Goal: Transaction & Acquisition: Book appointment/travel/reservation

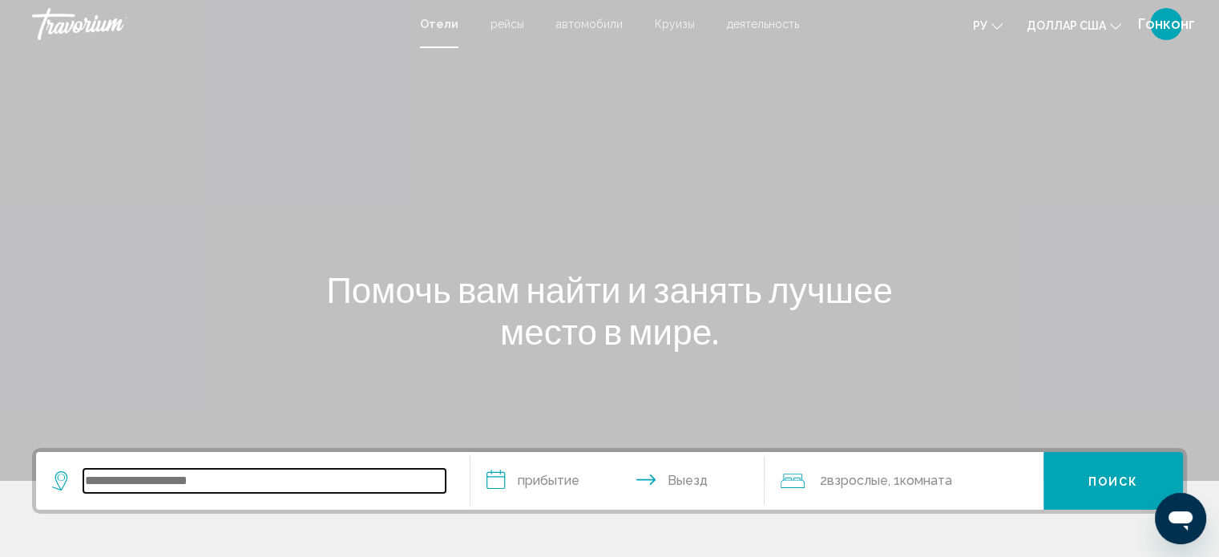
click at [172, 481] on input "Виджет поиска" at bounding box center [264, 481] width 362 height 24
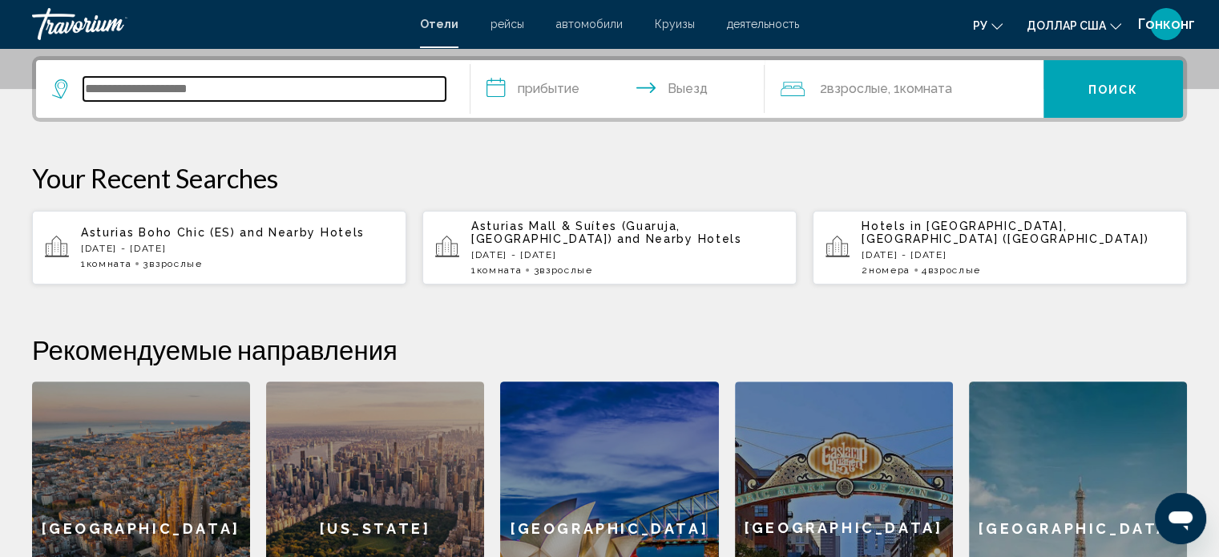
scroll to position [395, 0]
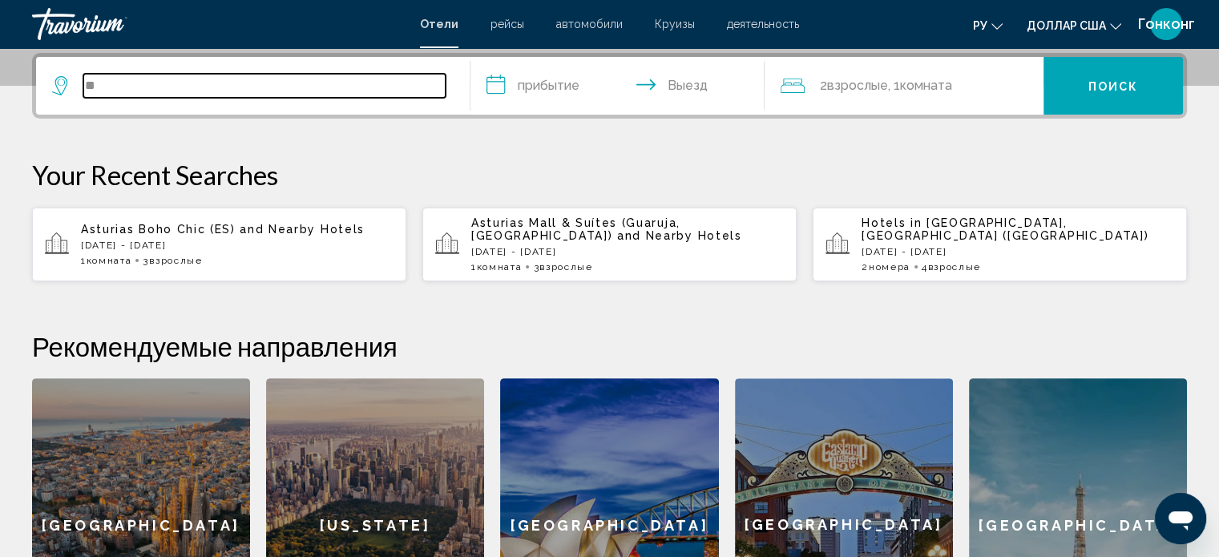
type input "*"
click at [233, 80] on input "Виджет поиска" at bounding box center [264, 86] width 362 height 24
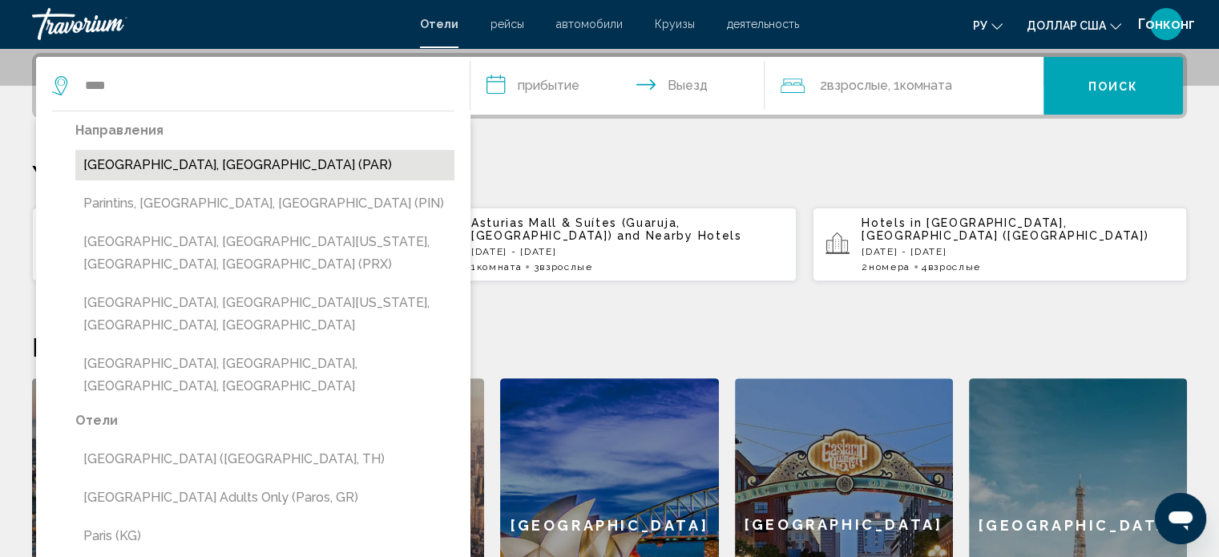
click at [156, 166] on button "[GEOGRAPHIC_DATA], [GEOGRAPHIC_DATA] (PAR)" at bounding box center [264, 165] width 379 height 30
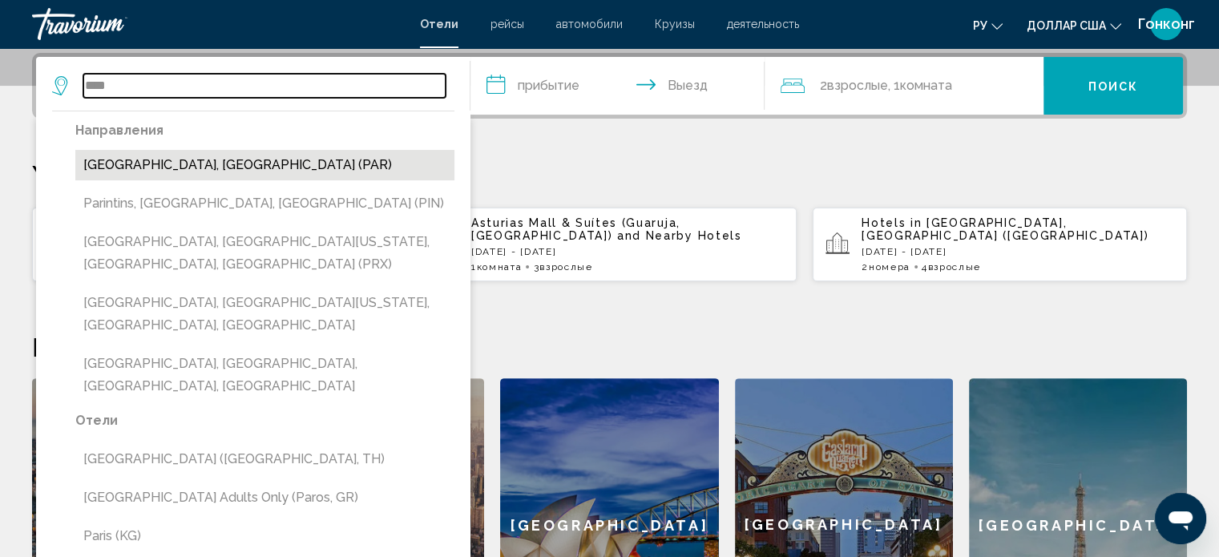
type input "**********"
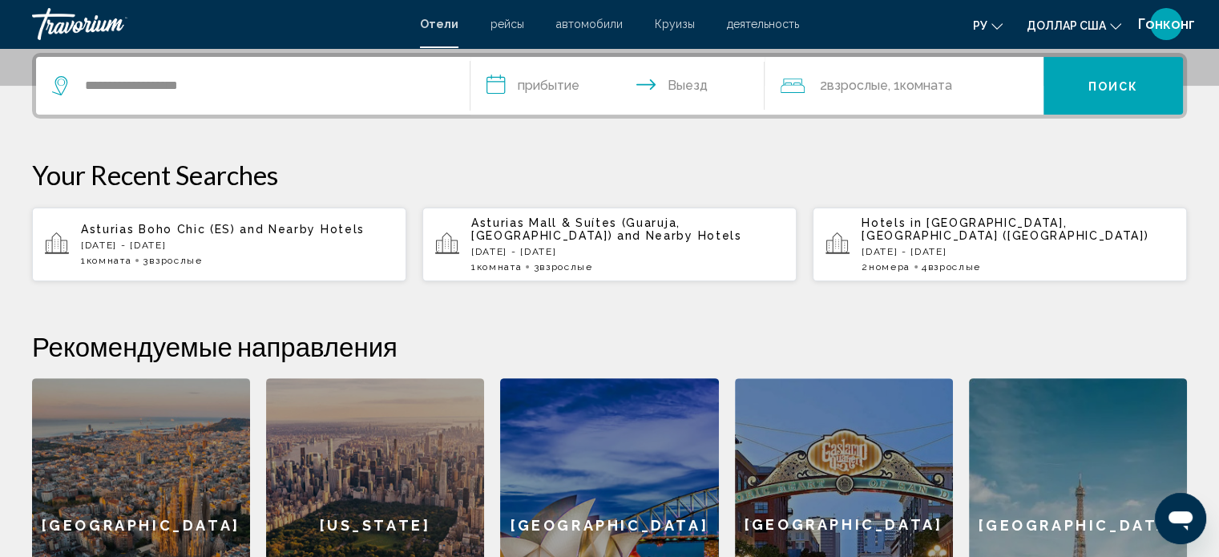
click at [532, 85] on input "**********" at bounding box center [621, 88] width 301 height 63
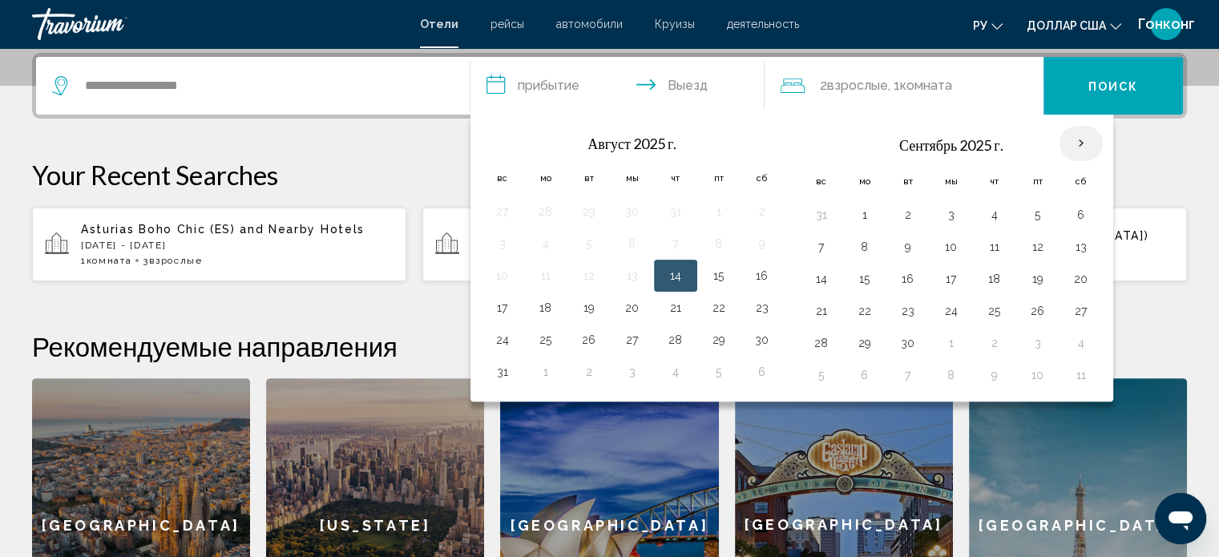
click at [1070, 144] on th "В следующем месяце" at bounding box center [1081, 143] width 43 height 35
click at [1078, 147] on th "В следующем месяце" at bounding box center [1081, 143] width 43 height 35
click at [818, 349] on button "28" at bounding box center [822, 343] width 26 height 22
click at [682, 78] on input "**********" at bounding box center [621, 88] width 301 height 63
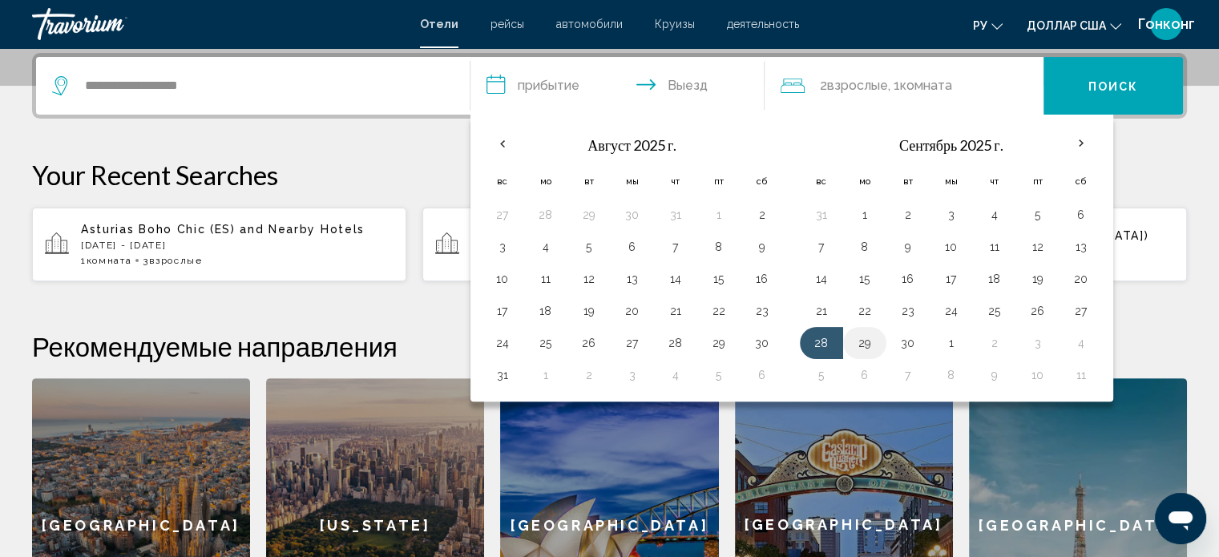
click at [870, 342] on button "29" at bounding box center [865, 343] width 26 height 22
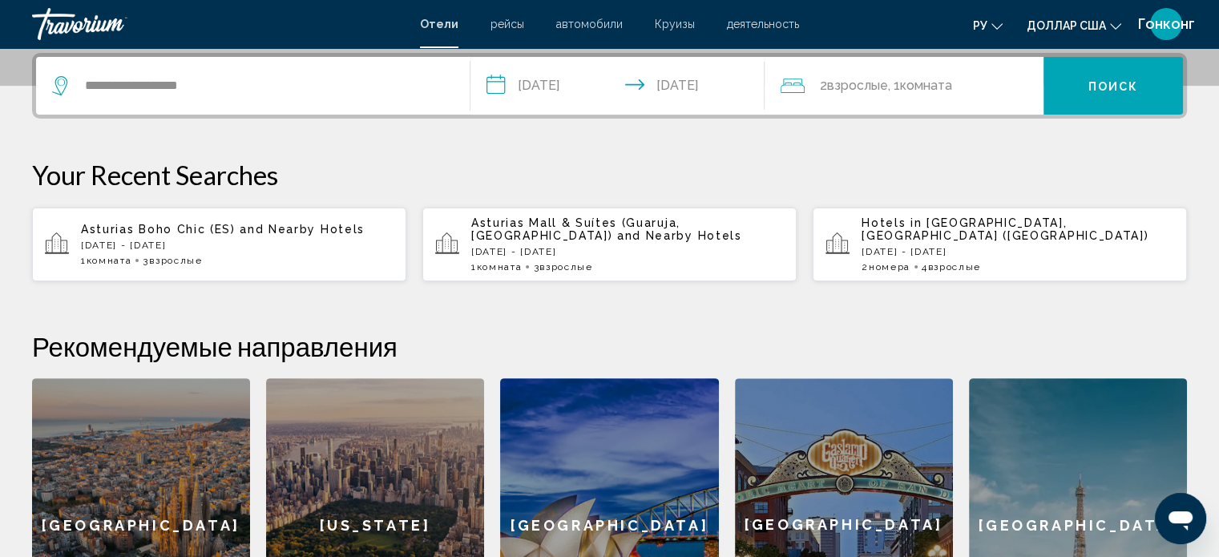
click at [690, 89] on input "**********" at bounding box center [621, 88] width 301 height 63
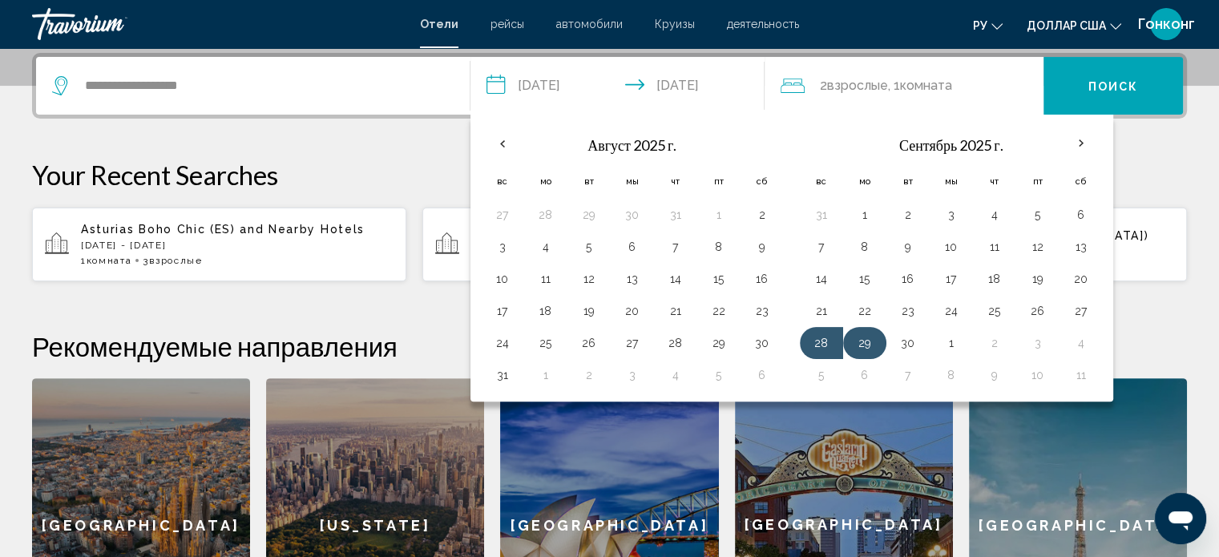
click at [882, 341] on td "29" at bounding box center [864, 343] width 43 height 32
click at [901, 340] on button "30" at bounding box center [909, 343] width 26 height 22
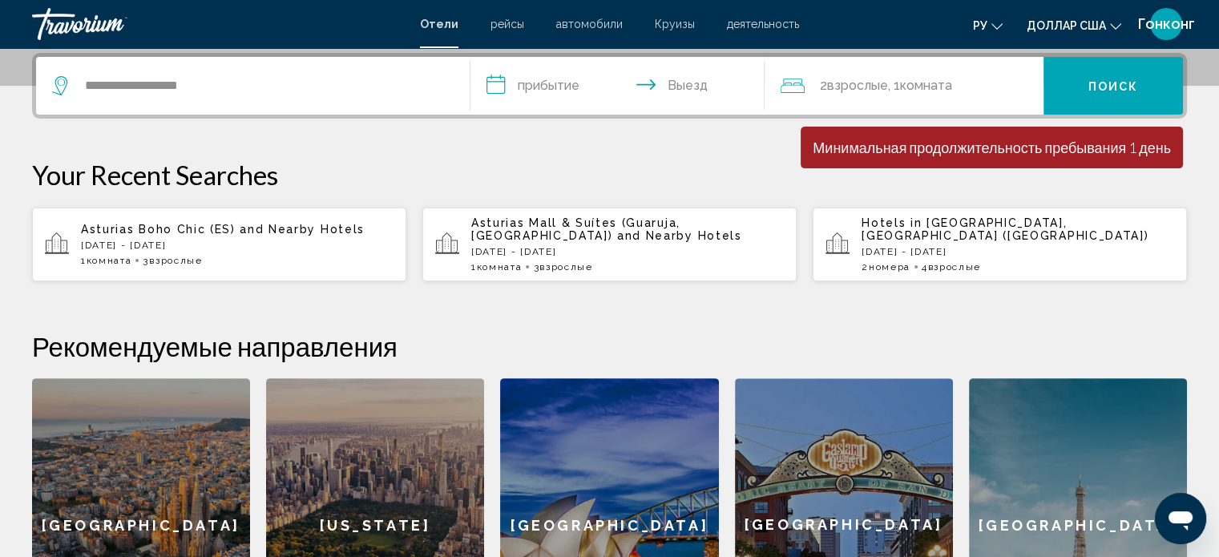
click at [530, 83] on input "**********" at bounding box center [621, 88] width 301 height 63
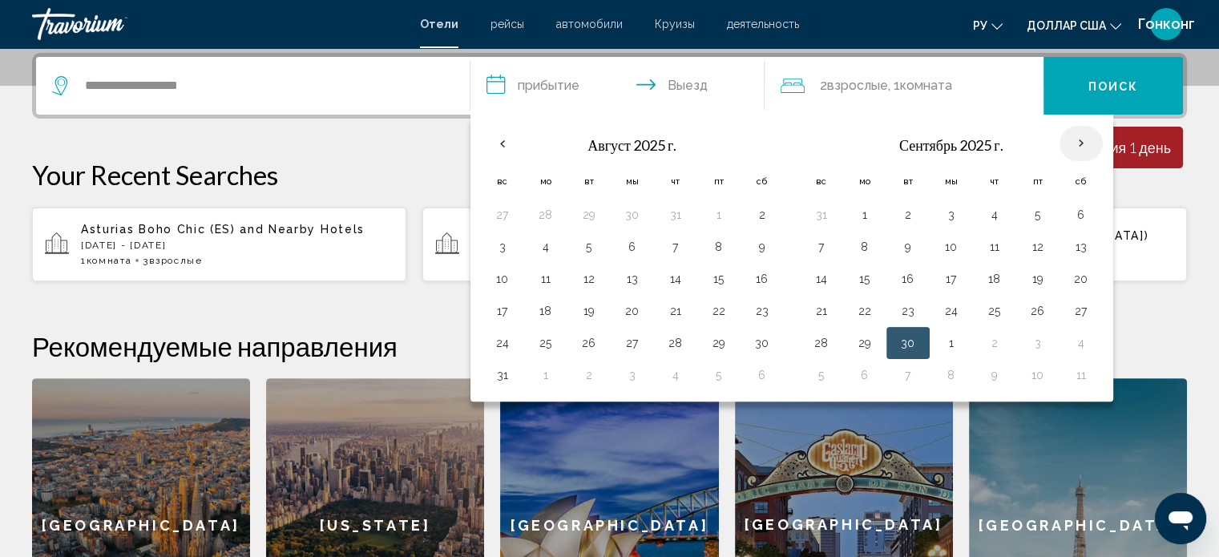
click at [1084, 144] on th "В следующем месяце" at bounding box center [1081, 143] width 43 height 35
click at [1067, 147] on th "В следующем месяце" at bounding box center [1081, 143] width 43 height 35
click at [499, 144] on th "Previous month" at bounding box center [502, 143] width 43 height 35
click at [499, 143] on th "Previous month" at bounding box center [502, 143] width 43 height 35
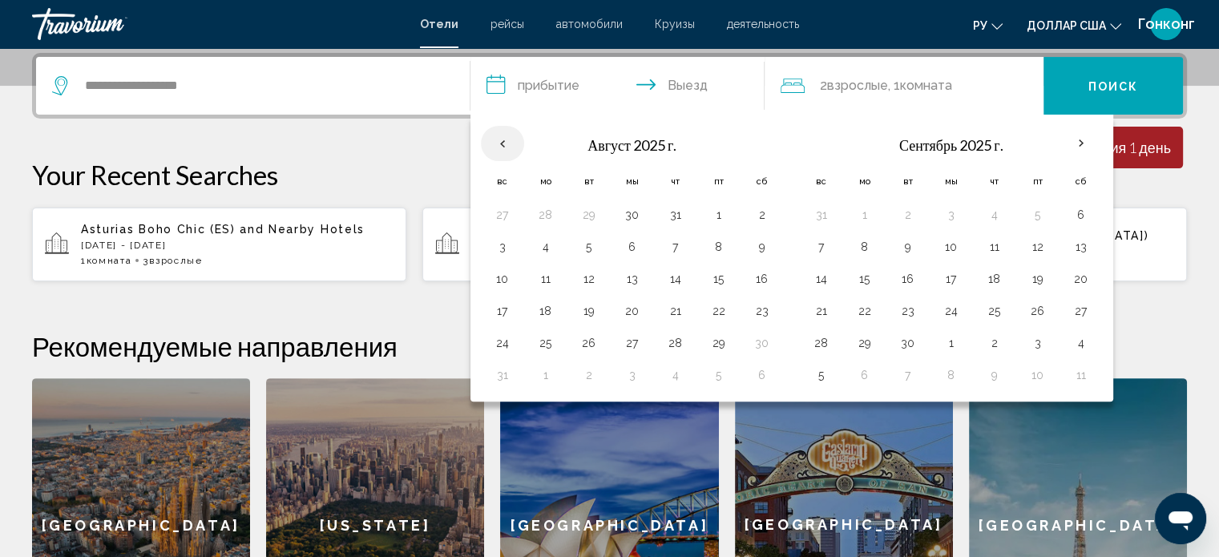
click at [500, 143] on th "Previous month" at bounding box center [502, 143] width 43 height 35
click at [500, 140] on th "Previous month" at bounding box center [502, 143] width 43 height 35
click at [500, 140] on th "Check in and out dates" at bounding box center [502, 142] width 43 height 35
click at [1071, 137] on th "В следующем месяце" at bounding box center [1081, 143] width 43 height 35
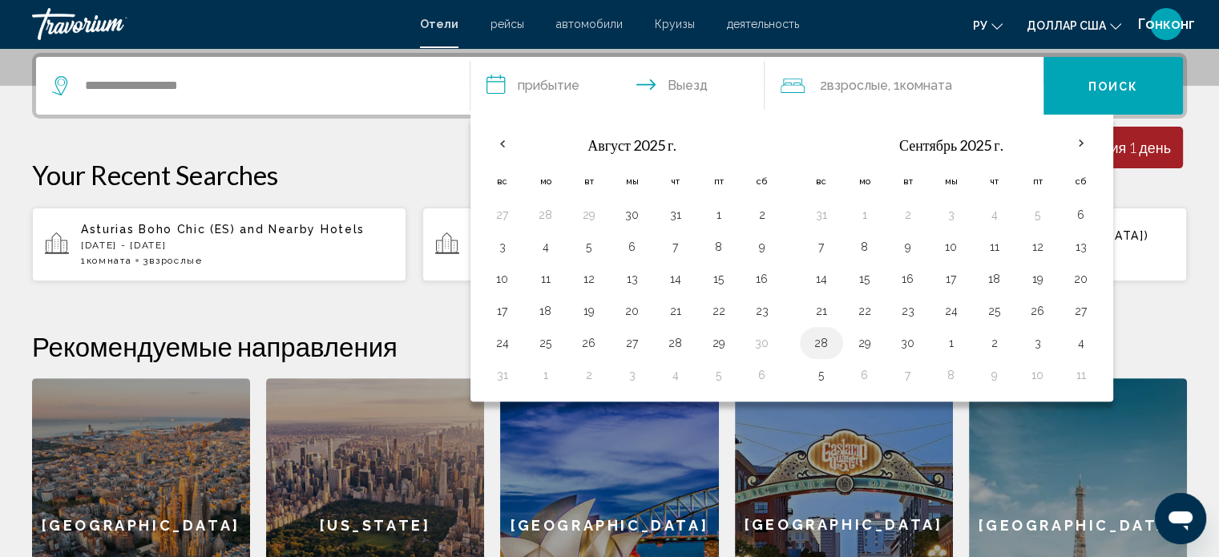
click at [821, 349] on button "28" at bounding box center [822, 343] width 26 height 22
click at [902, 346] on button "30" at bounding box center [909, 343] width 26 height 22
type input "**********"
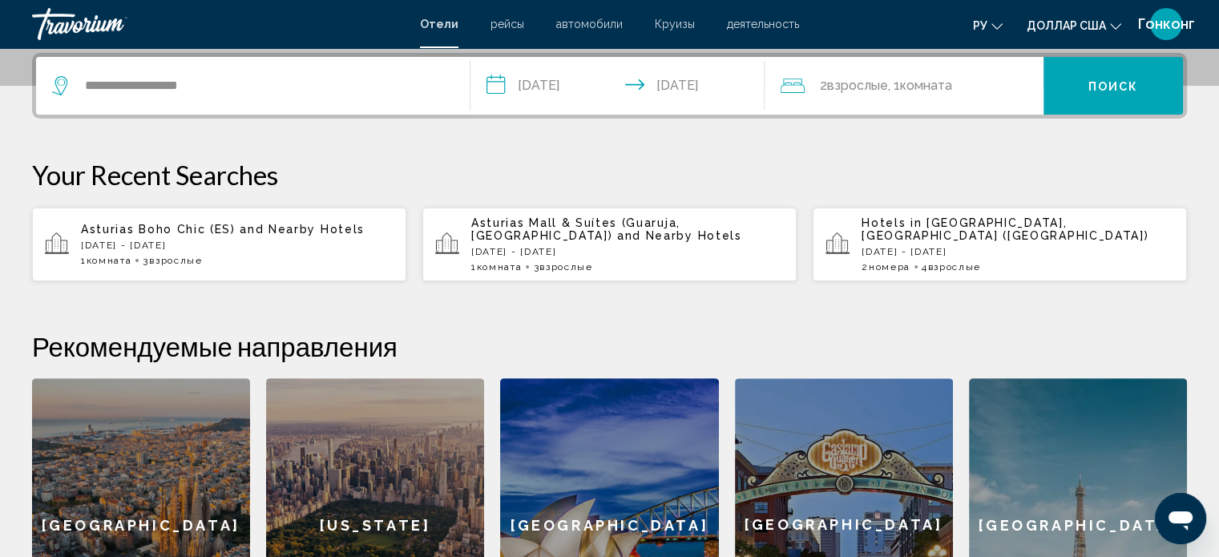
click at [902, 346] on h2 "Рекомендуемые направления" at bounding box center [609, 346] width 1155 height 32
click at [847, 90] on font "Взрослые" at bounding box center [857, 85] width 61 height 15
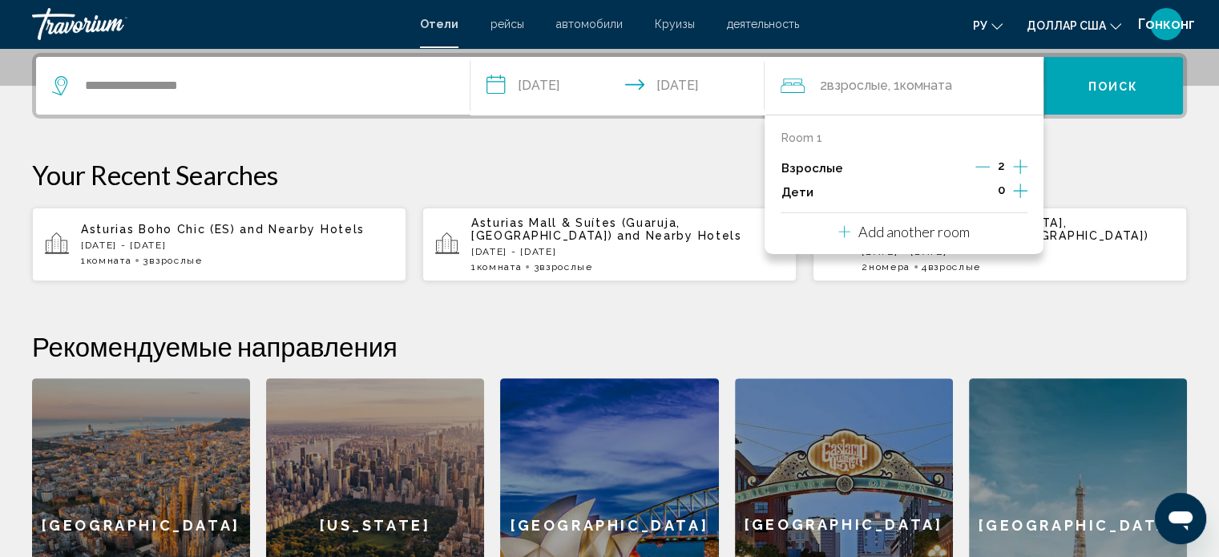
click at [1021, 160] on icon "Increment adults" at bounding box center [1020, 167] width 14 height 14
click at [1082, 159] on p "Your Recent Searches" at bounding box center [609, 175] width 1155 height 32
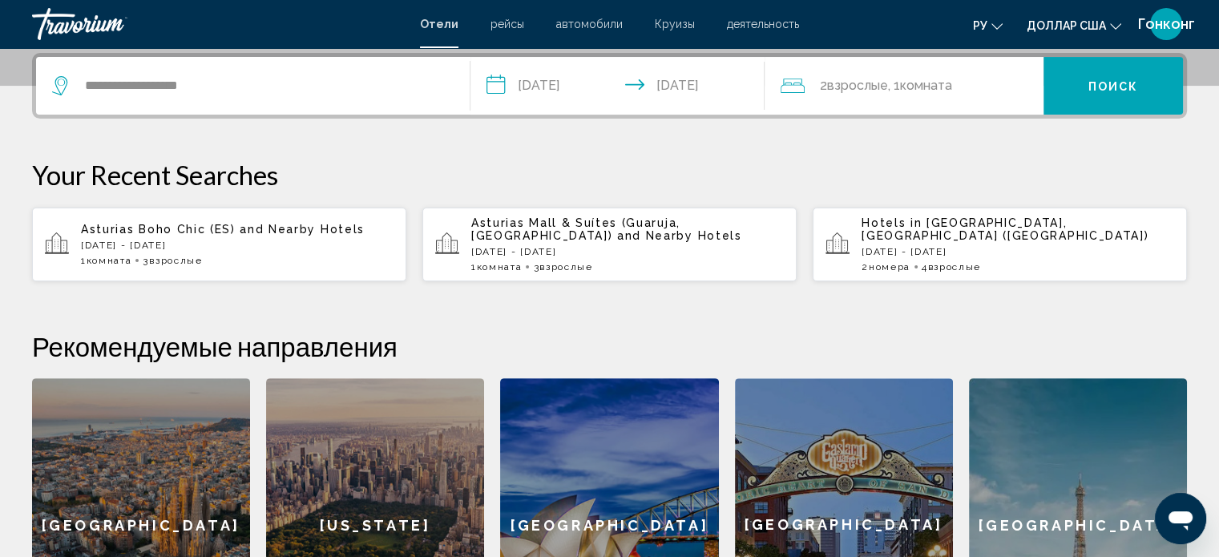
click at [1088, 90] on button "Поиск" at bounding box center [1114, 86] width 140 height 58
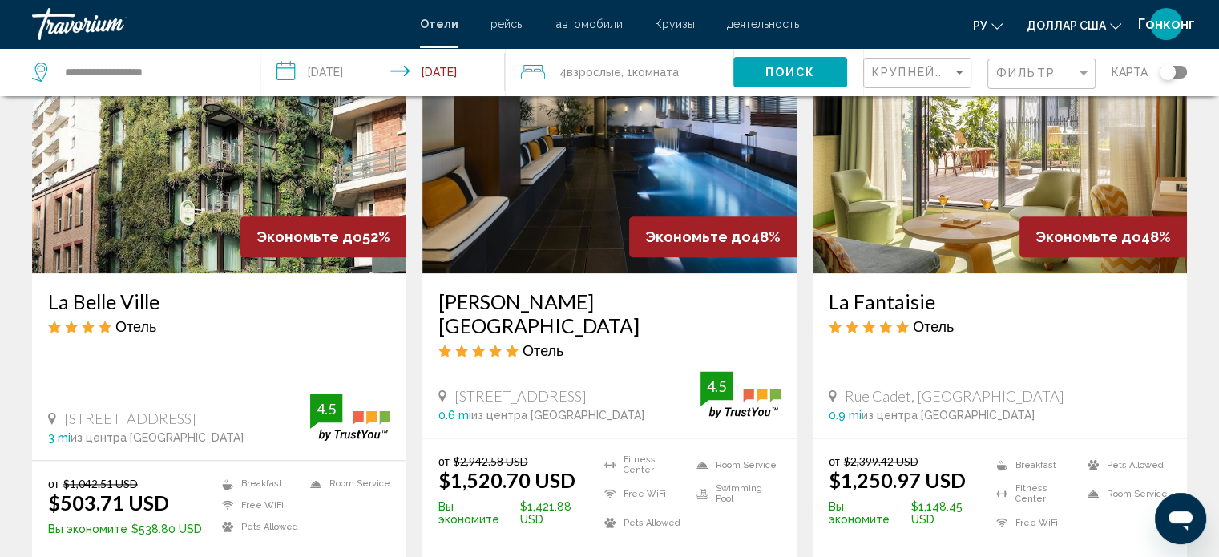
scroll to position [2142, 0]
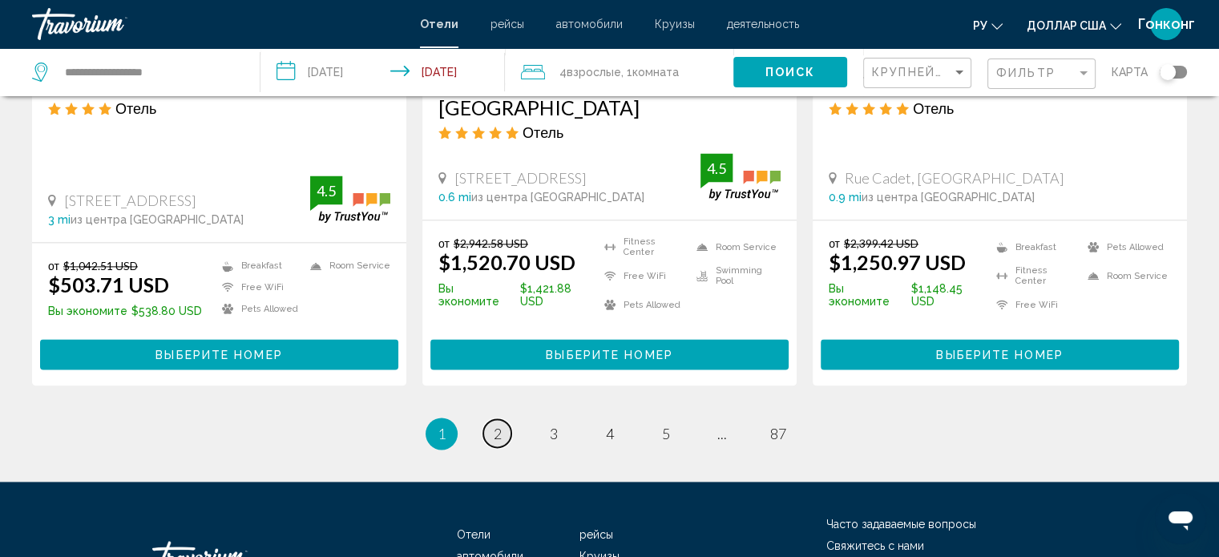
click at [488, 419] on link "page 2" at bounding box center [497, 433] width 28 height 28
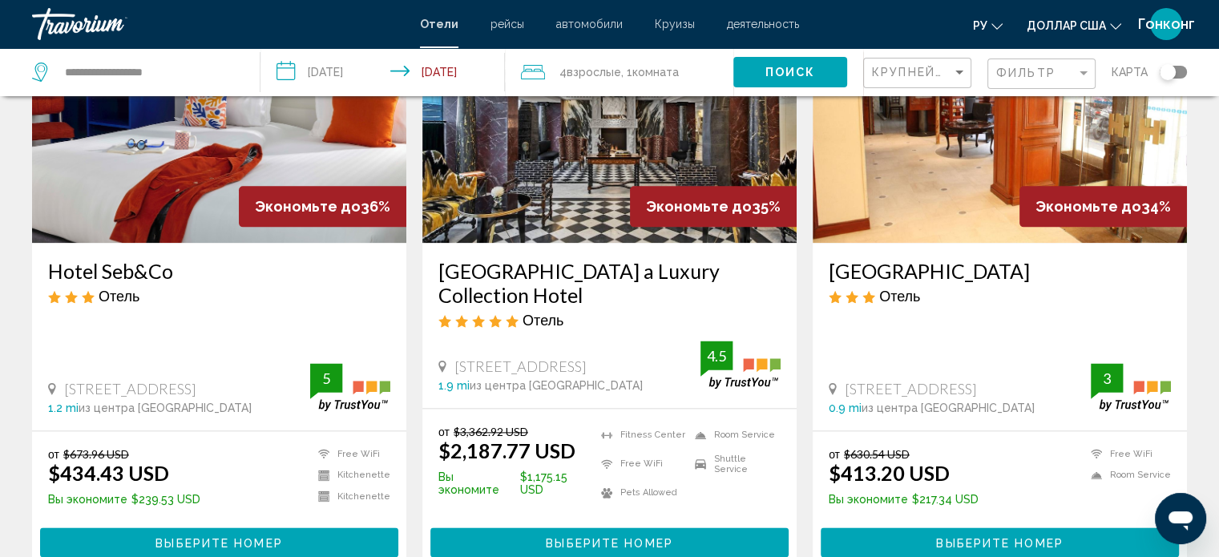
scroll to position [2004, 0]
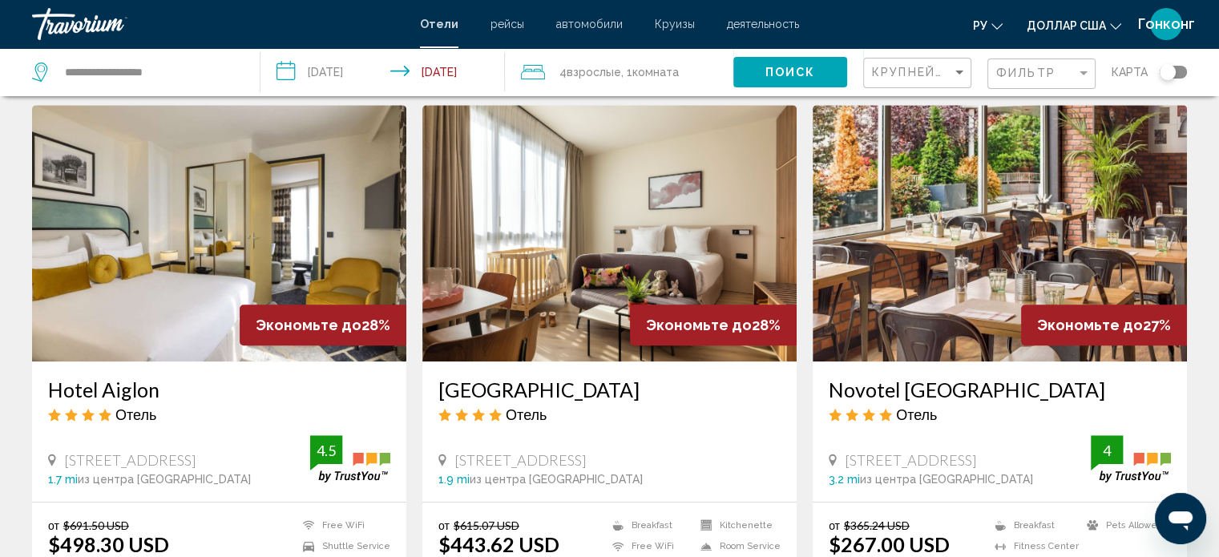
scroll to position [1283, 0]
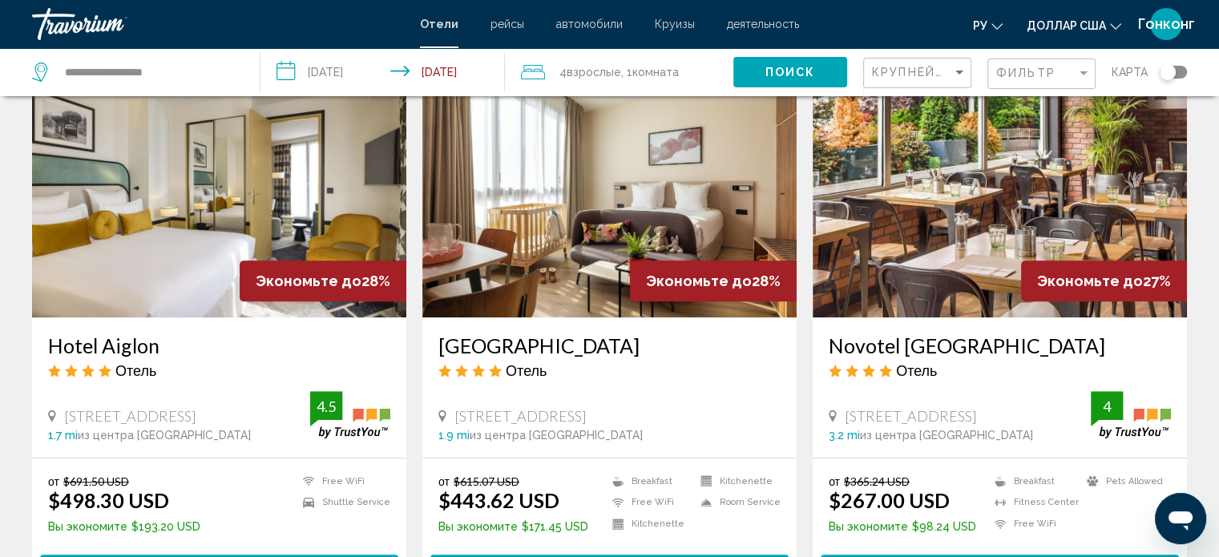
click at [920, 160] on img "Основное содержание" at bounding box center [1000, 189] width 374 height 257
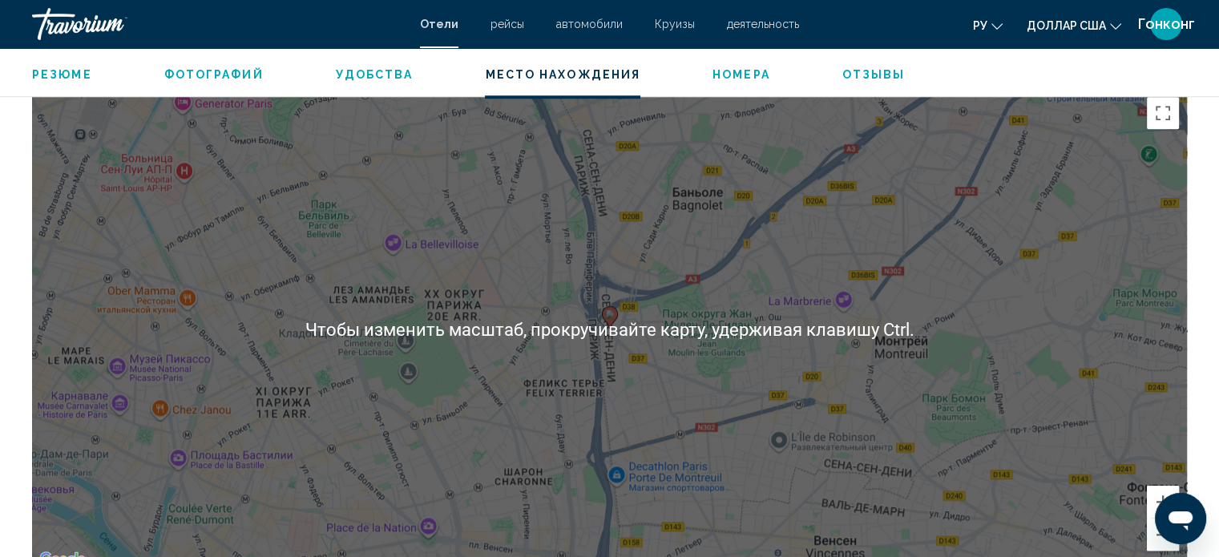
scroll to position [1523, 0]
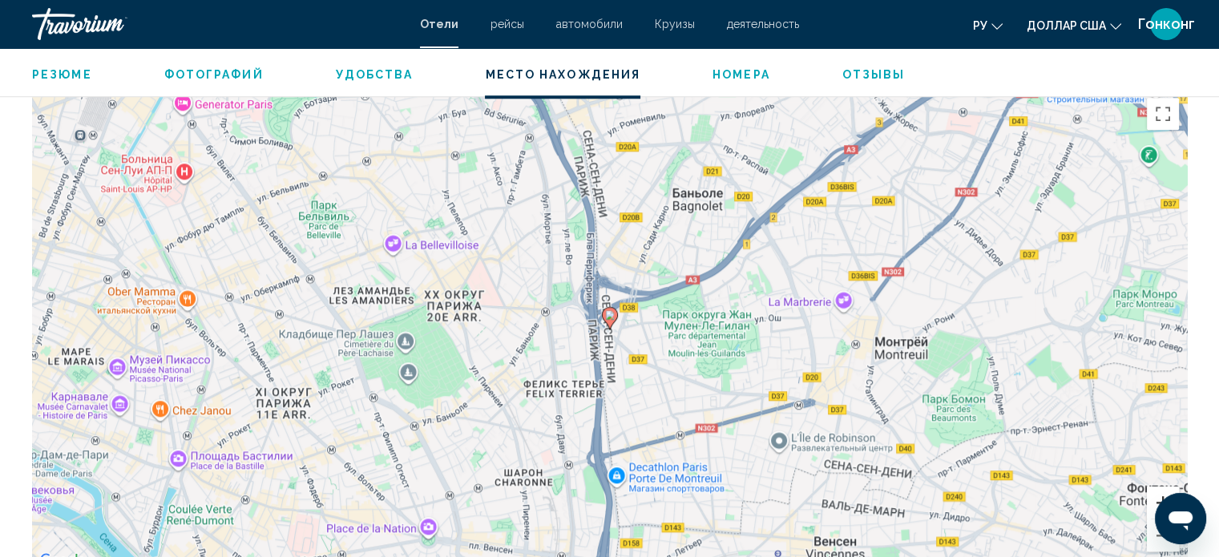
drag, startPoint x: 1150, startPoint y: 489, endPoint x: 1144, endPoint y: 432, distance: 57.2
click at [1144, 432] on div "Чтобы активировать перетаскивание с помощью клавиатуры, нажмите Alt + Ввод. Пос…" at bounding box center [609, 330] width 1155 height 481
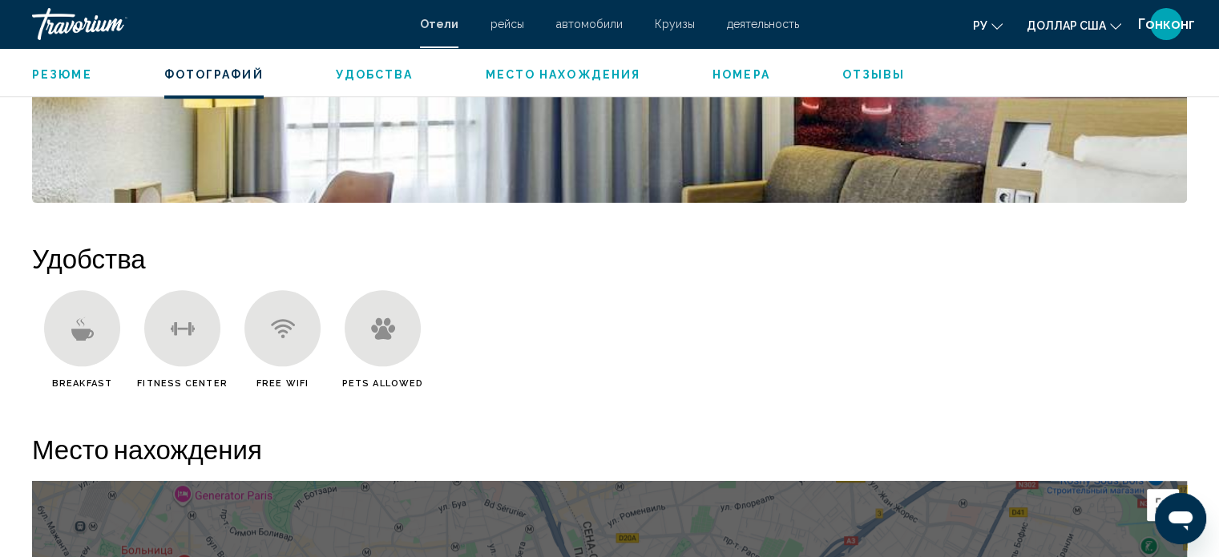
scroll to position [1132, 0]
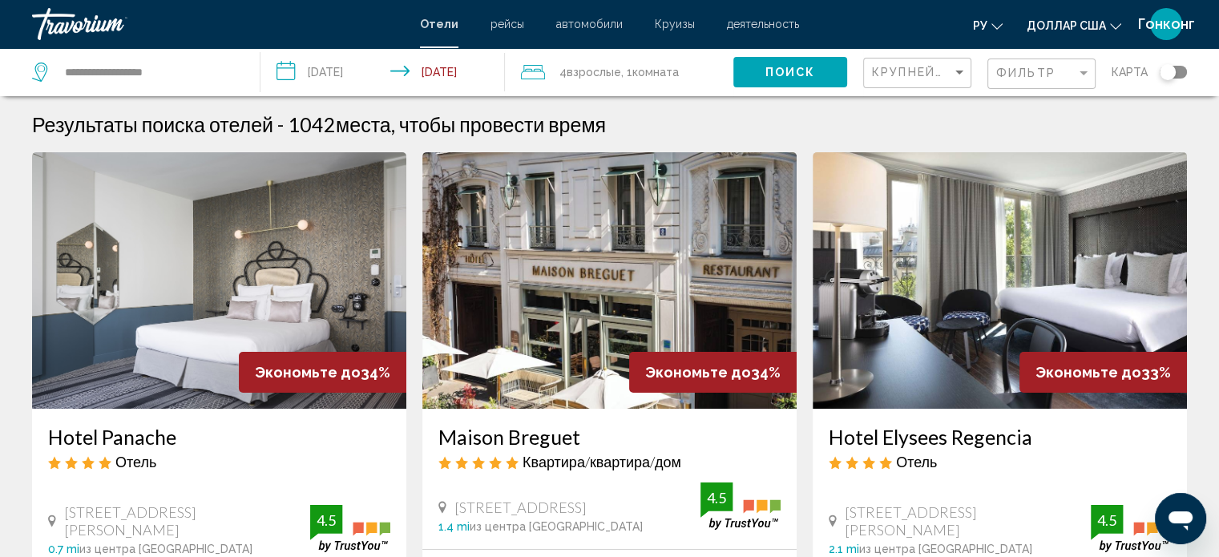
click at [1167, 78] on div "Toggle map" at bounding box center [1168, 72] width 16 height 16
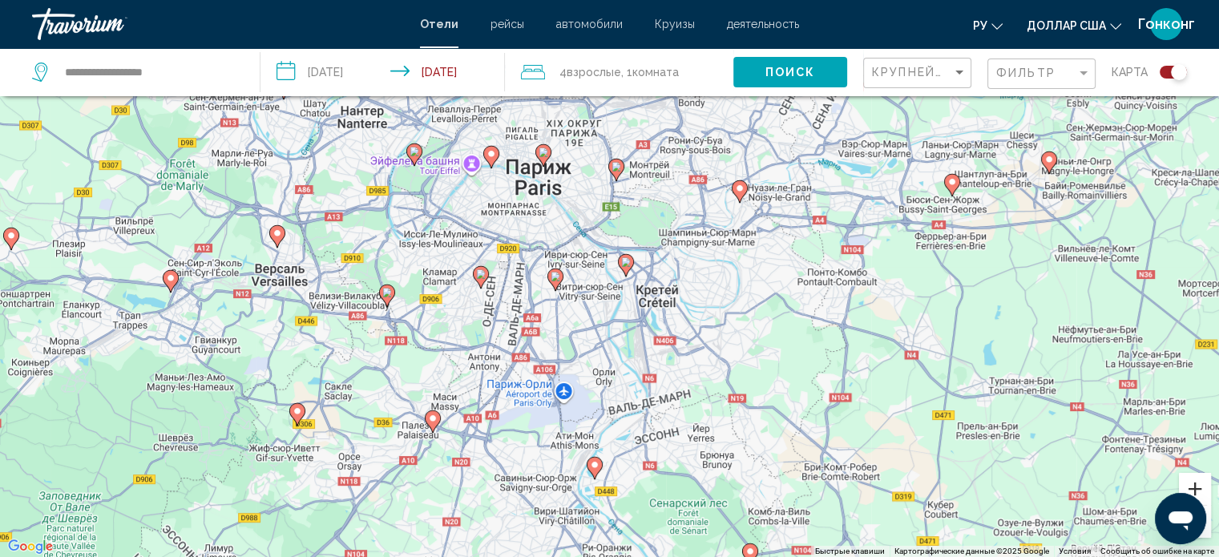
click at [1203, 481] on button "Увеличить" at bounding box center [1195, 489] width 32 height 32
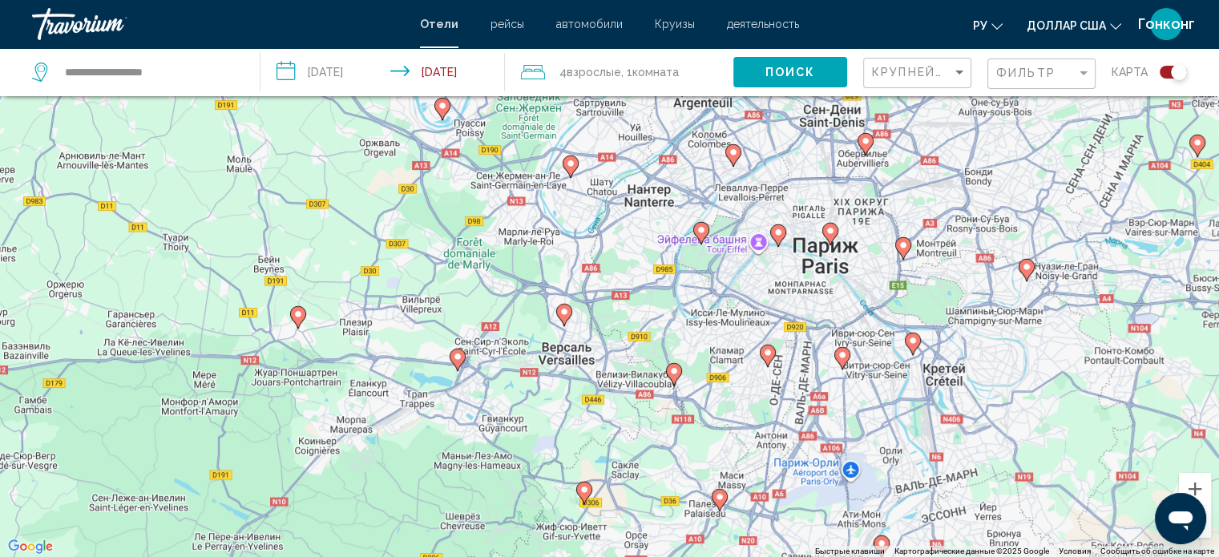
click at [831, 242] on icon "Основное содержание" at bounding box center [831, 233] width 16 height 22
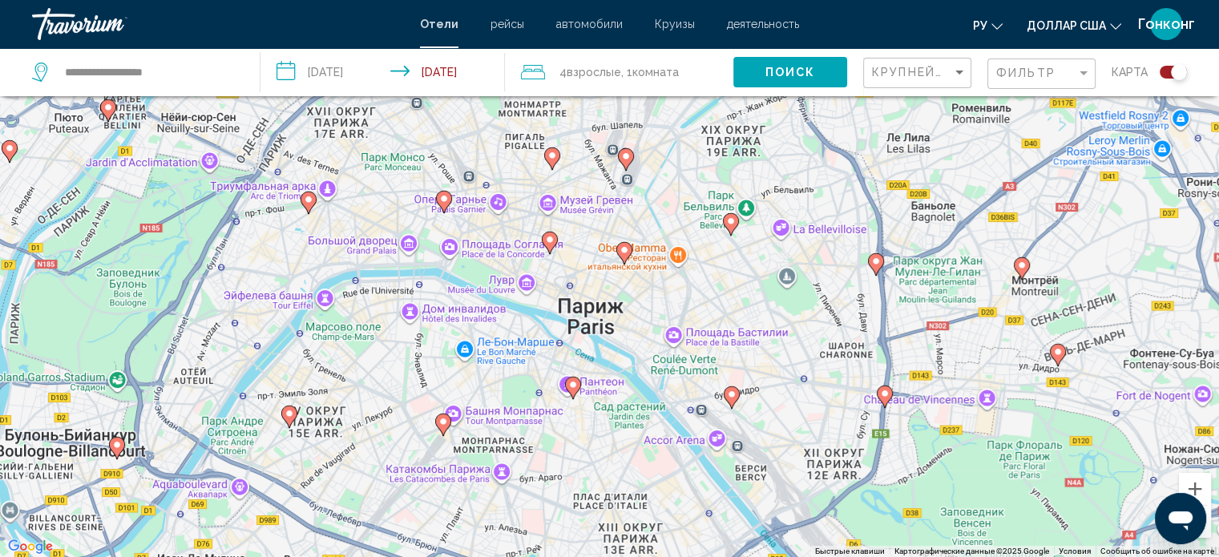
click at [738, 228] on gmp-advanced-marker "Основное содержание" at bounding box center [731, 224] width 16 height 24
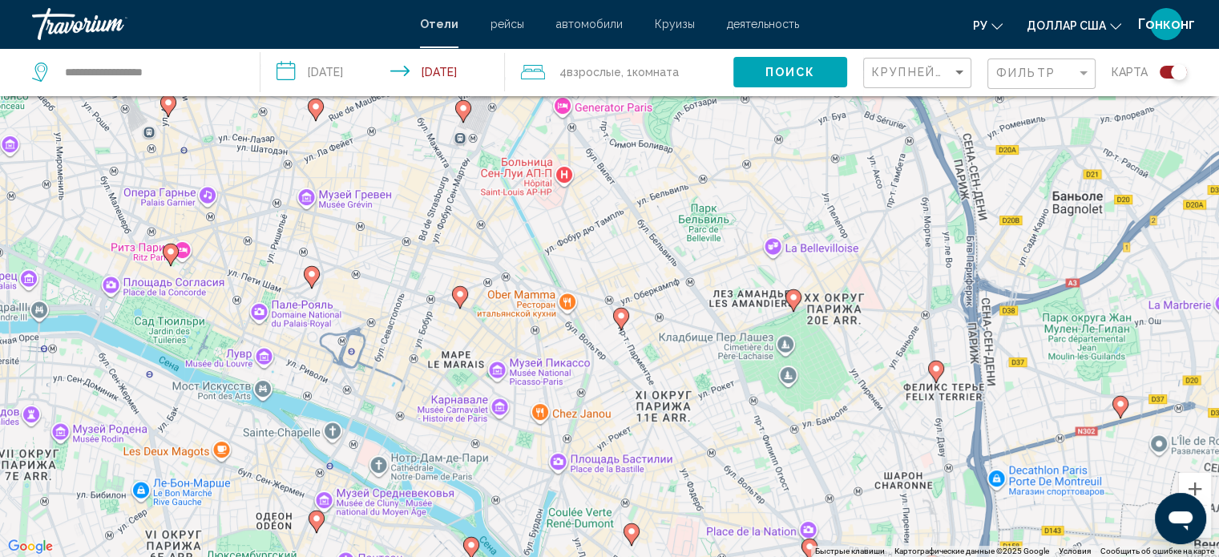
click at [738, 228] on div "Для навигации используйте клавиши со стрелками. Чтобы активировать перетаскиван…" at bounding box center [609, 278] width 1219 height 557
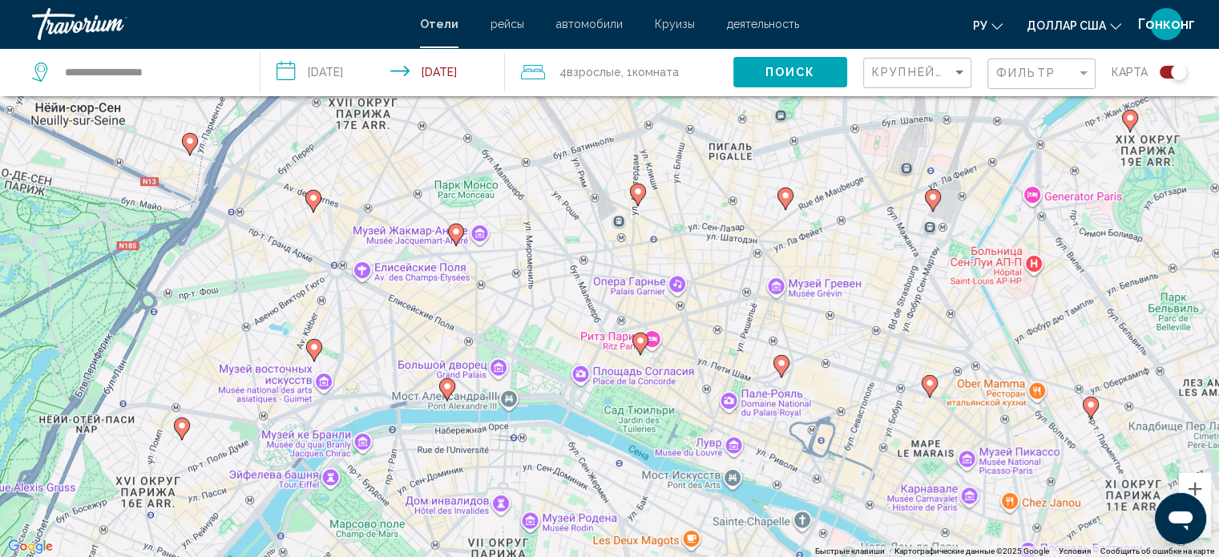
click at [313, 201] on image "Основное содержание" at bounding box center [314, 198] width 10 height 10
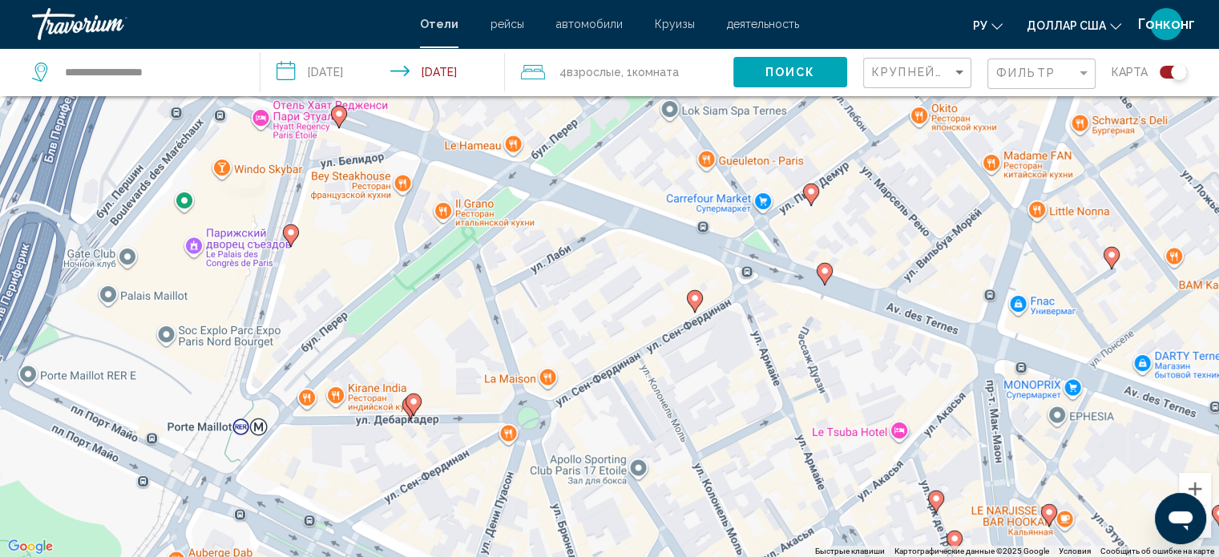
click at [289, 235] on image "Основное содержание" at bounding box center [291, 233] width 10 height 10
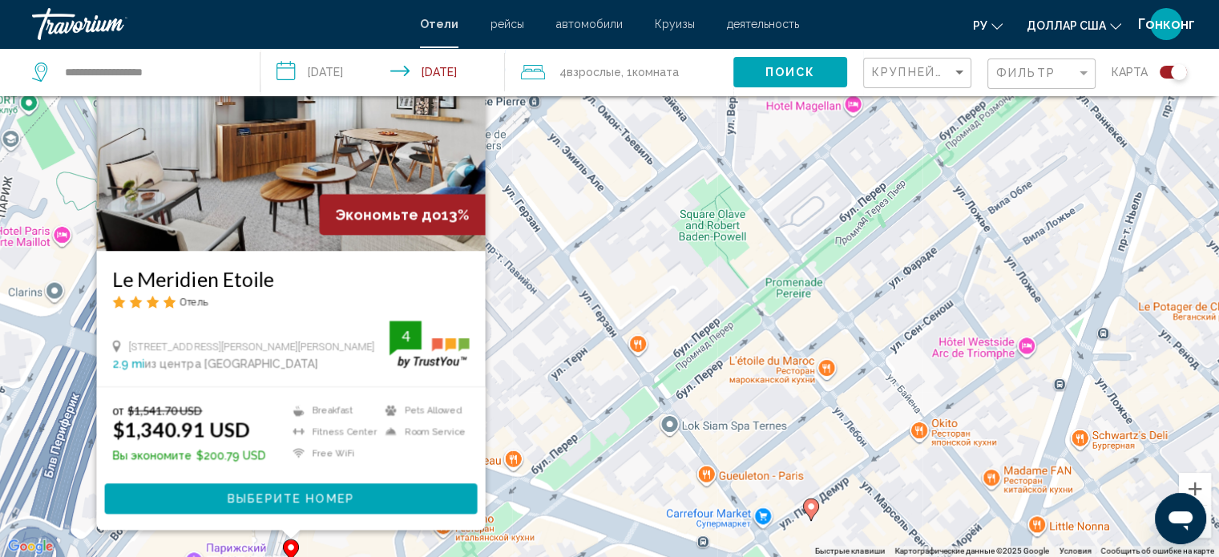
click at [613, 405] on div "Чтобы активировать перетаскивание с помощью клавиатуры, нажмите Alt + Ввод. Пос…" at bounding box center [609, 278] width 1219 height 557
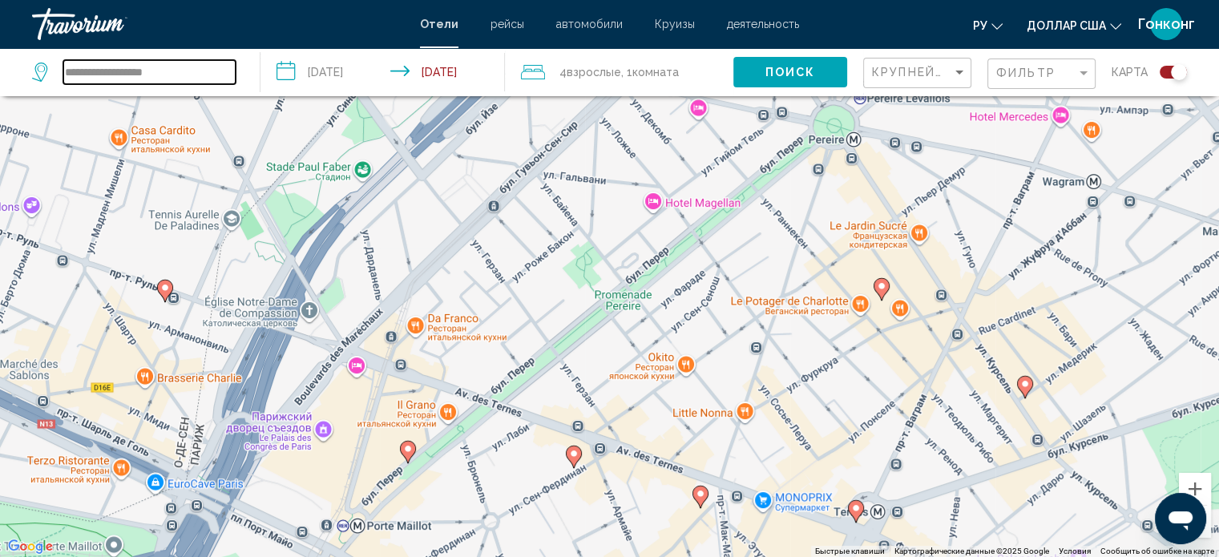
click at [167, 74] on input "**********" at bounding box center [149, 72] width 172 height 24
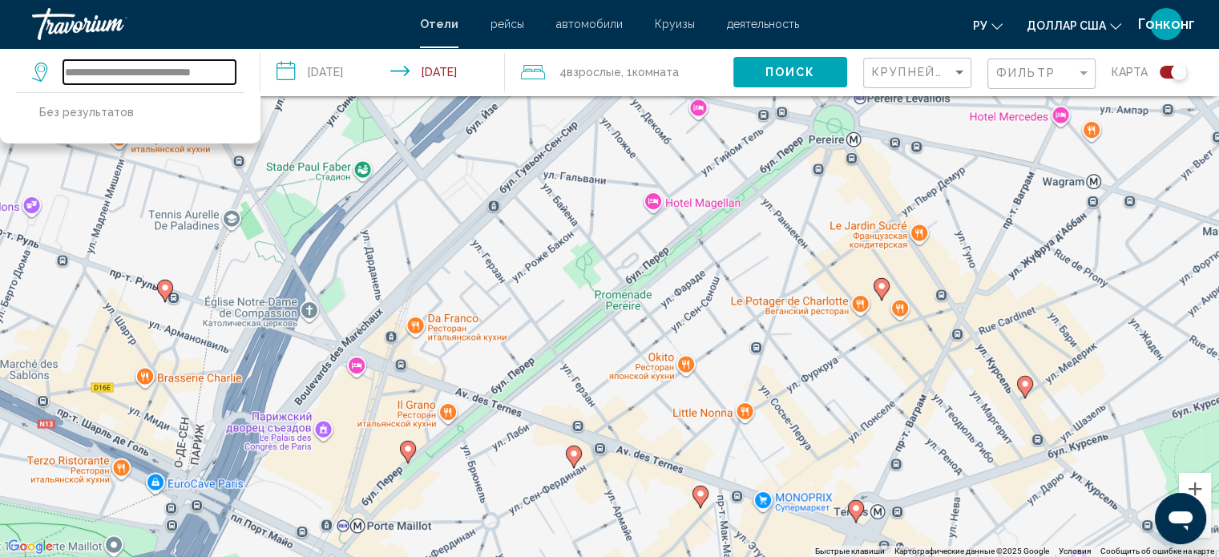
click at [167, 74] on input "**********" at bounding box center [149, 72] width 172 height 24
click at [220, 72] on input "**********" at bounding box center [149, 72] width 172 height 24
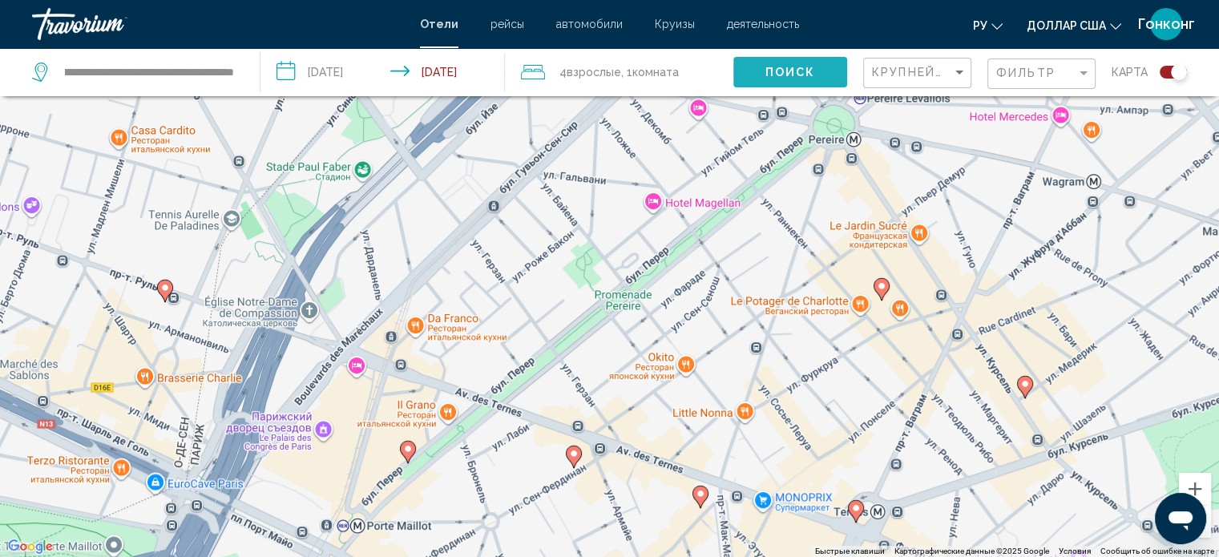
click at [763, 65] on button "Поиск" at bounding box center [791, 72] width 114 height 30
click at [812, 67] on span "Поиск" at bounding box center [791, 73] width 51 height 13
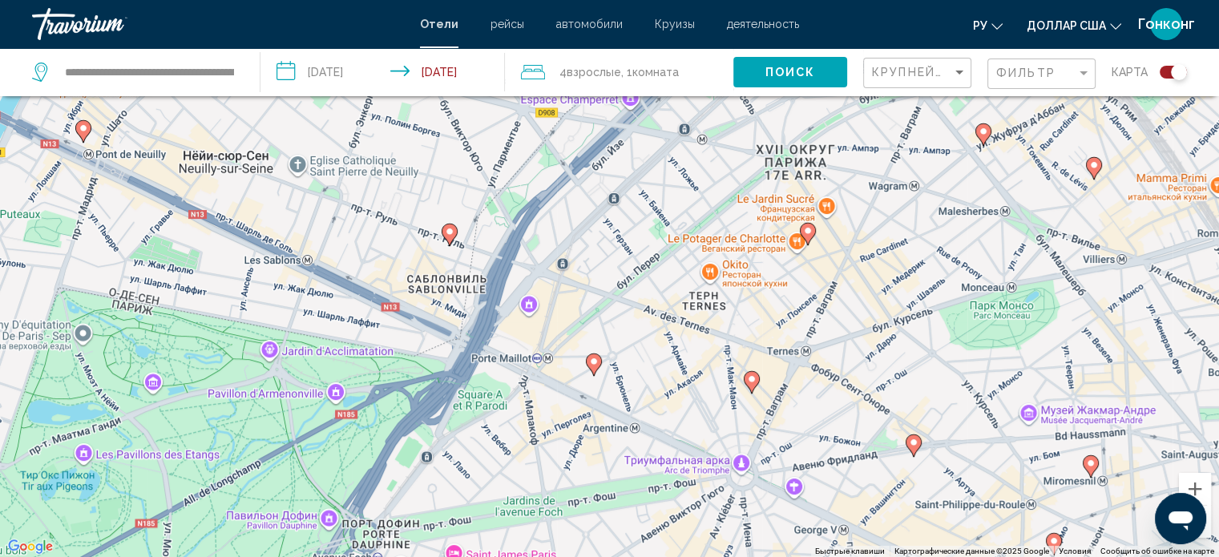
click at [241, 68] on div "**********" at bounding box center [138, 72] width 212 height 48
click at [229, 73] on input "**********" at bounding box center [149, 72] width 172 height 24
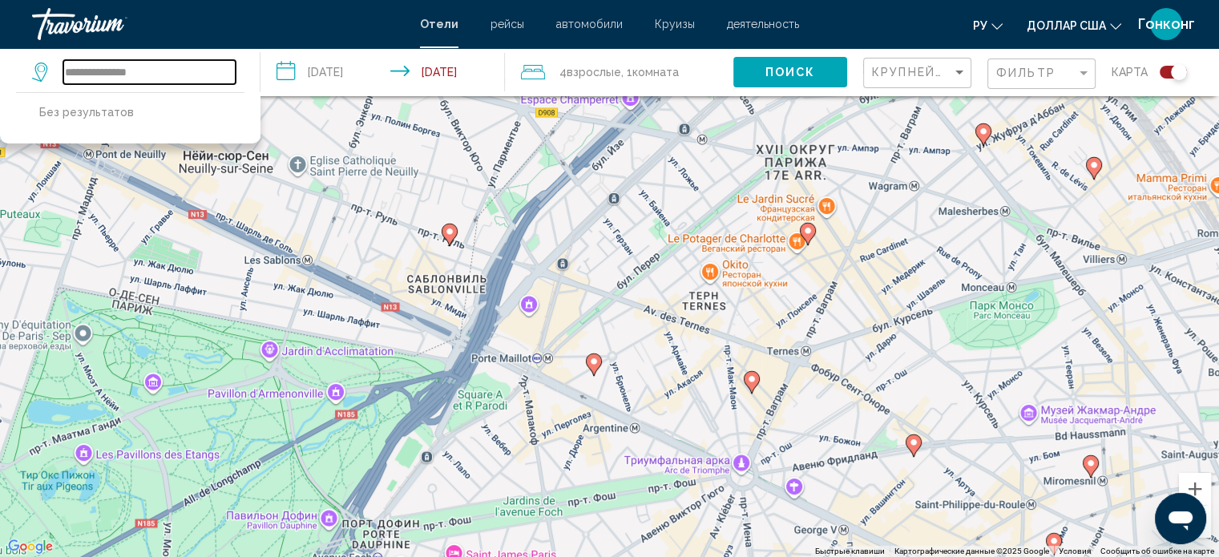
click at [148, 75] on input "**********" at bounding box center [149, 72] width 172 height 24
type input "*"
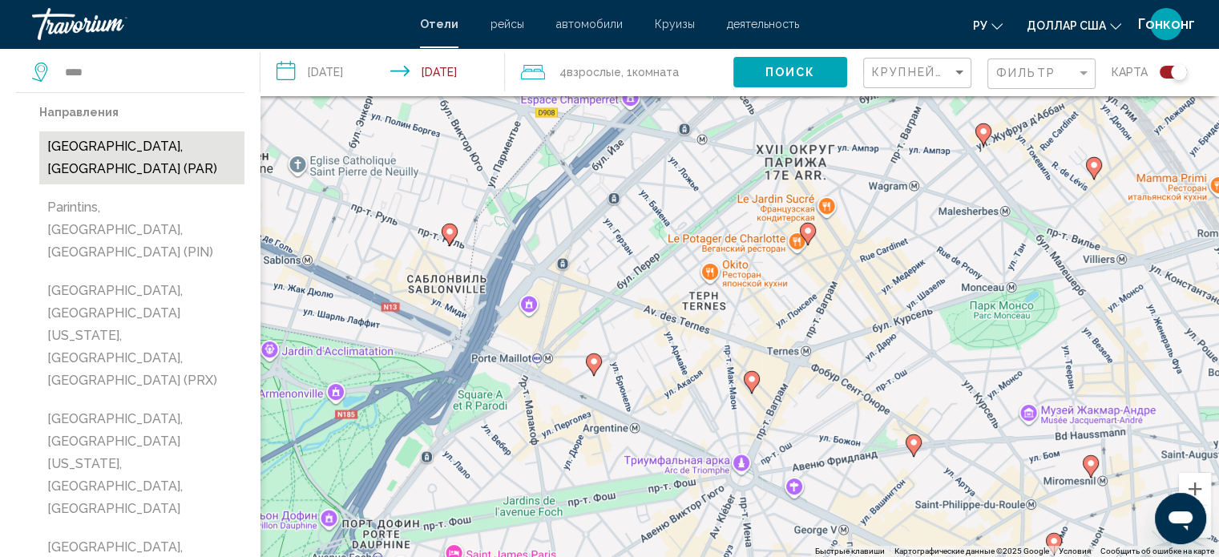
click at [61, 154] on button "[GEOGRAPHIC_DATA], [GEOGRAPHIC_DATA] (PAR)" at bounding box center [141, 157] width 205 height 53
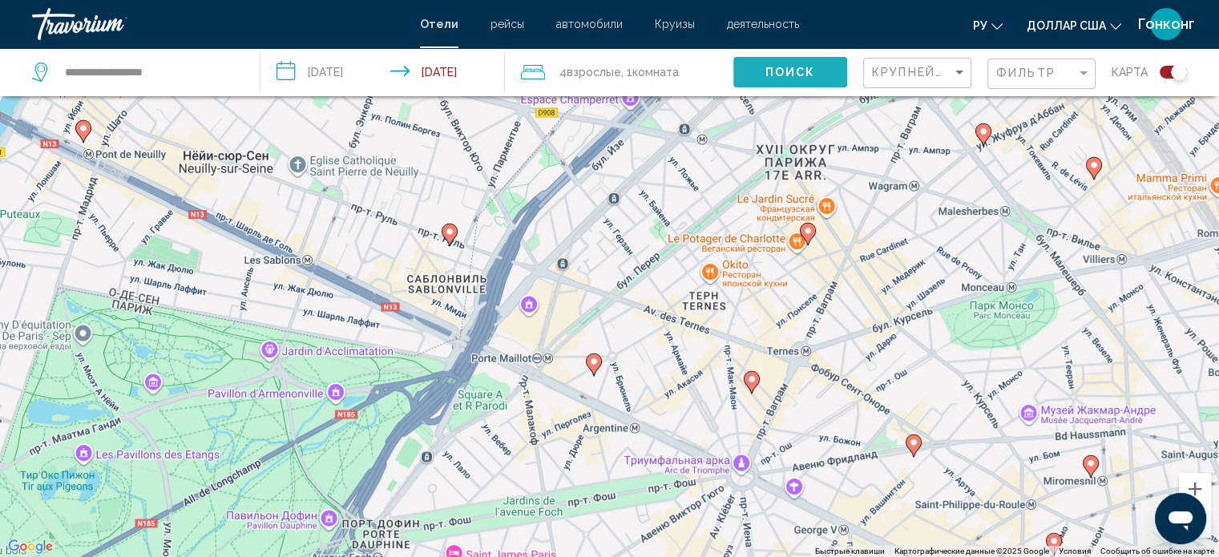
click at [787, 82] on button "Поиск" at bounding box center [791, 72] width 114 height 30
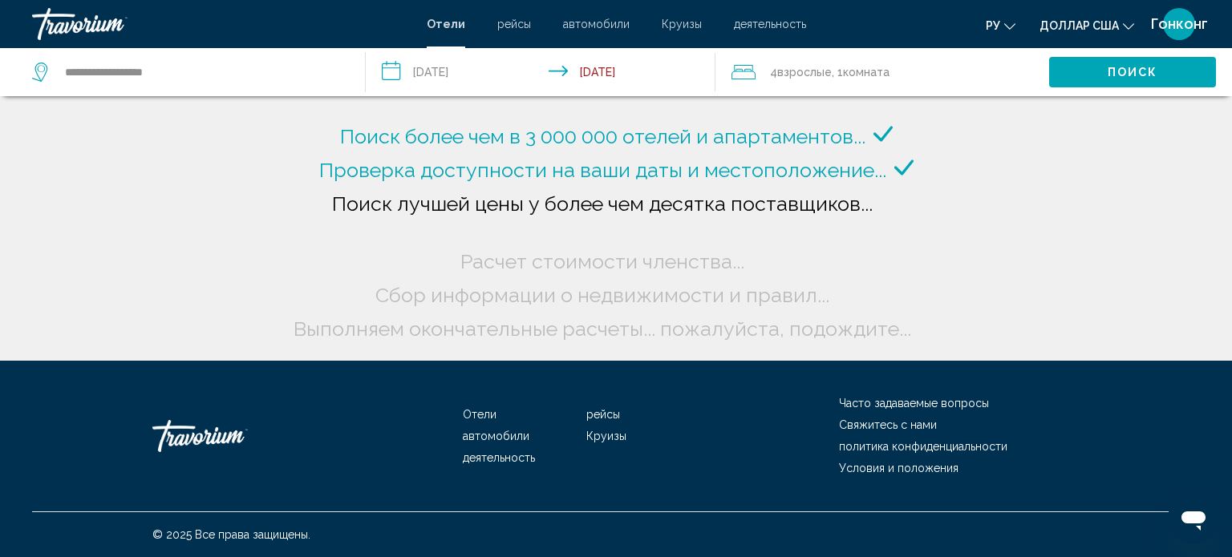
click at [803, 69] on span "Взрослые" at bounding box center [804, 72] width 55 height 13
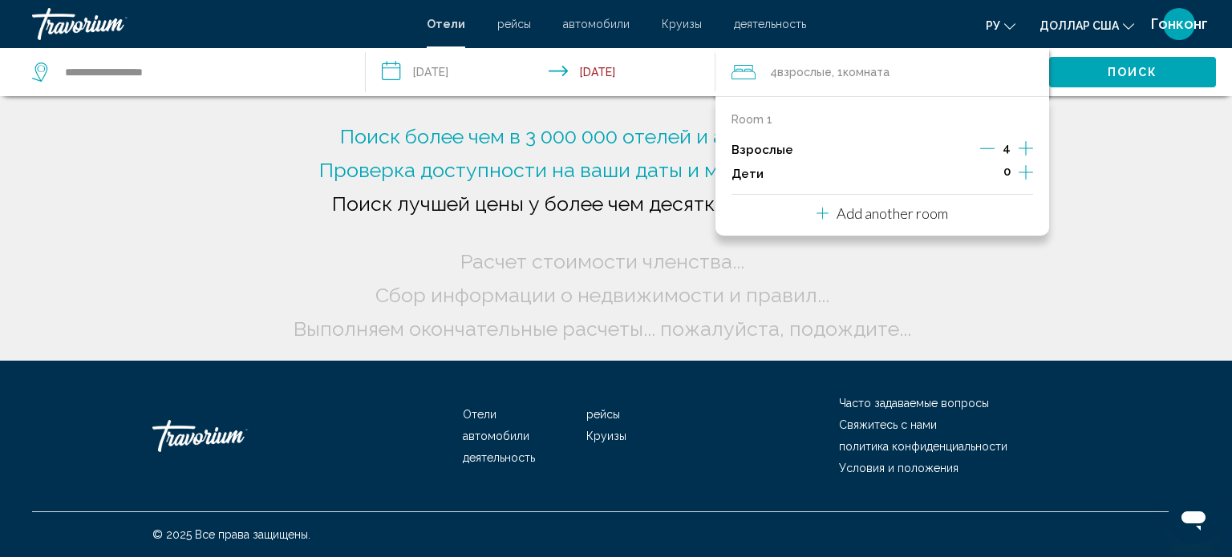
click at [985, 145] on icon "Decrement adults" at bounding box center [987, 148] width 14 height 14
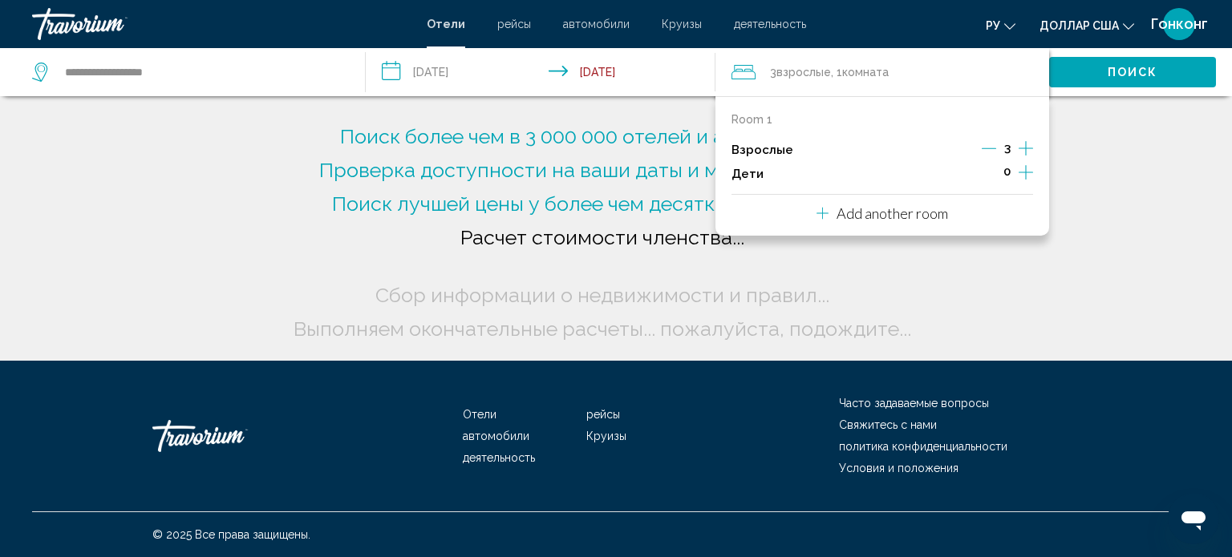
click at [1162, 72] on button "Поиск" at bounding box center [1132, 72] width 167 height 30
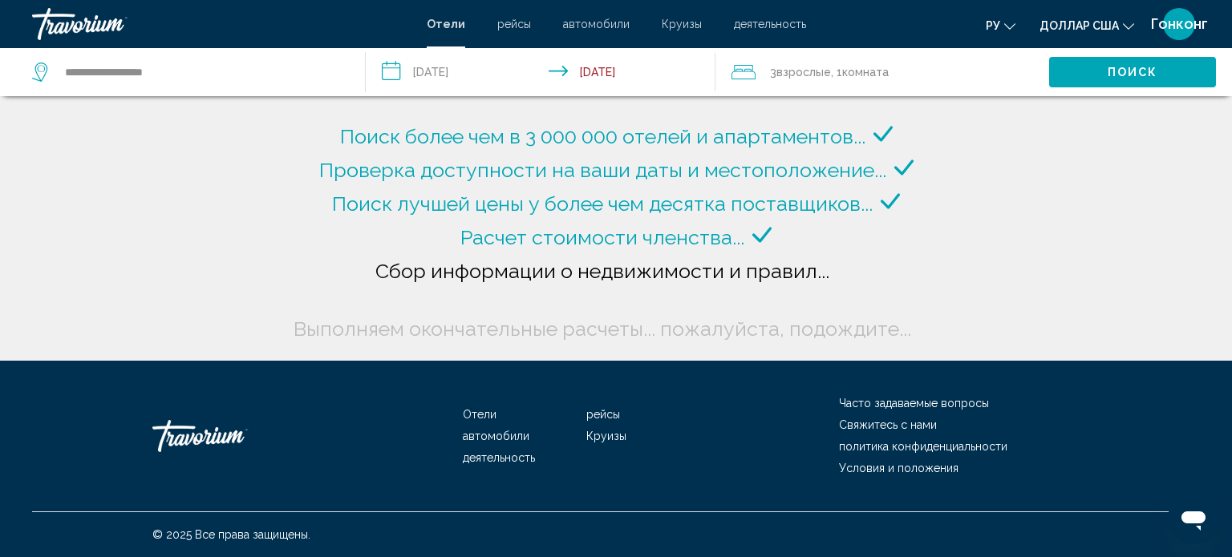
click at [1148, 67] on span "Поиск" at bounding box center [1132, 73] width 51 height 13
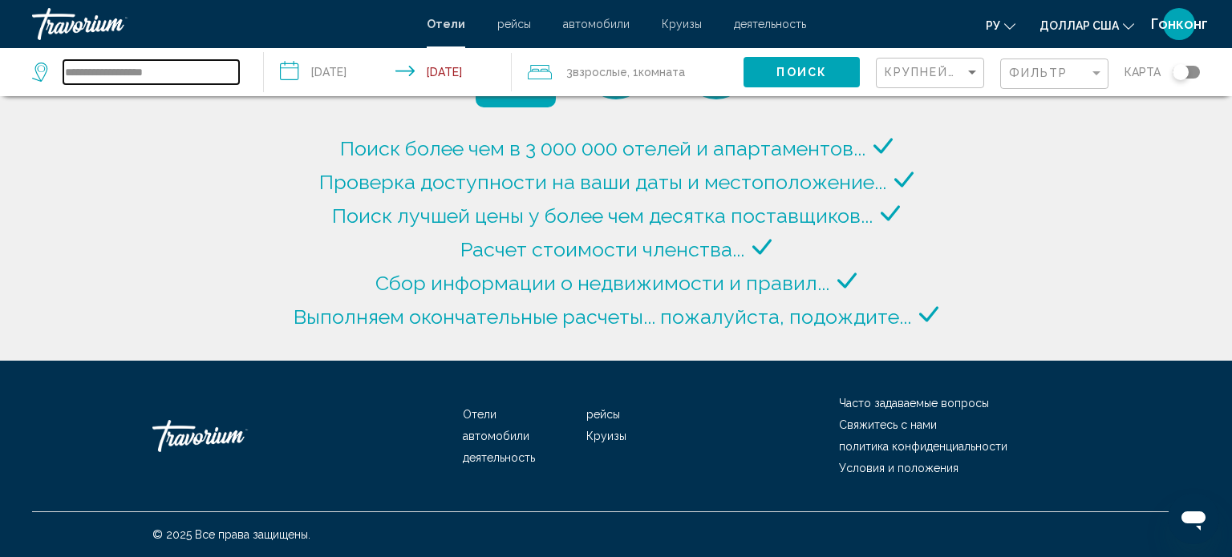
click at [170, 74] on input "**********" at bounding box center [151, 72] width 176 height 24
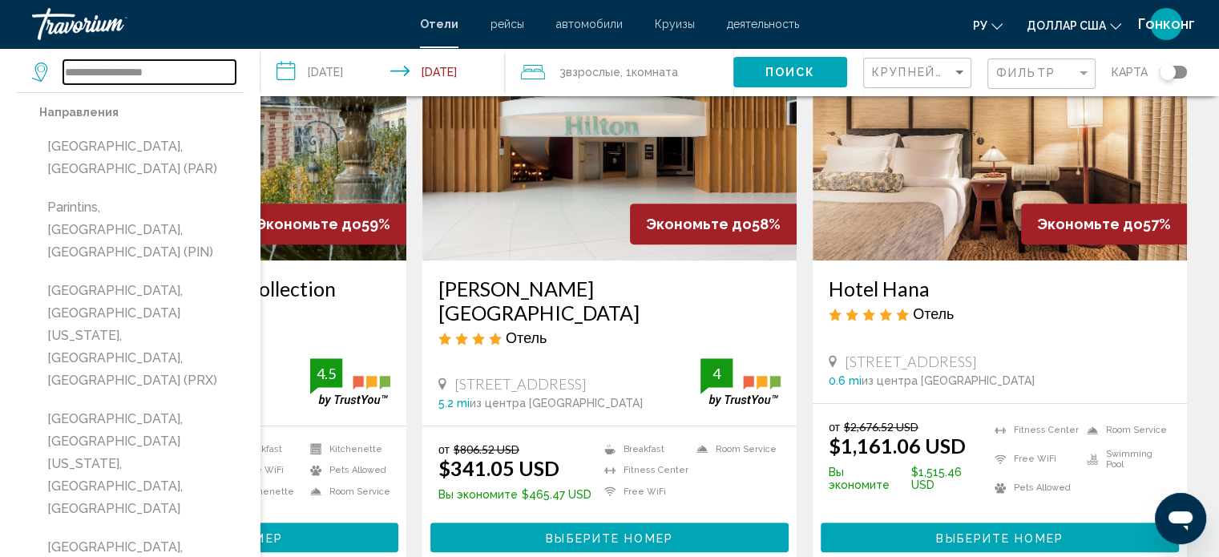
scroll to position [744, 0]
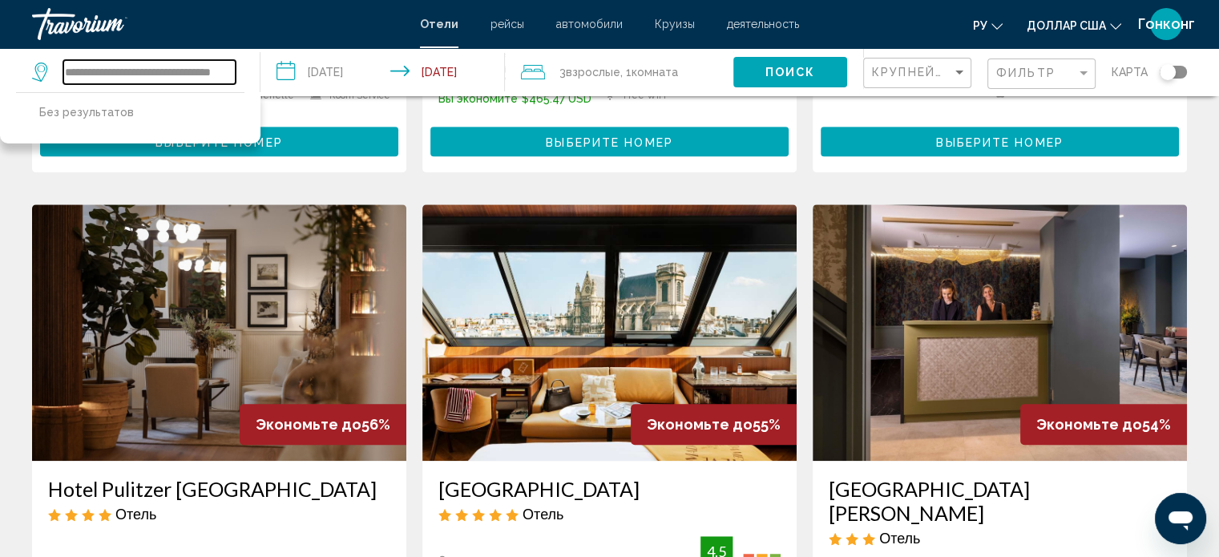
scroll to position [1156, 0]
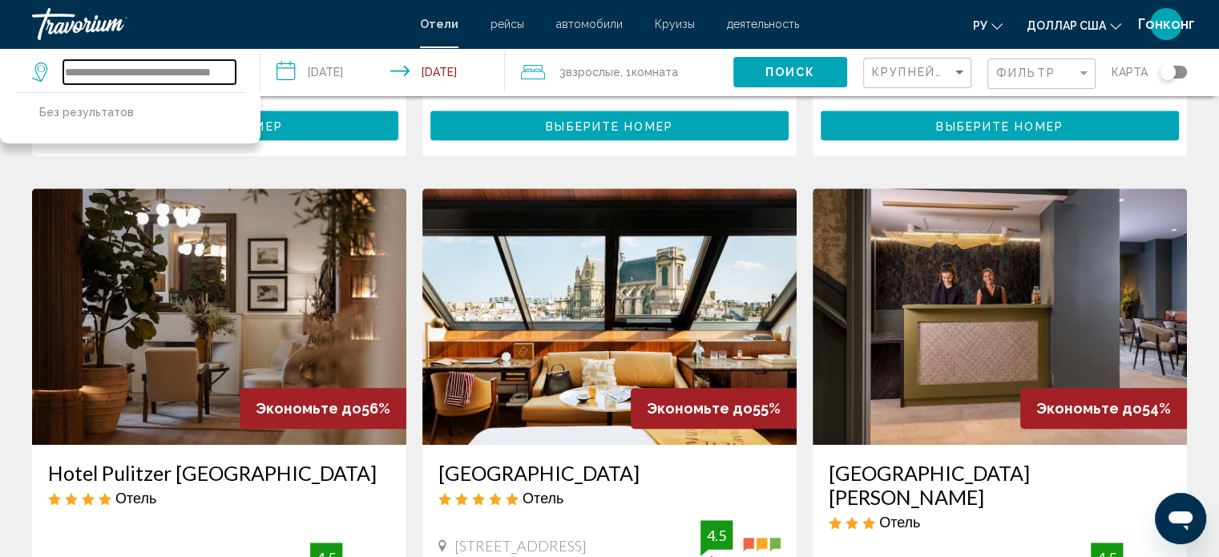
type input "**********"
click at [1172, 73] on div "Toggle map" at bounding box center [1168, 72] width 16 height 16
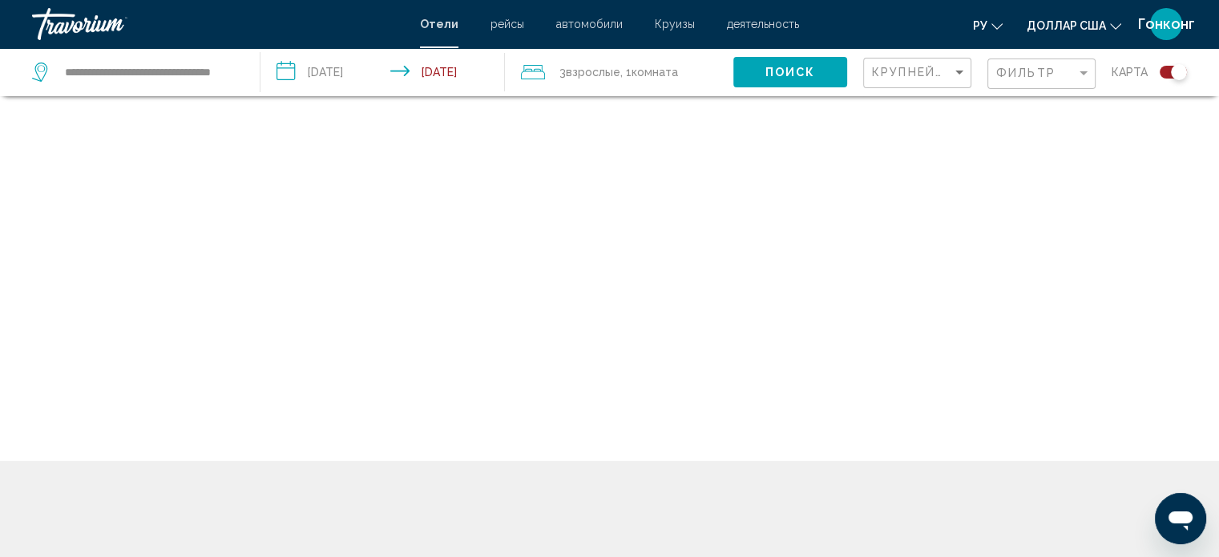
scroll to position [96, 0]
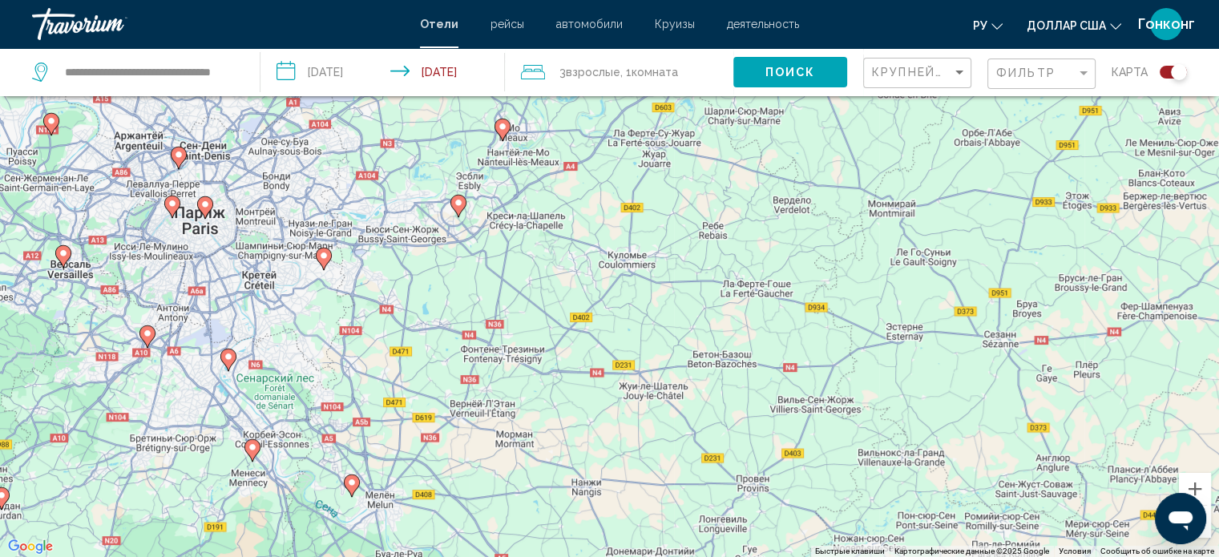
click at [456, 206] on image "Основное содержание" at bounding box center [459, 203] width 10 height 10
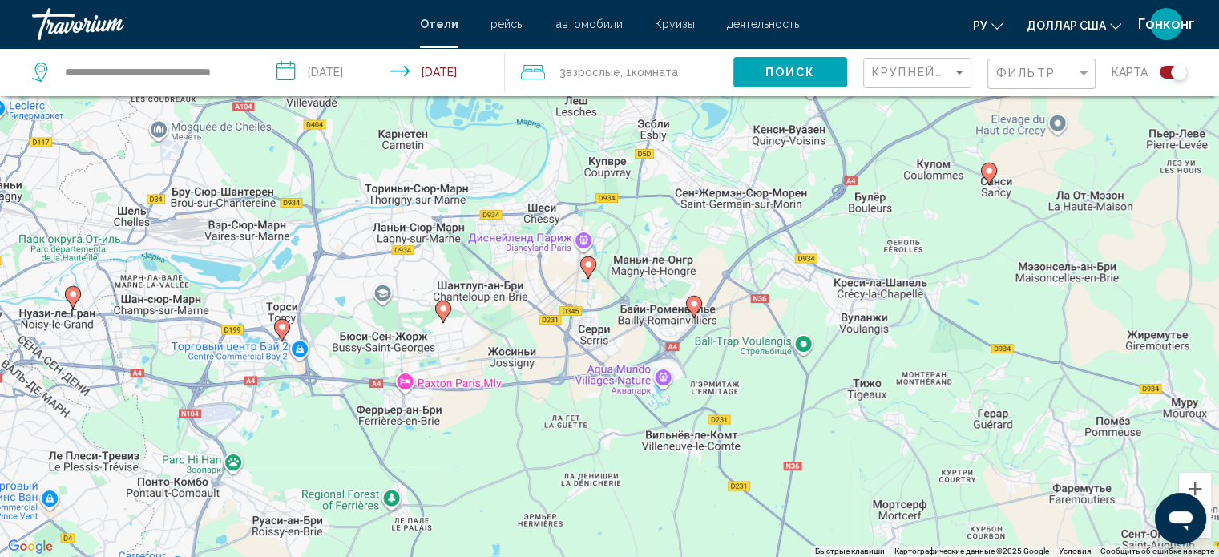
click at [588, 262] on image "Основное содержание" at bounding box center [589, 265] width 10 height 10
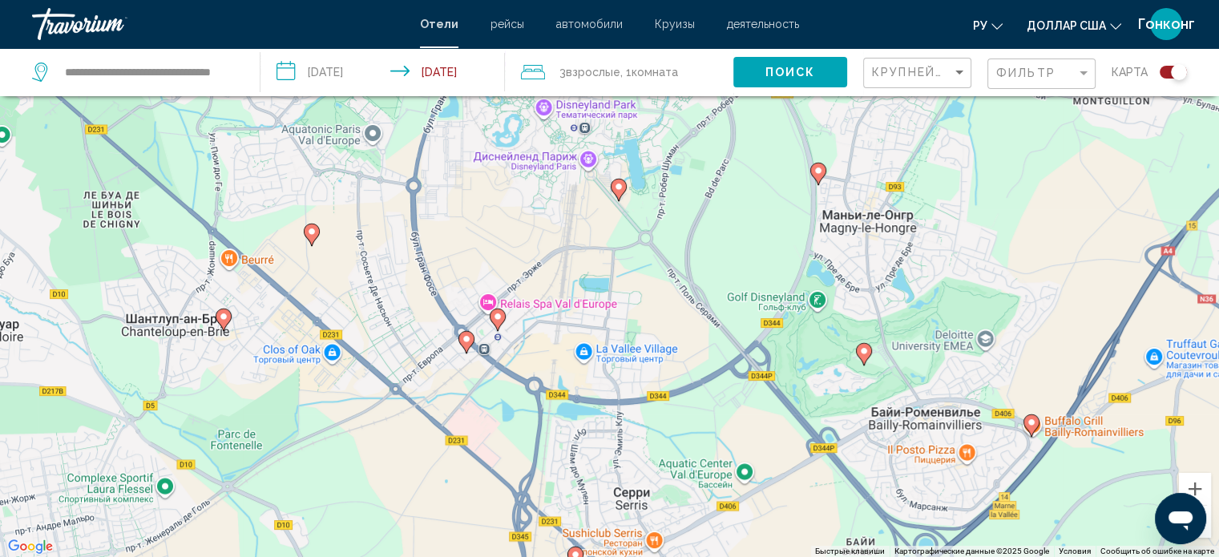
click at [615, 195] on gmp-advanced-marker "Основное содержание" at bounding box center [619, 190] width 16 height 24
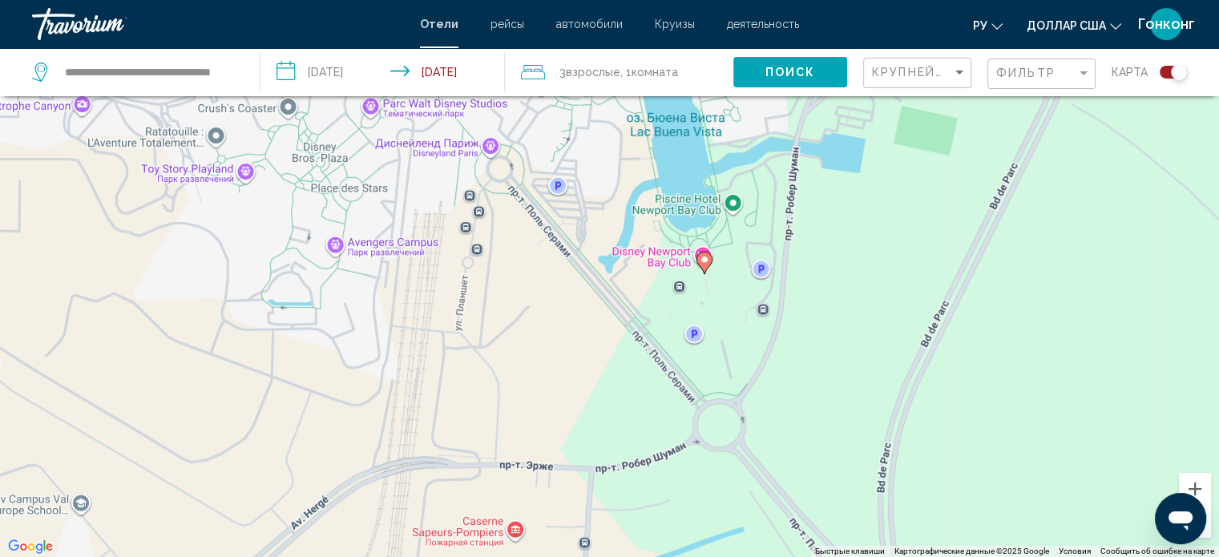
click at [698, 257] on icon "Основное содержание" at bounding box center [704, 262] width 14 height 21
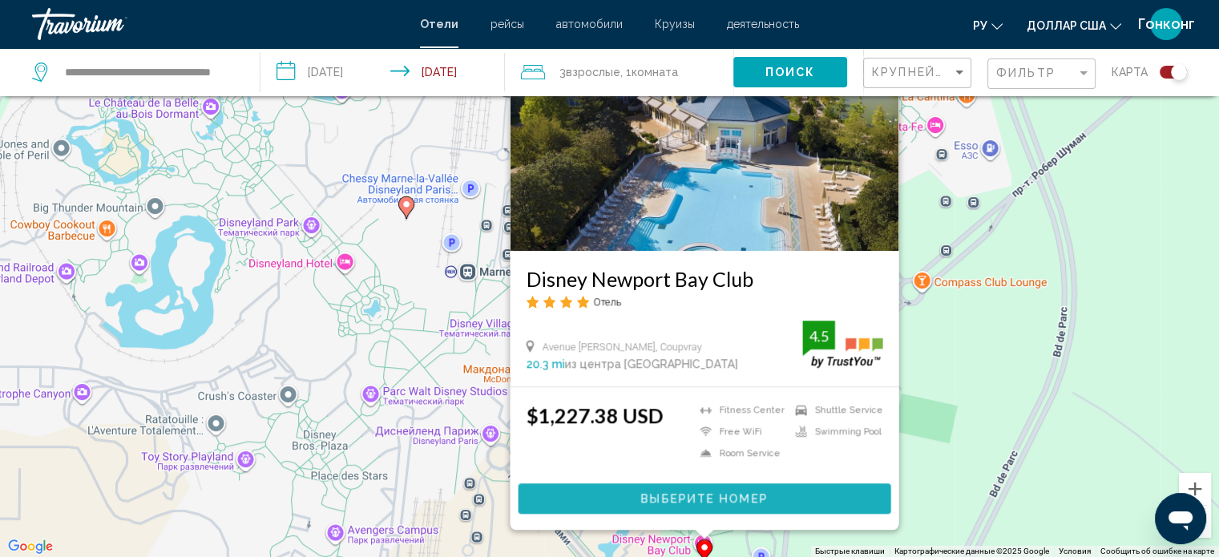
click at [718, 499] on span "Выберите номер" at bounding box center [704, 499] width 127 height 13
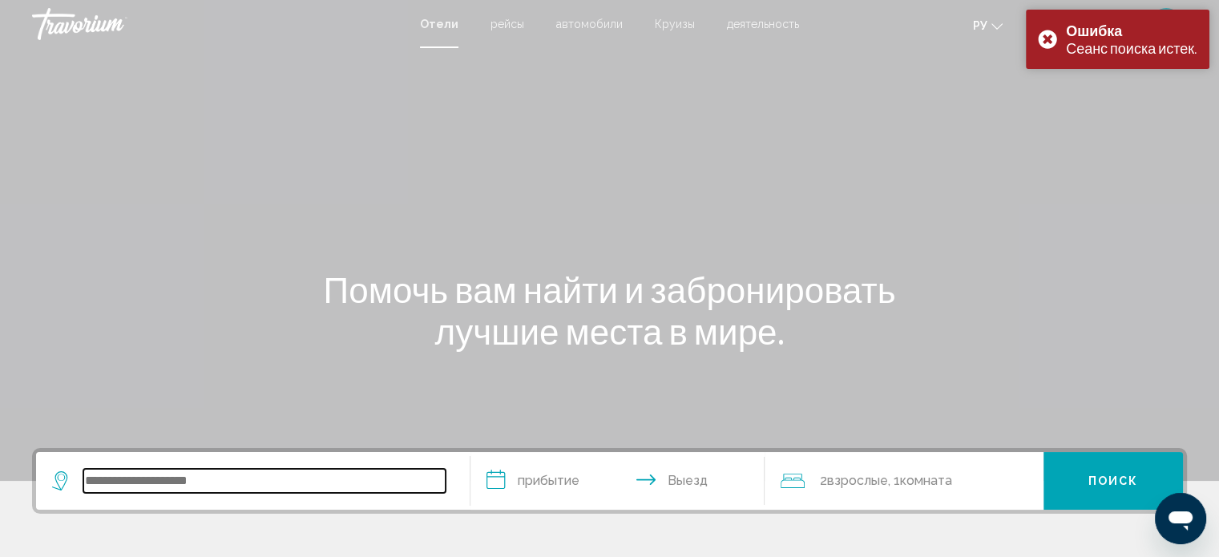
click at [220, 483] on input "Search widget" at bounding box center [264, 481] width 362 height 24
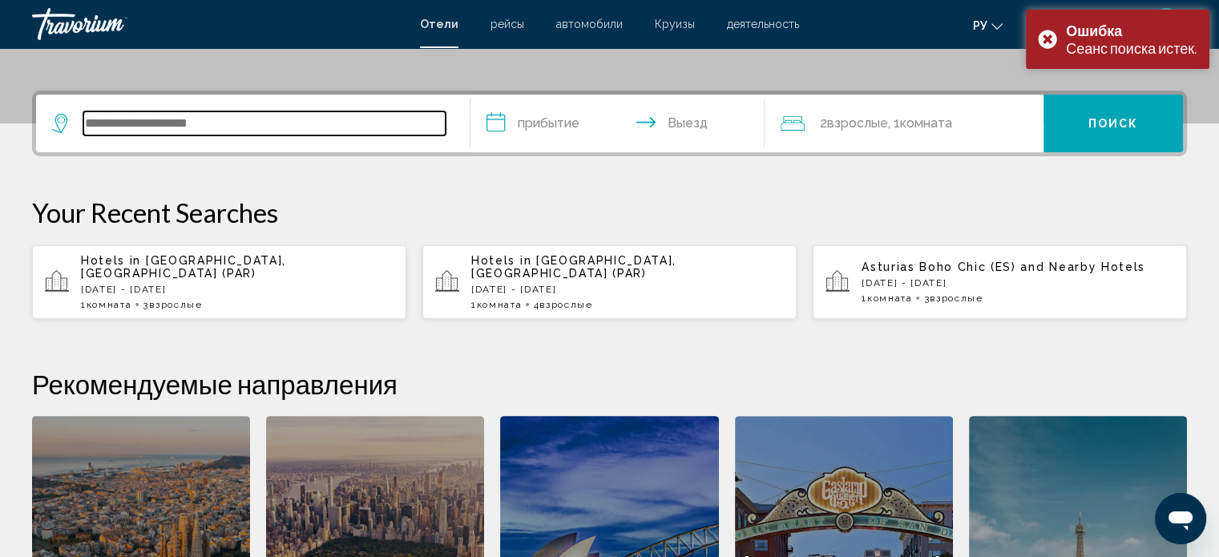
scroll to position [395, 0]
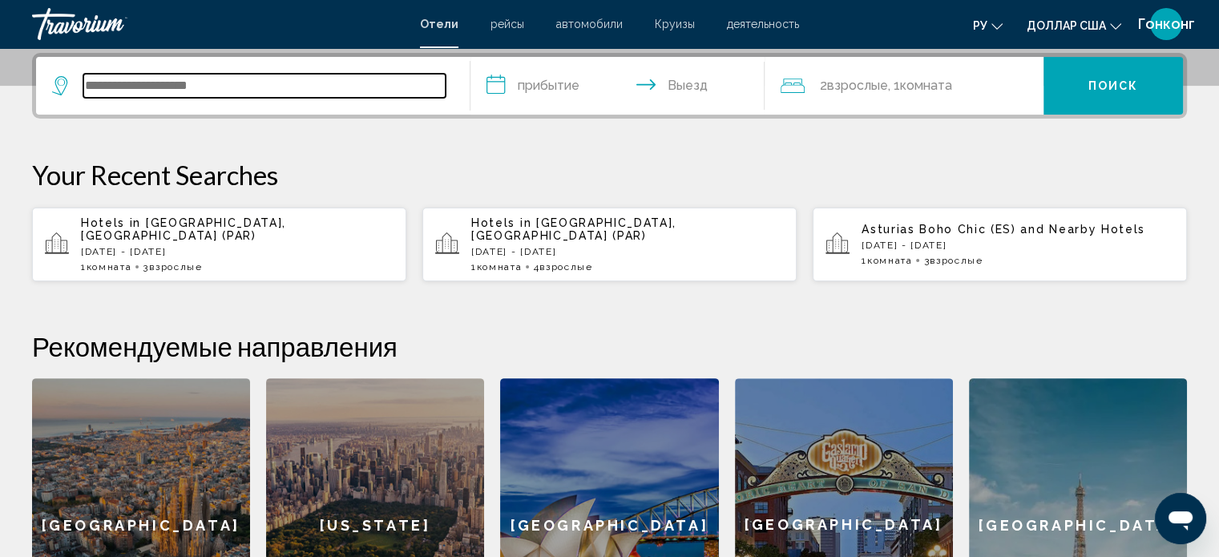
click at [224, 86] on input "Search widget" at bounding box center [264, 86] width 362 height 24
type input "*"
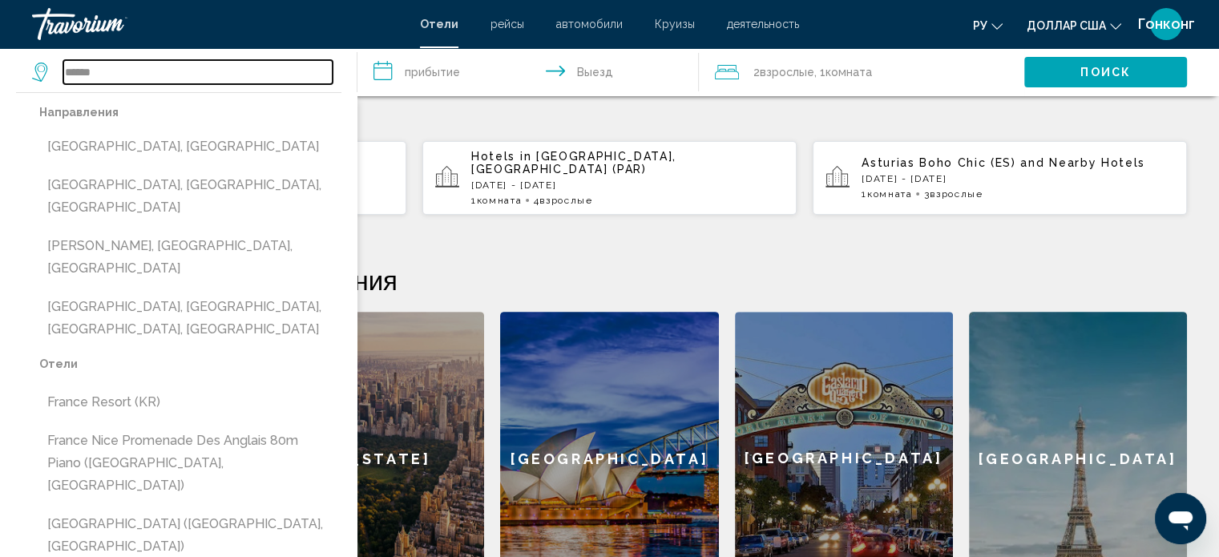
scroll to position [462, 0]
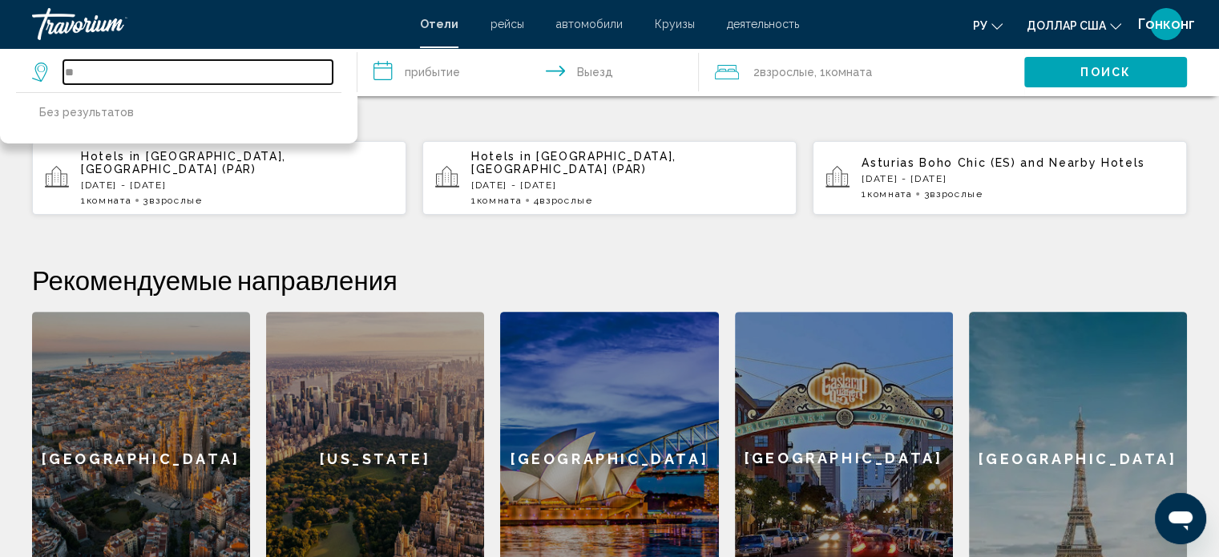
type input "*"
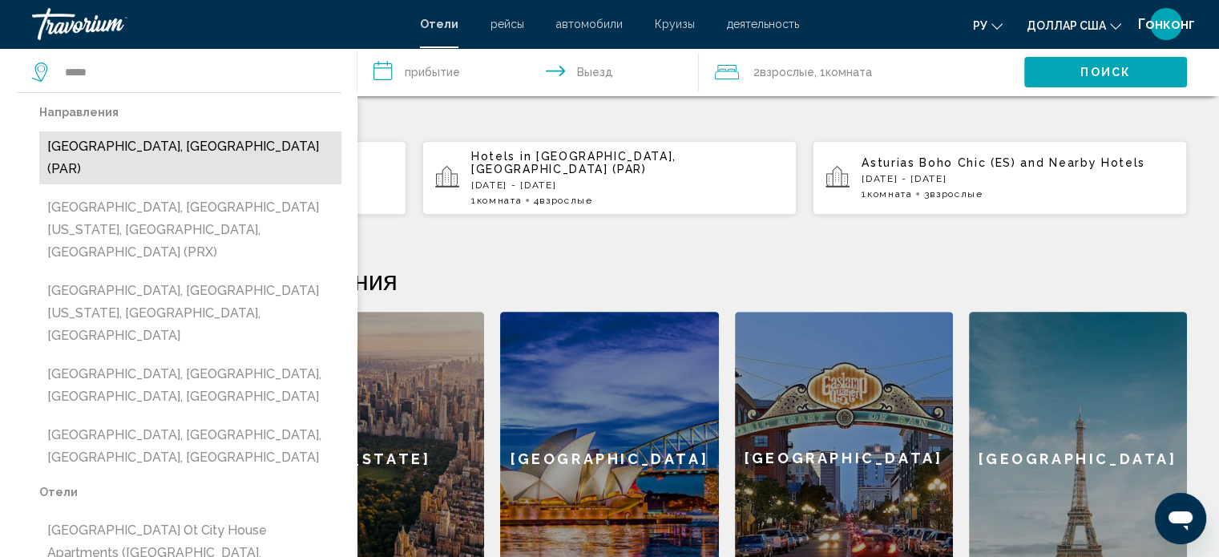
click at [112, 146] on button "[GEOGRAPHIC_DATA], [GEOGRAPHIC_DATA] (PAR)" at bounding box center [190, 157] width 302 height 53
type input "**********"
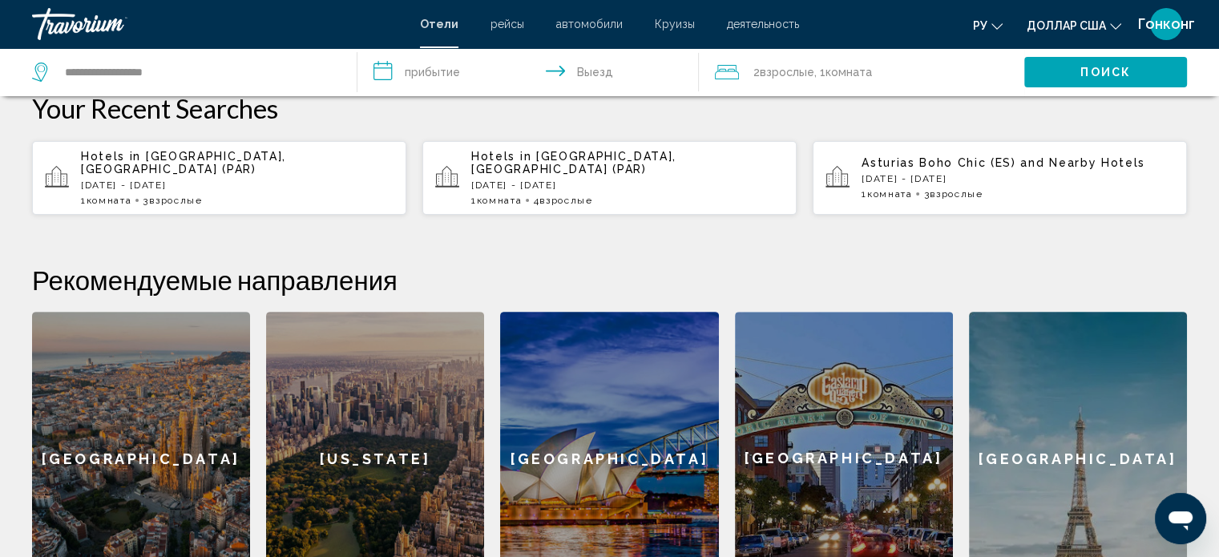
click at [425, 83] on input "**********" at bounding box center [532, 74] width 348 height 53
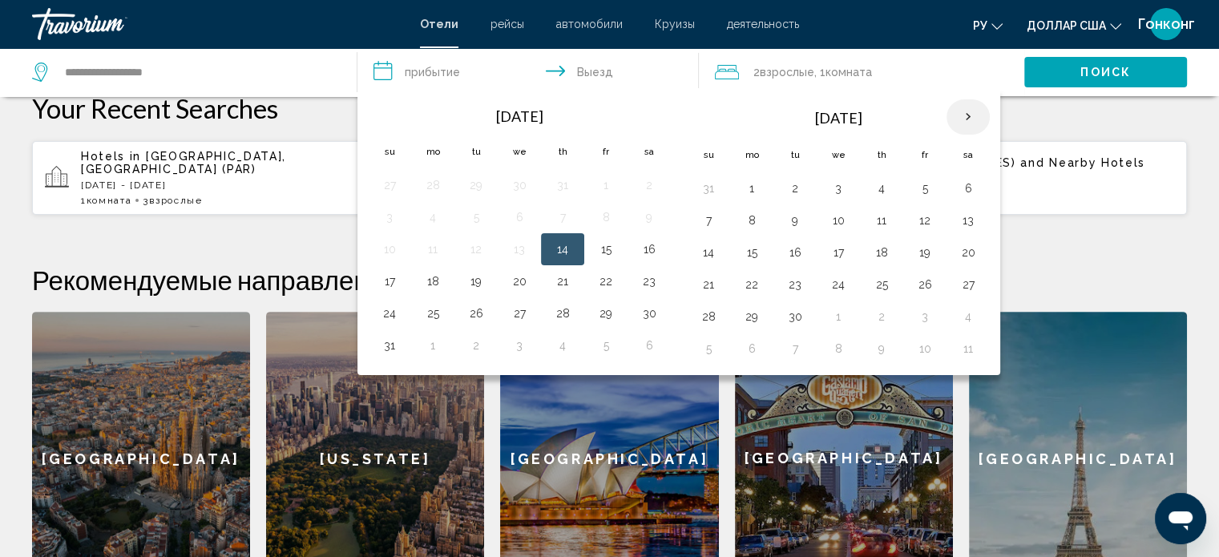
click at [965, 123] on th "Next month" at bounding box center [968, 116] width 43 height 35
click at [755, 285] on button "20" at bounding box center [752, 284] width 26 height 22
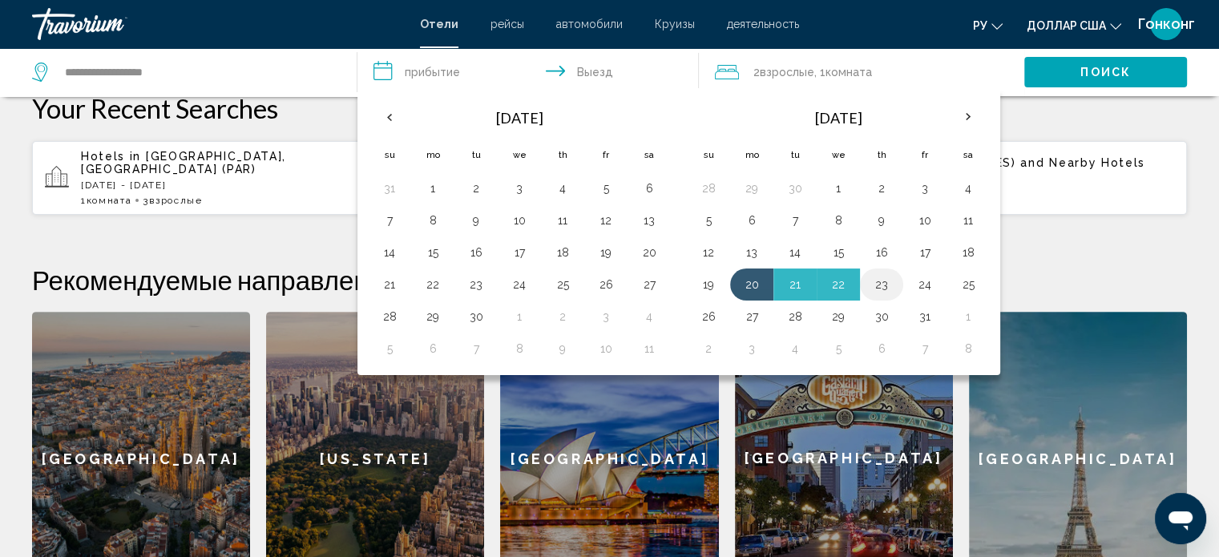
click at [882, 282] on button "23" at bounding box center [882, 284] width 26 height 22
type input "**********"
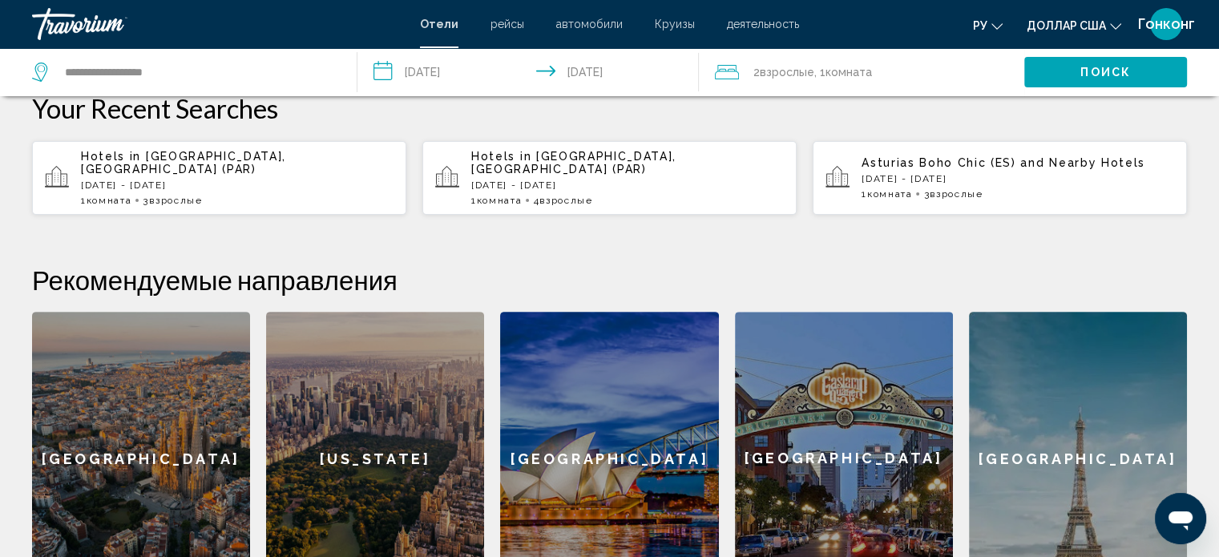
click at [824, 76] on span ", 1 Комната номера" at bounding box center [844, 72] width 58 height 22
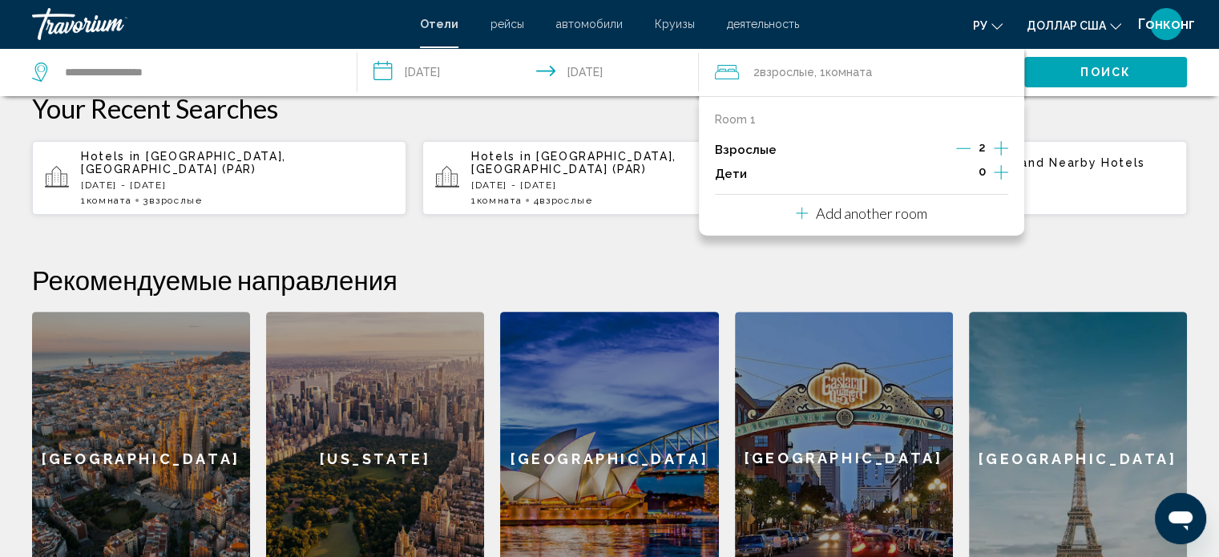
click at [1001, 150] on icon "Increment adults" at bounding box center [1001, 148] width 14 height 19
click at [1115, 73] on span "Поиск" at bounding box center [1106, 73] width 51 height 13
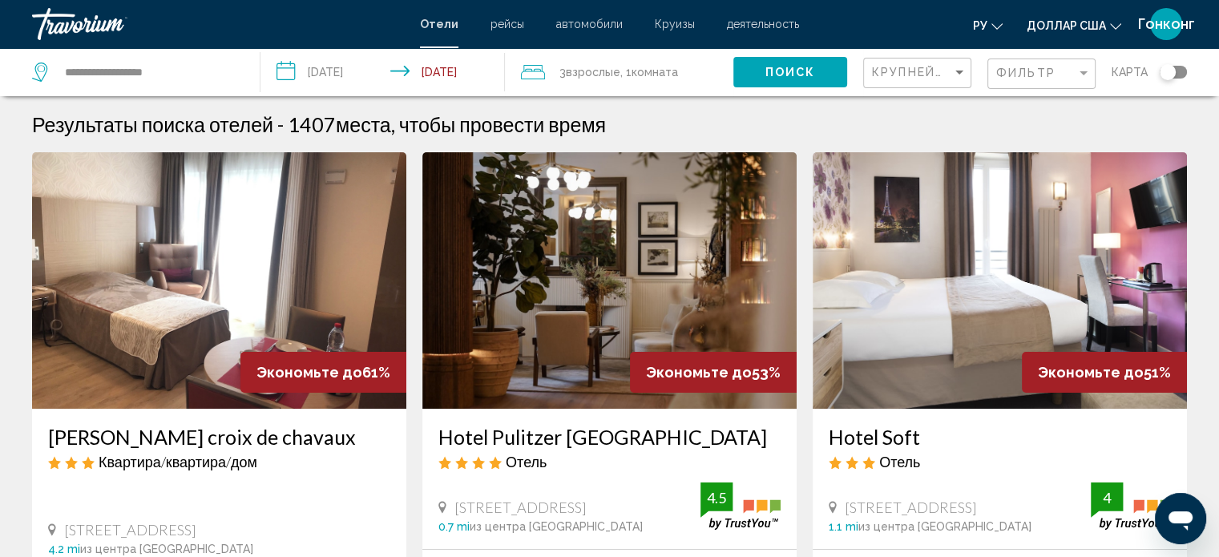
click at [1169, 79] on div "Toggle map" at bounding box center [1168, 72] width 16 height 16
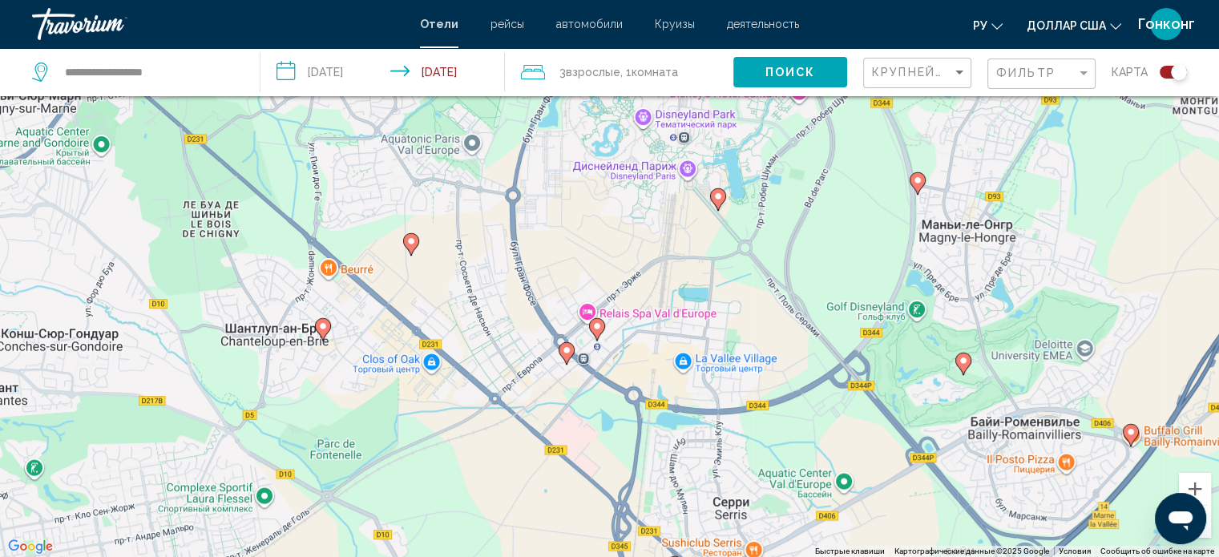
click at [594, 327] on image "Основное содержание" at bounding box center [598, 327] width 10 height 10
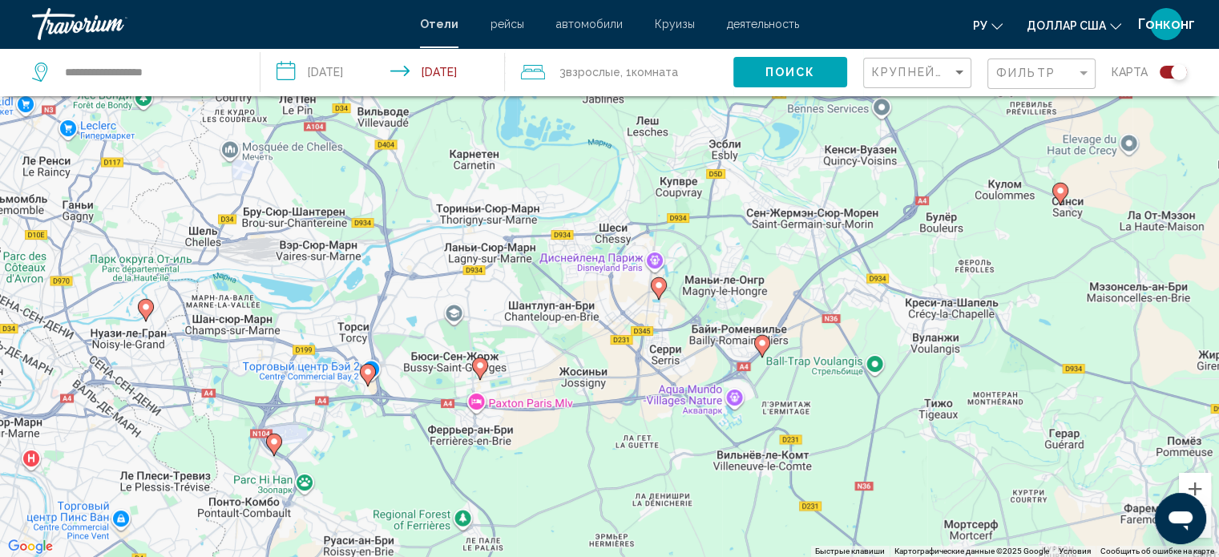
click at [662, 285] on image "Основное содержание" at bounding box center [659, 286] width 10 height 10
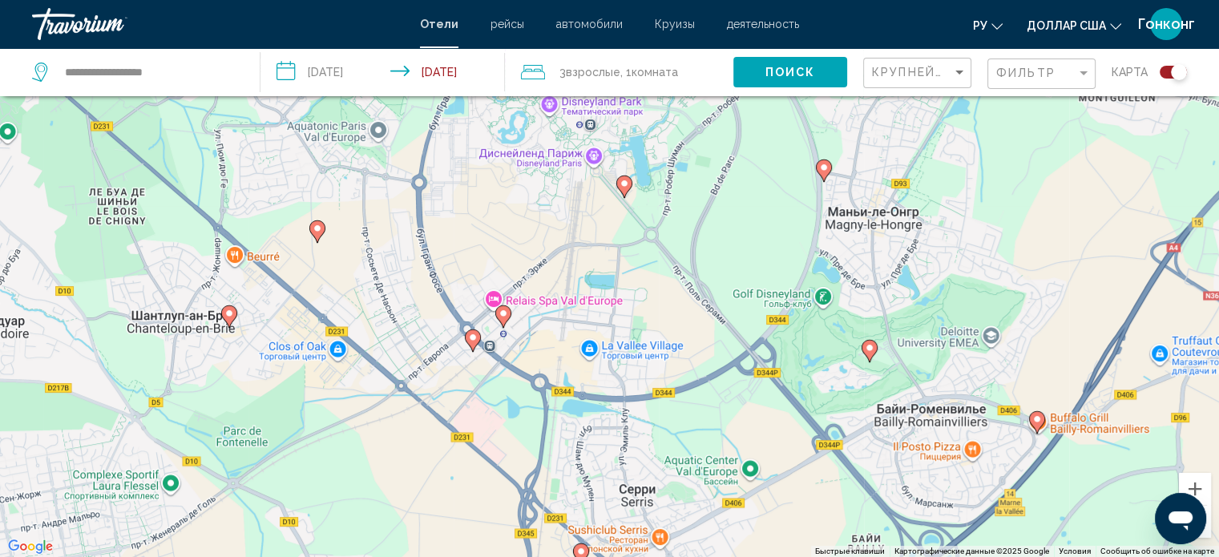
click at [824, 172] on icon "Основное содержание" at bounding box center [823, 170] width 14 height 21
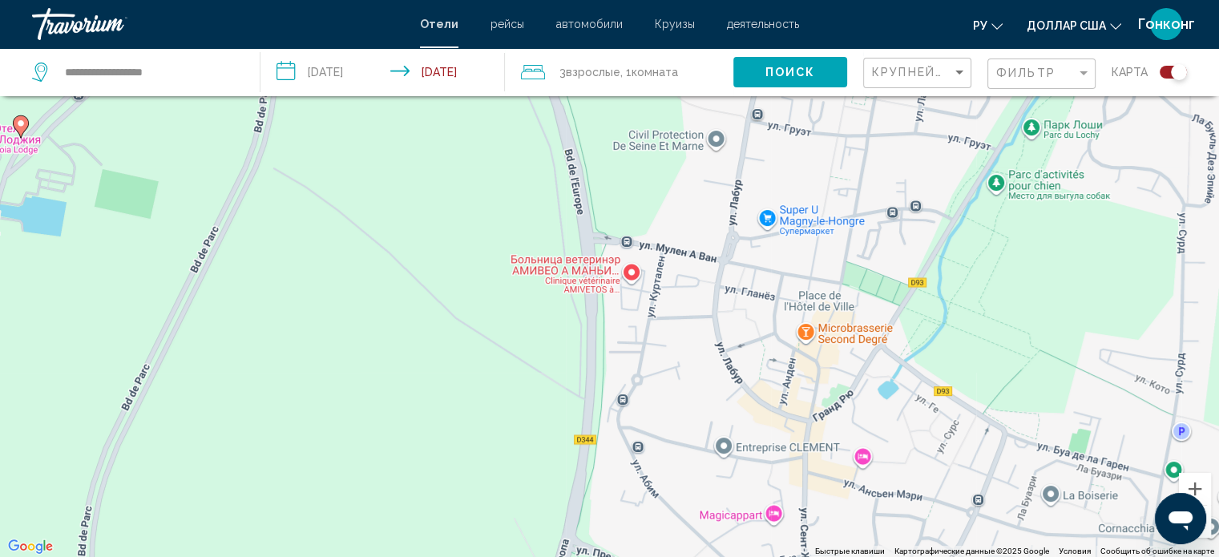
click at [21, 128] on icon "Основное содержание" at bounding box center [20, 125] width 14 height 21
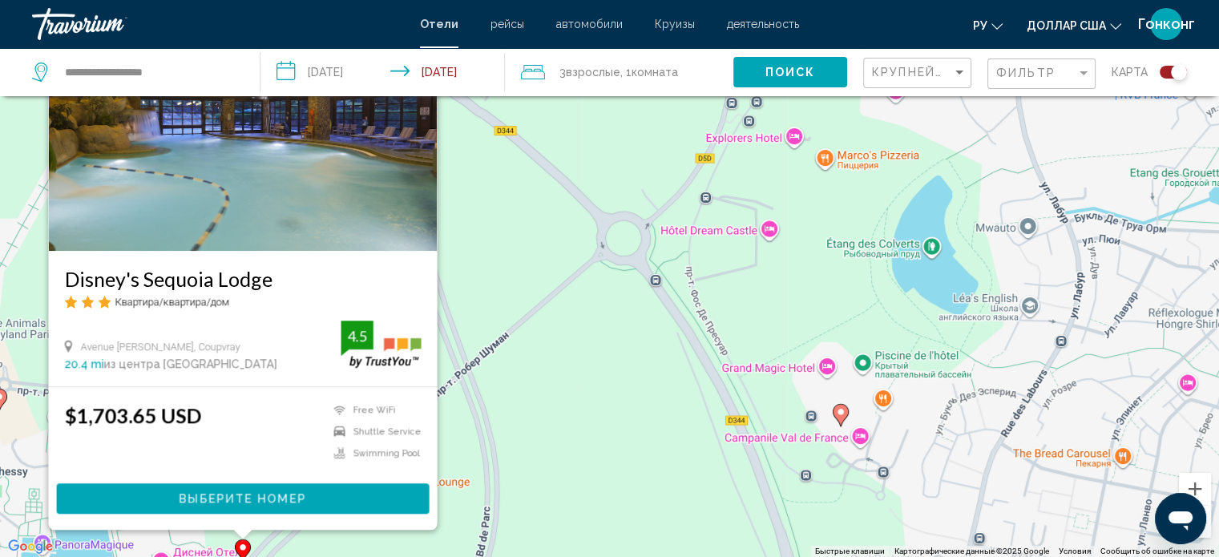
click at [603, 389] on div "Чтобы активировать перетаскивание с помощью клавиатуры, нажмите Alt + Ввод. Пос…" at bounding box center [609, 278] width 1219 height 557
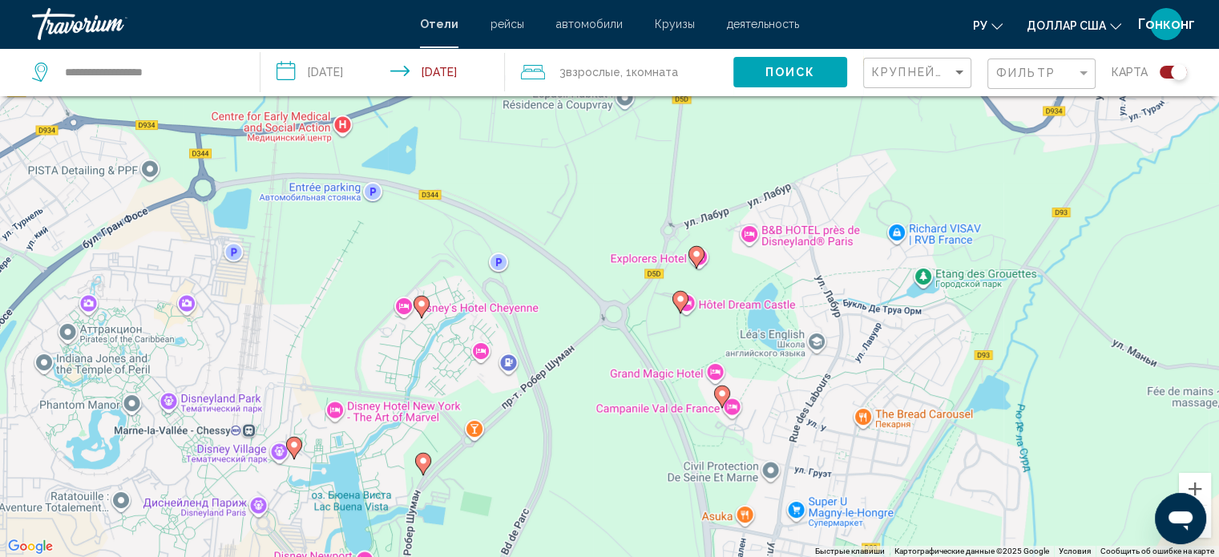
click at [423, 305] on image "Основное содержание" at bounding box center [422, 304] width 10 height 10
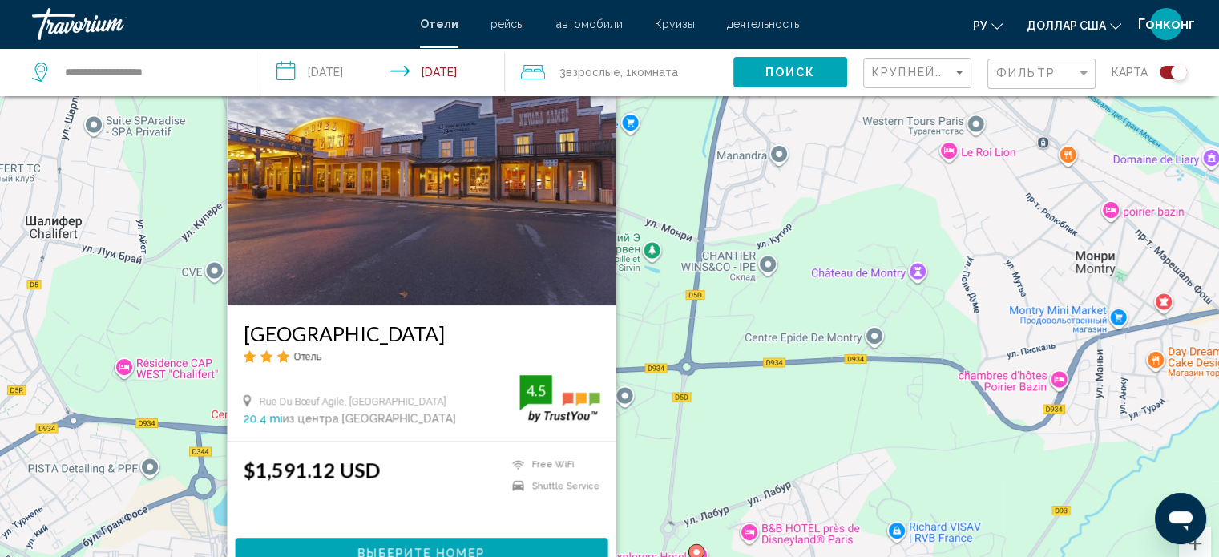
scroll to position [44, 0]
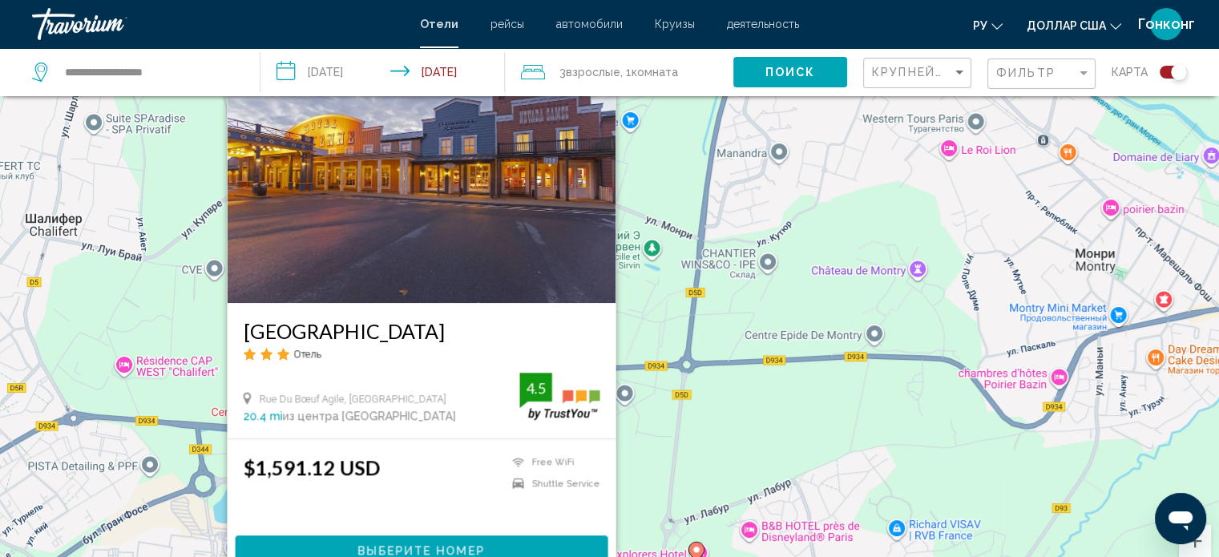
click at [451, 552] on span "Выберите номер" at bounding box center [421, 551] width 127 height 13
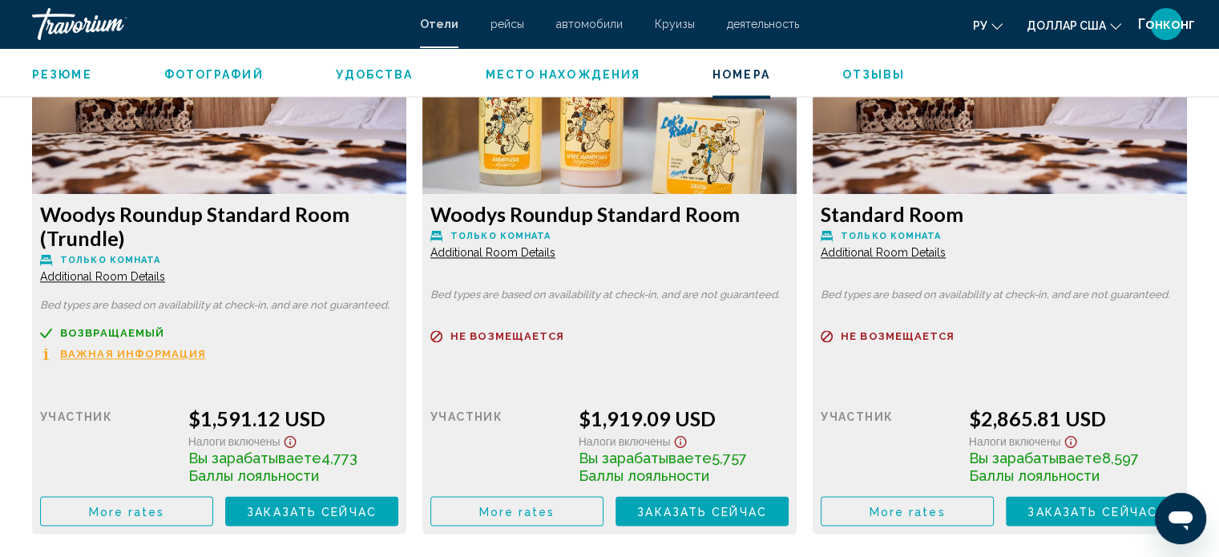
scroll to position [2283, 0]
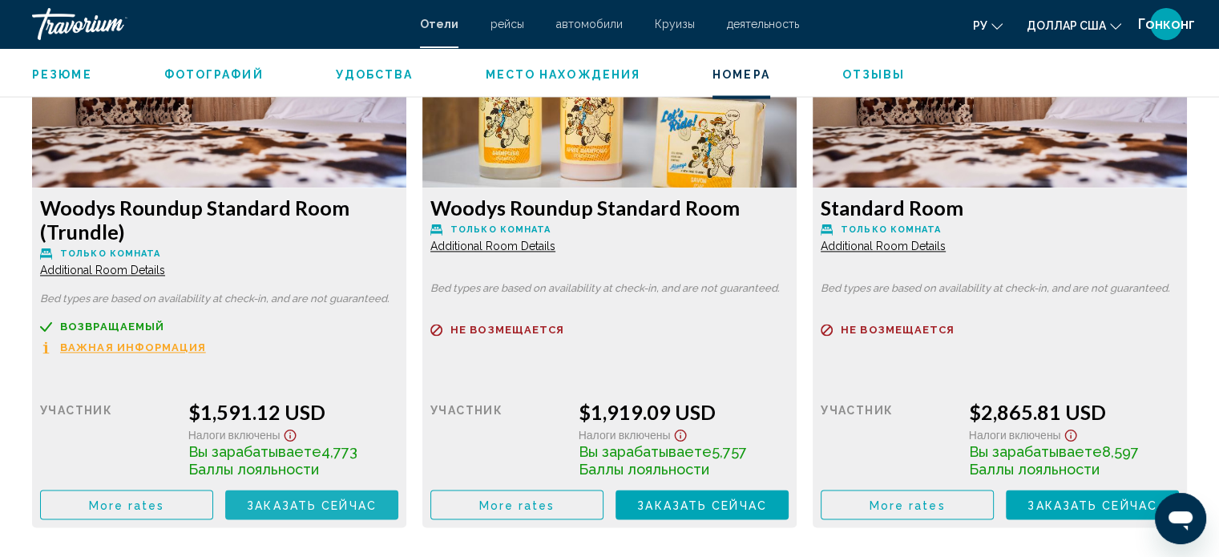
click at [295, 508] on span "Заказать сейчас" at bounding box center [312, 505] width 130 height 13
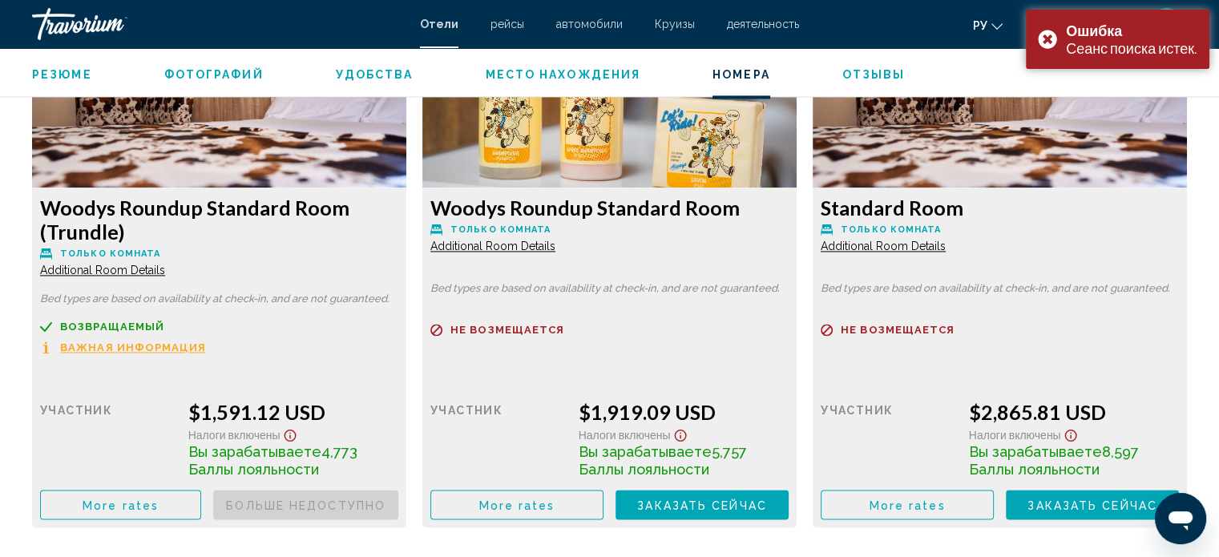
click at [398, 512] on button "Заказать сейчас Больше недоступно" at bounding box center [305, 505] width 185 height 30
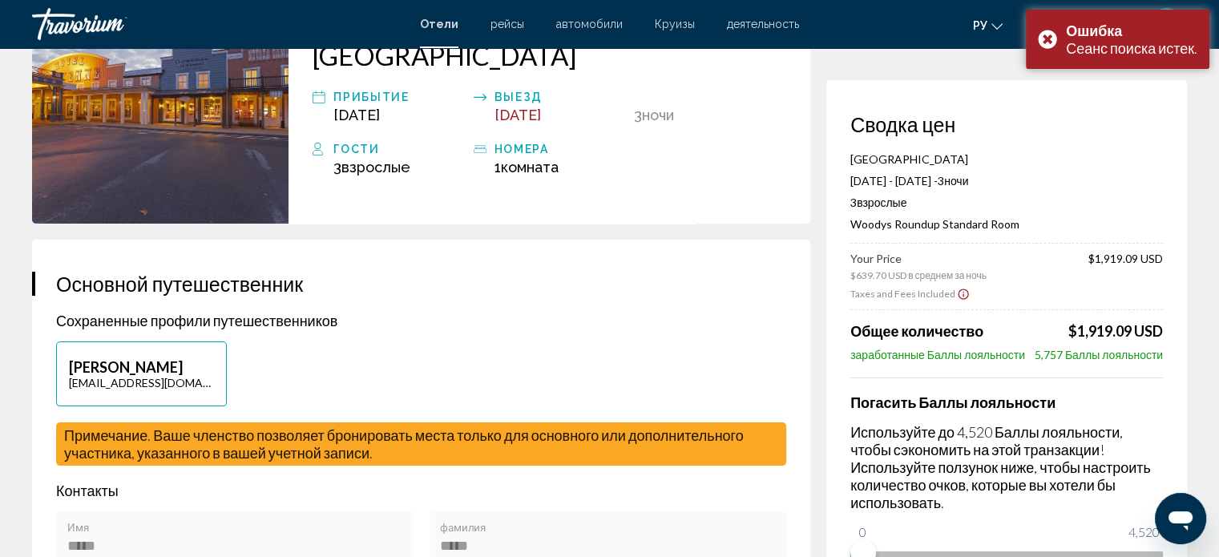
scroll to position [390, 0]
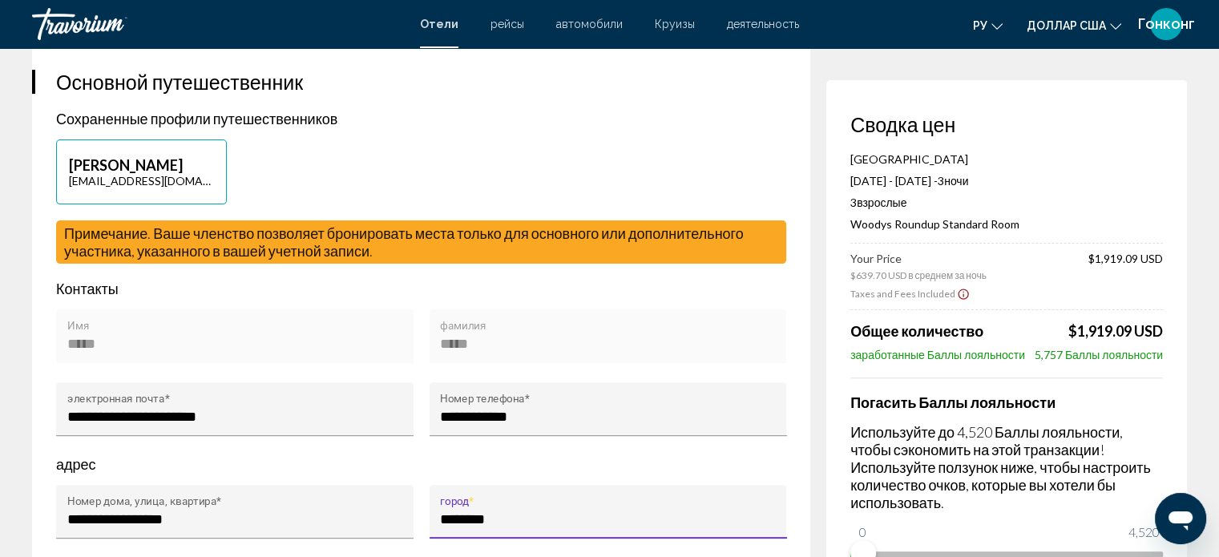
click at [675, 512] on input "********" at bounding box center [608, 520] width 336 height 16
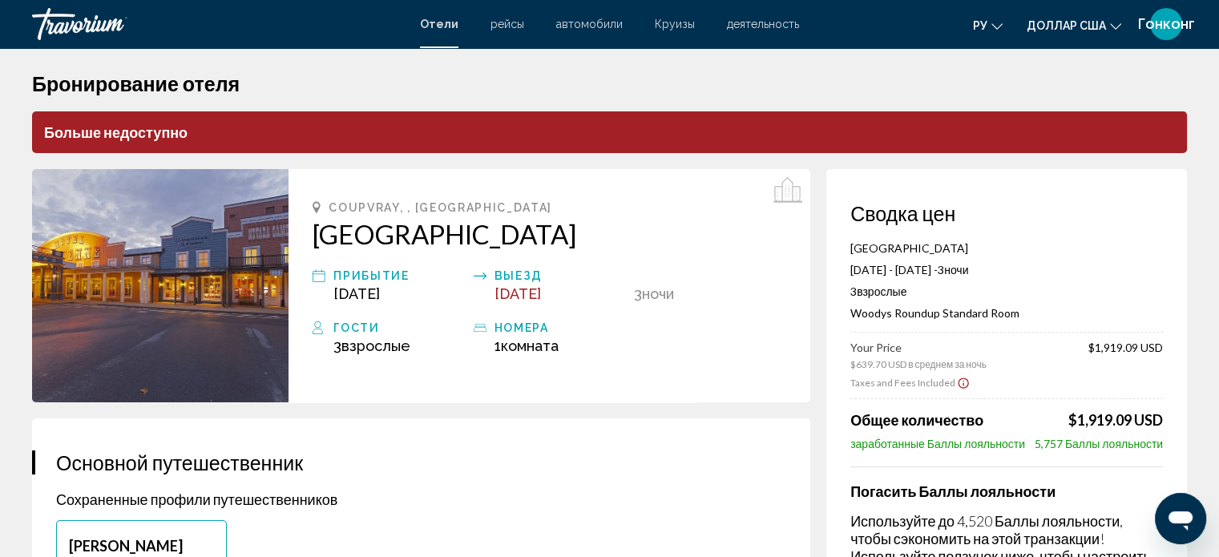
scroll to position [0, 0]
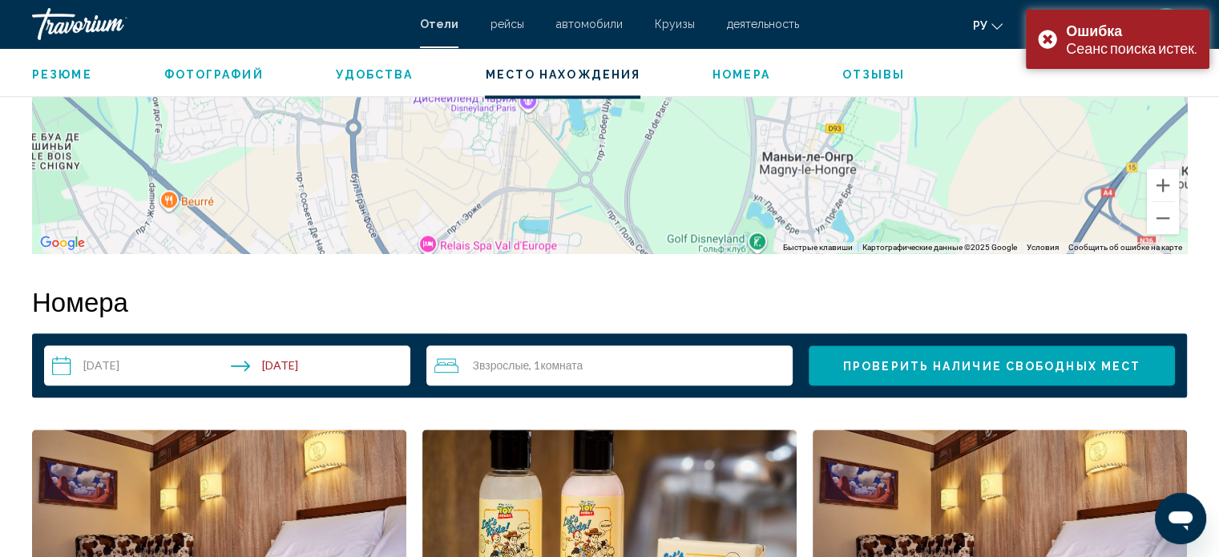
scroll to position [1834, 0]
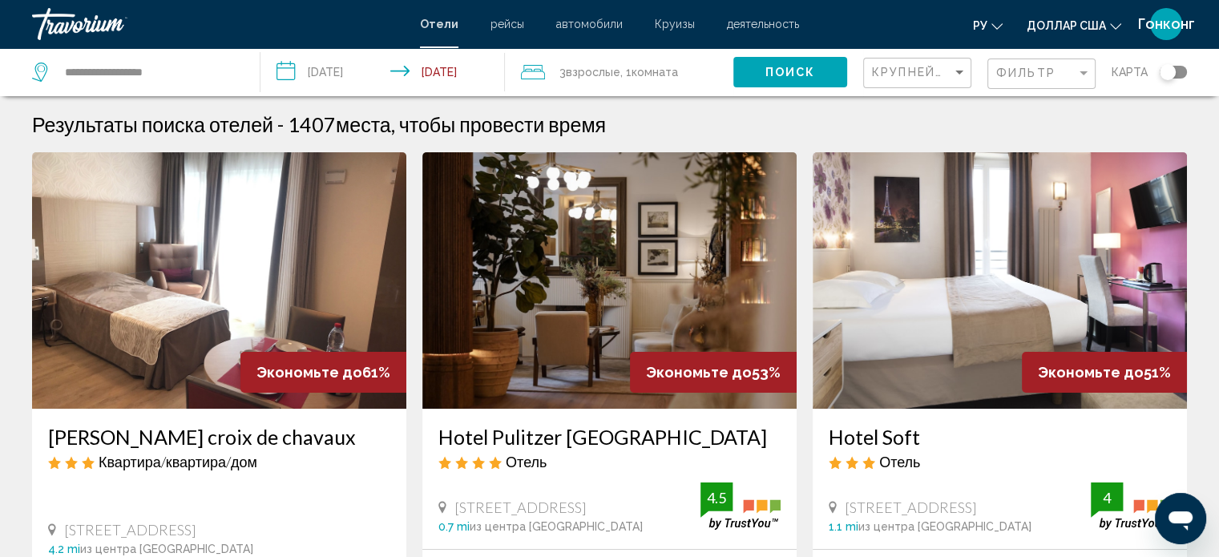
click at [1167, 76] on div "Toggle map" at bounding box center [1168, 72] width 16 height 16
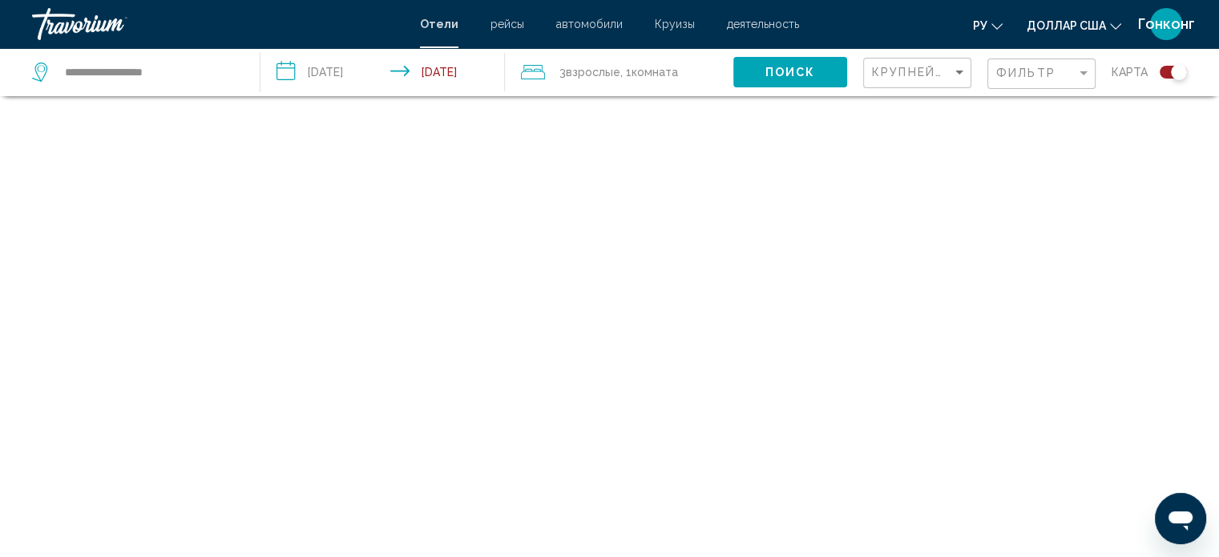
scroll to position [96, 0]
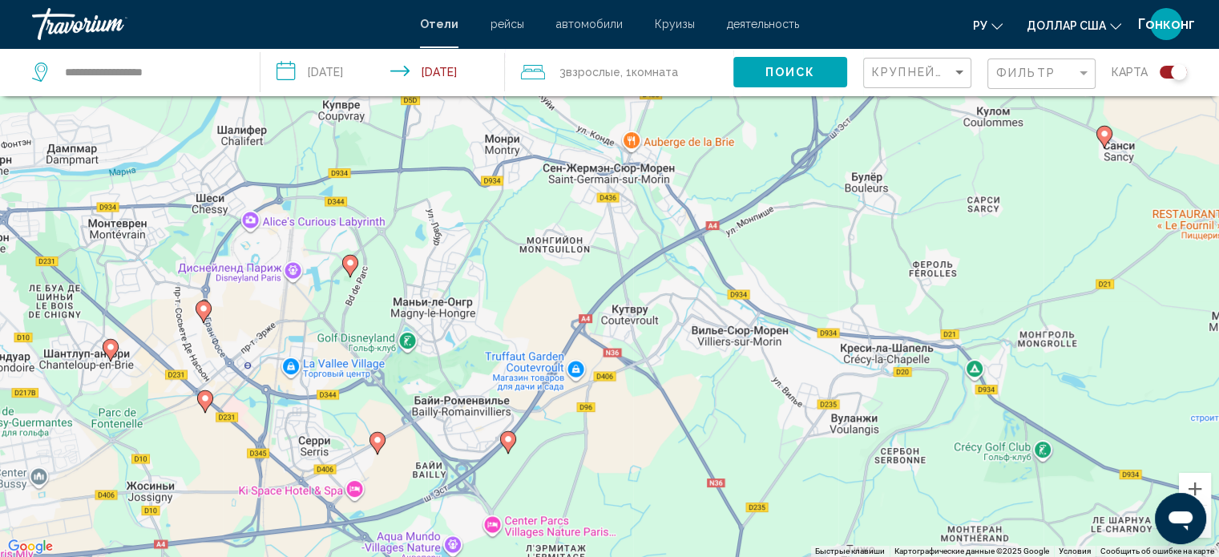
click at [199, 320] on gmp-advanced-marker "Основное содержание" at bounding box center [204, 312] width 16 height 24
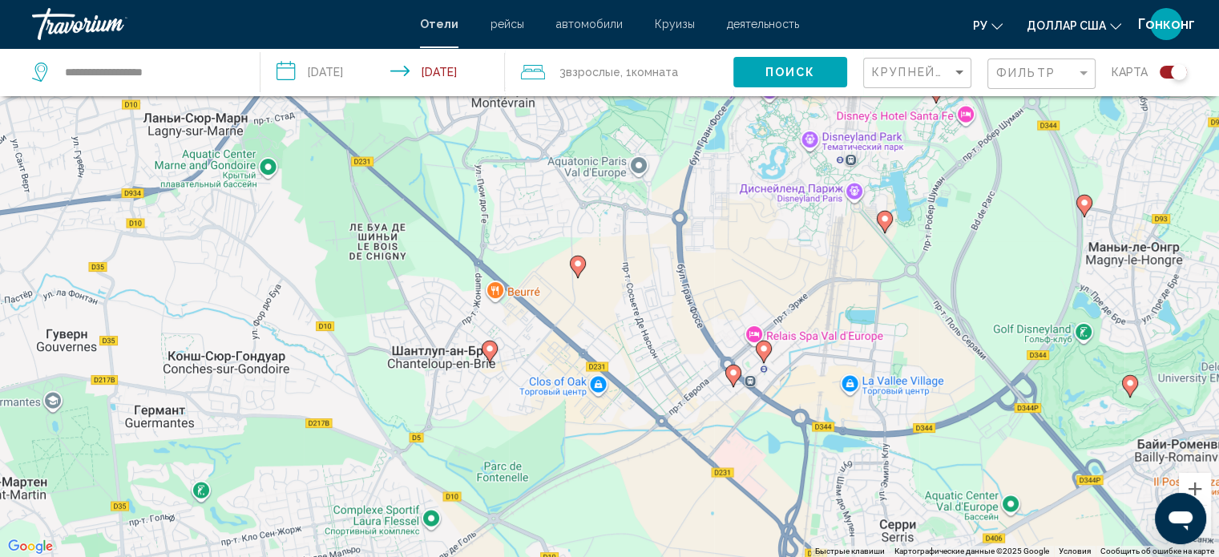
click at [730, 379] on icon "Основное содержание" at bounding box center [733, 375] width 14 height 21
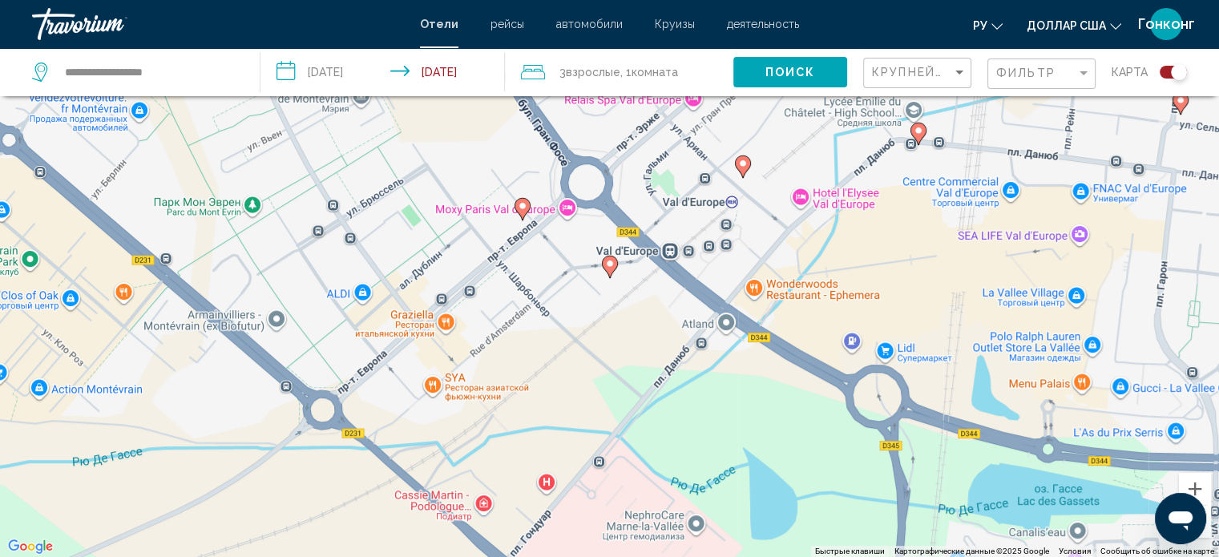
click at [742, 164] on image "Основное содержание" at bounding box center [743, 164] width 10 height 10
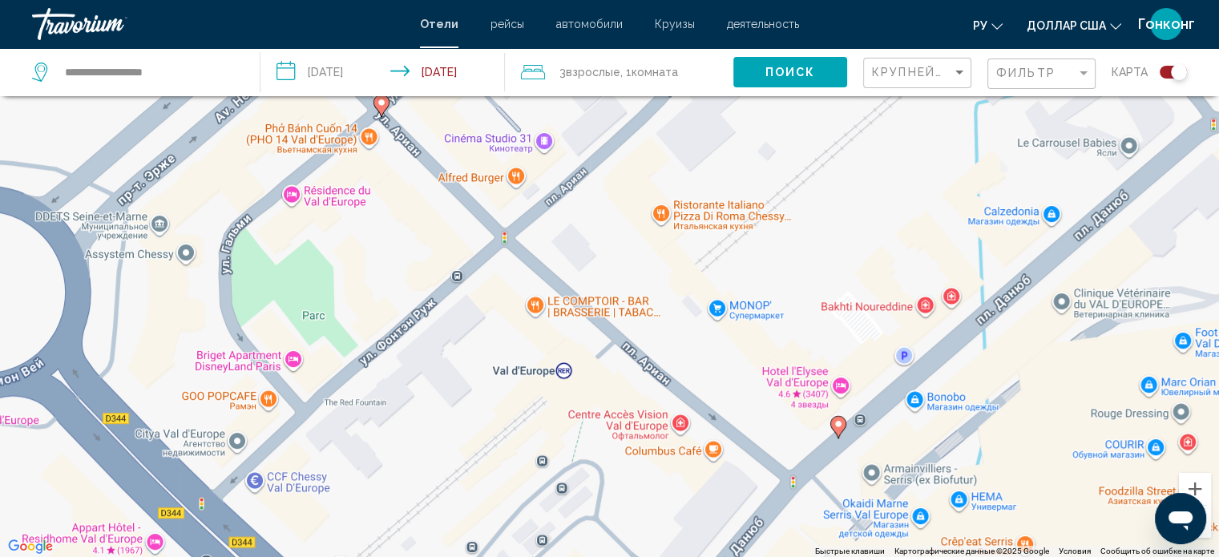
click at [838, 427] on image "Основное содержание" at bounding box center [839, 424] width 10 height 10
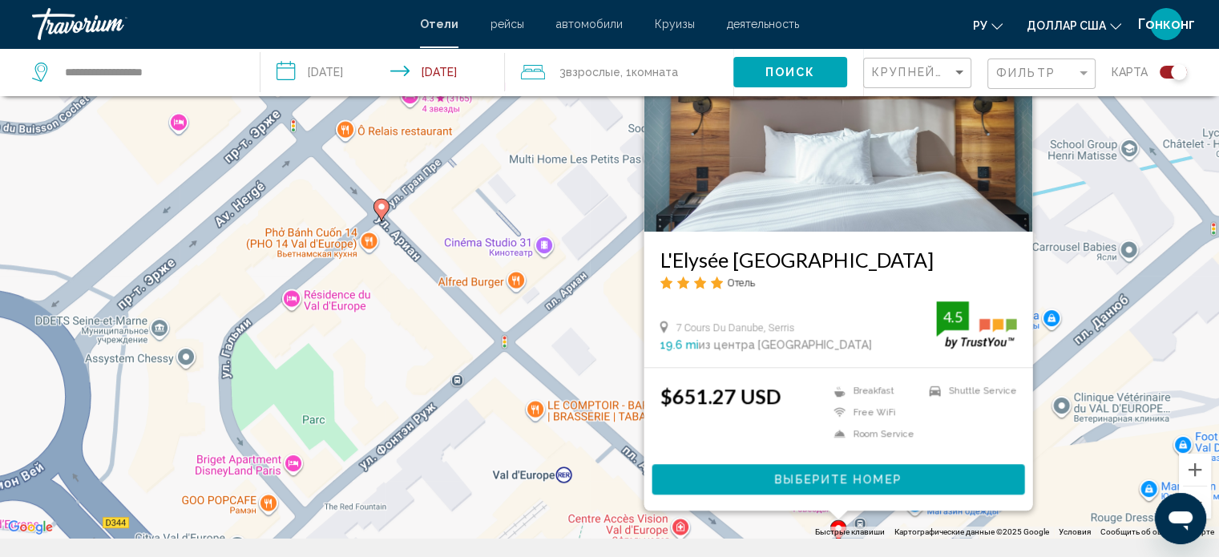
scroll to position [117, 0]
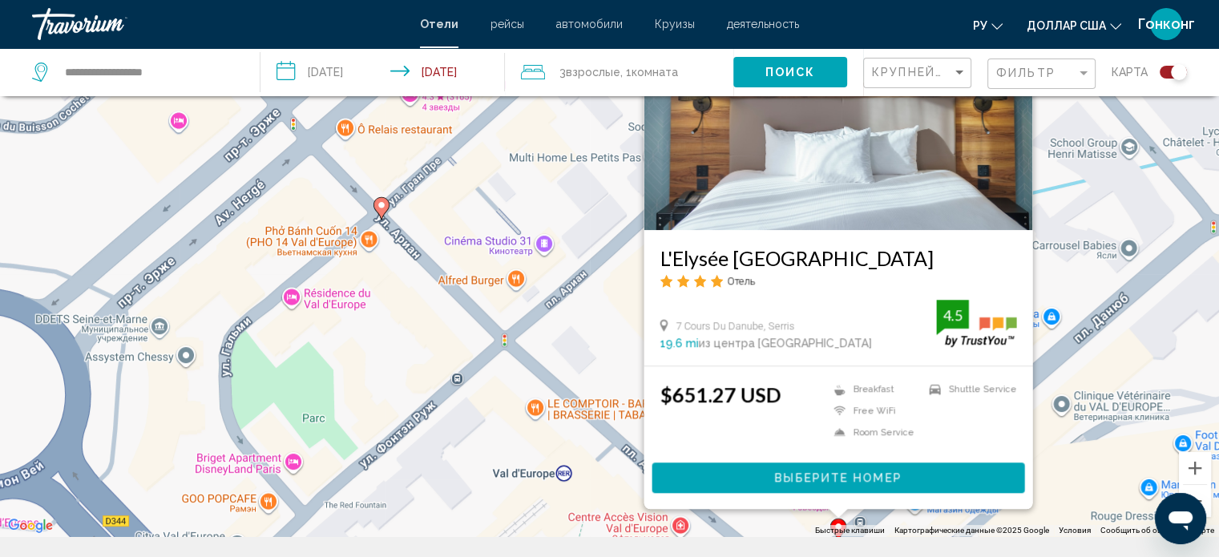
click at [821, 477] on span "Выберите номер" at bounding box center [838, 478] width 127 height 13
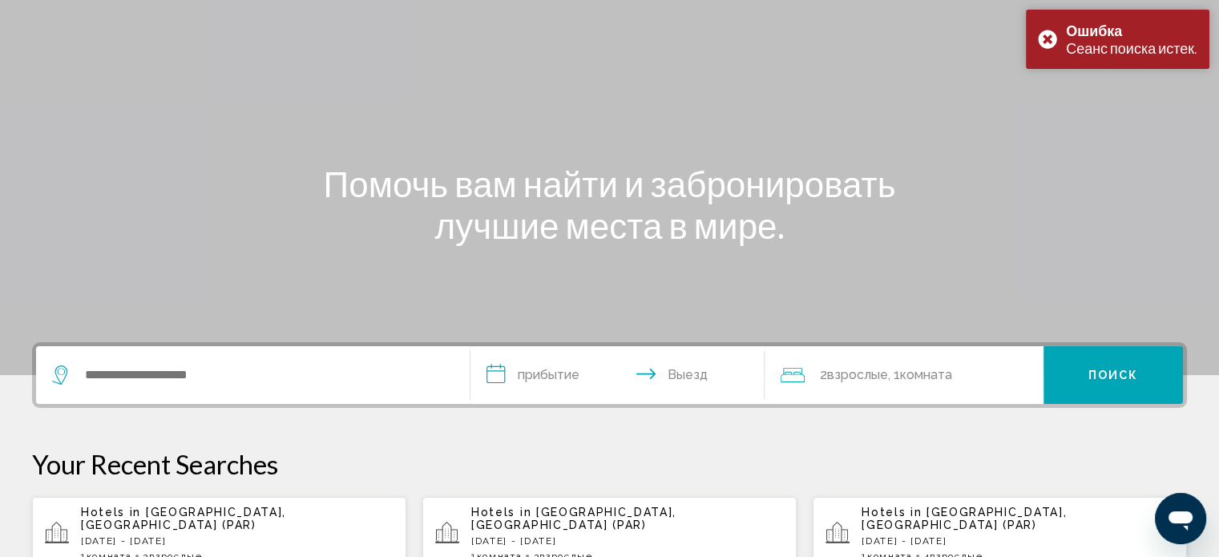
scroll to position [118, 0]
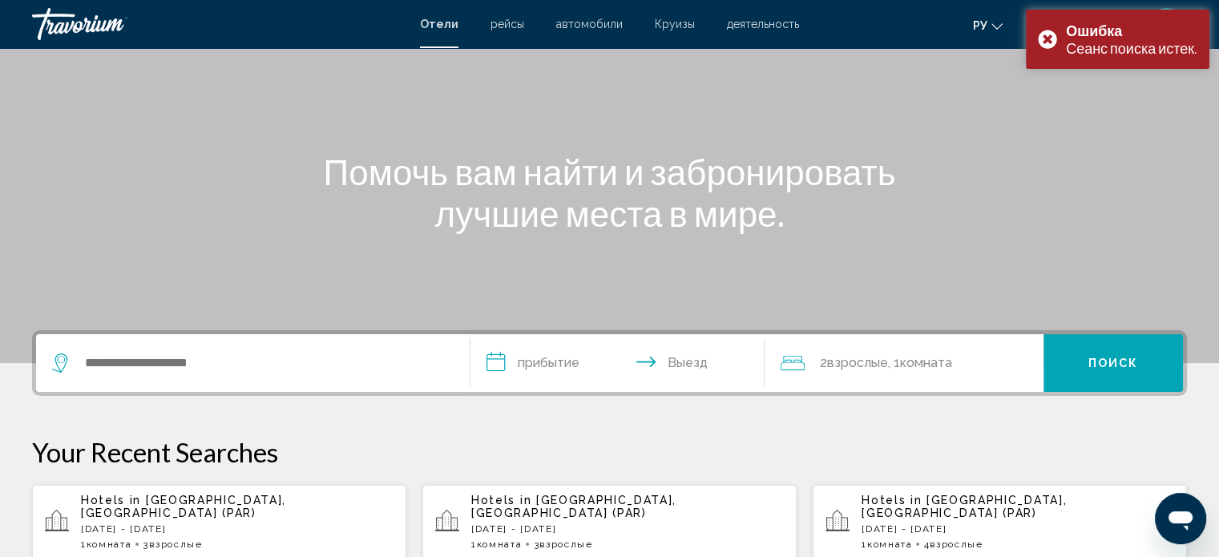
click at [202, 506] on div "Hotels in [GEOGRAPHIC_DATA], [GEOGRAPHIC_DATA] ([GEOGRAPHIC_DATA]) [DATE] - [DA…" at bounding box center [237, 522] width 313 height 56
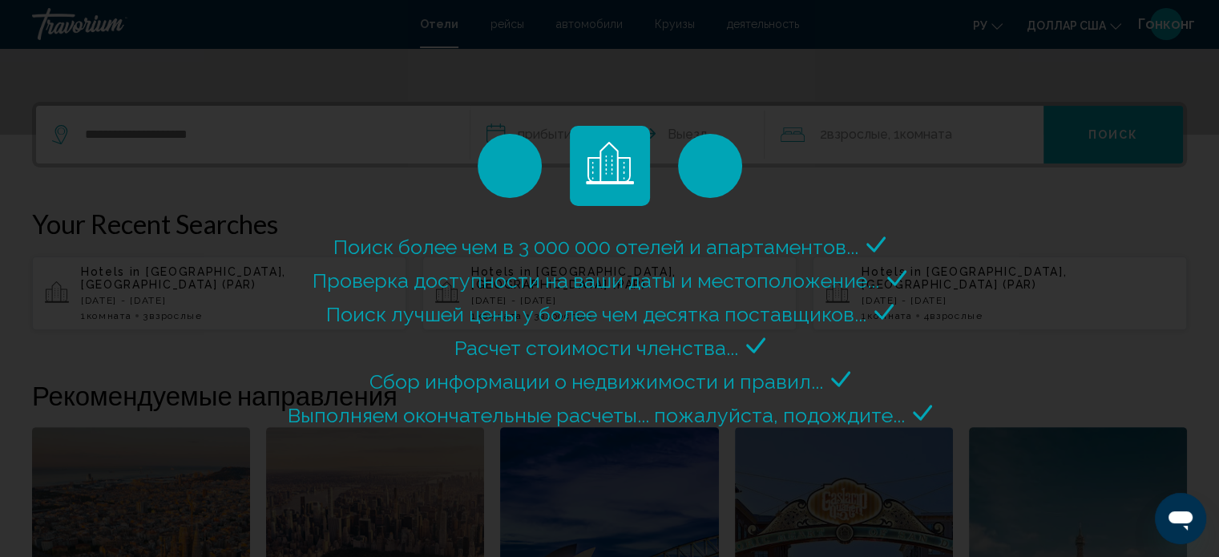
scroll to position [346, 0]
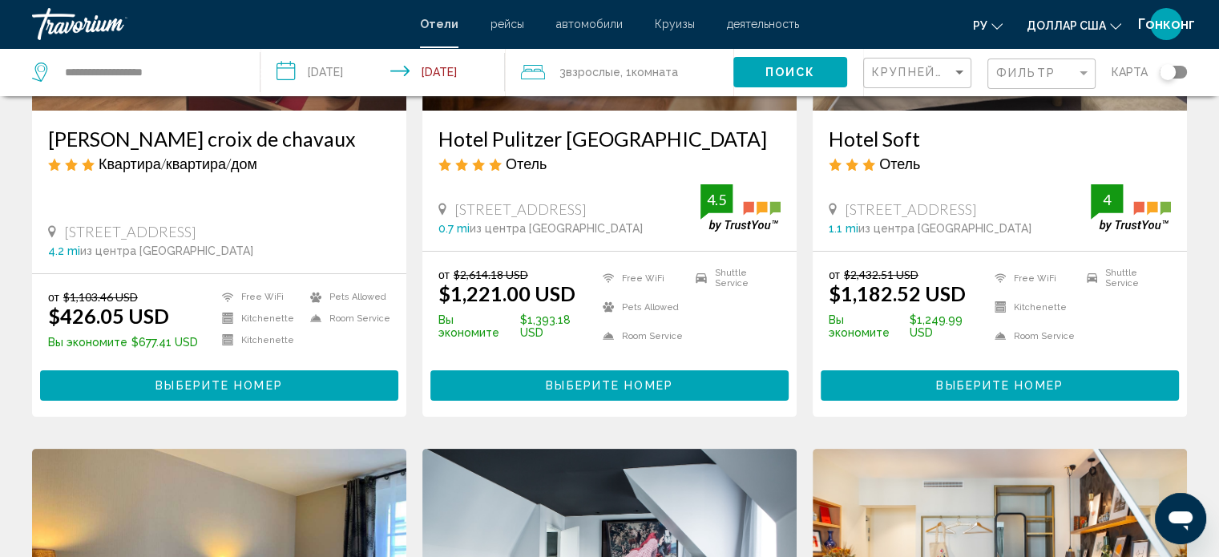
scroll to position [299, 0]
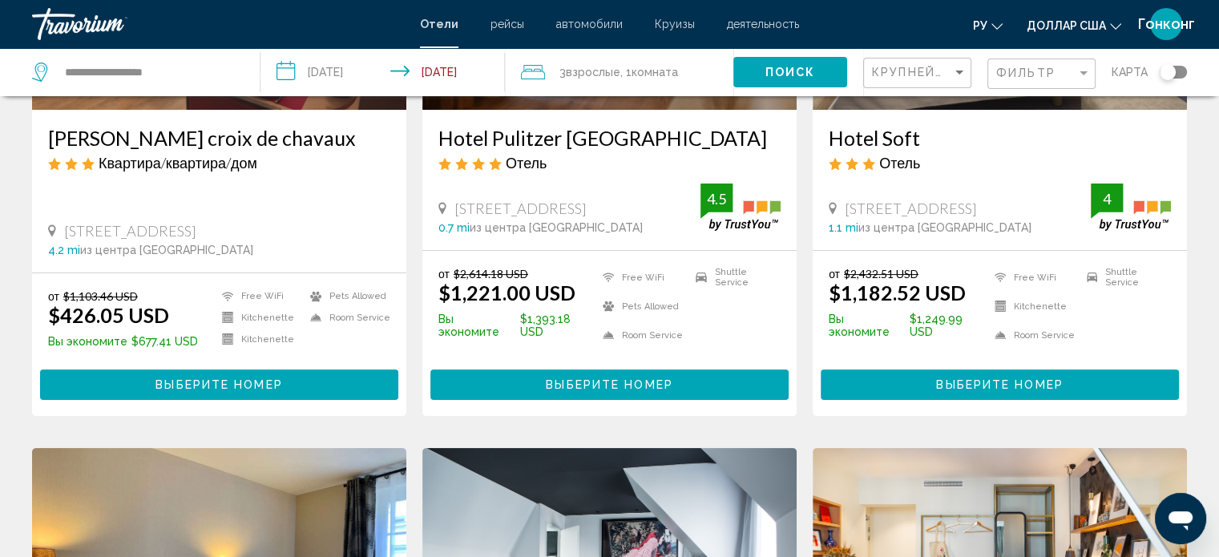
click at [1165, 66] on div "Toggle map" at bounding box center [1168, 72] width 16 height 16
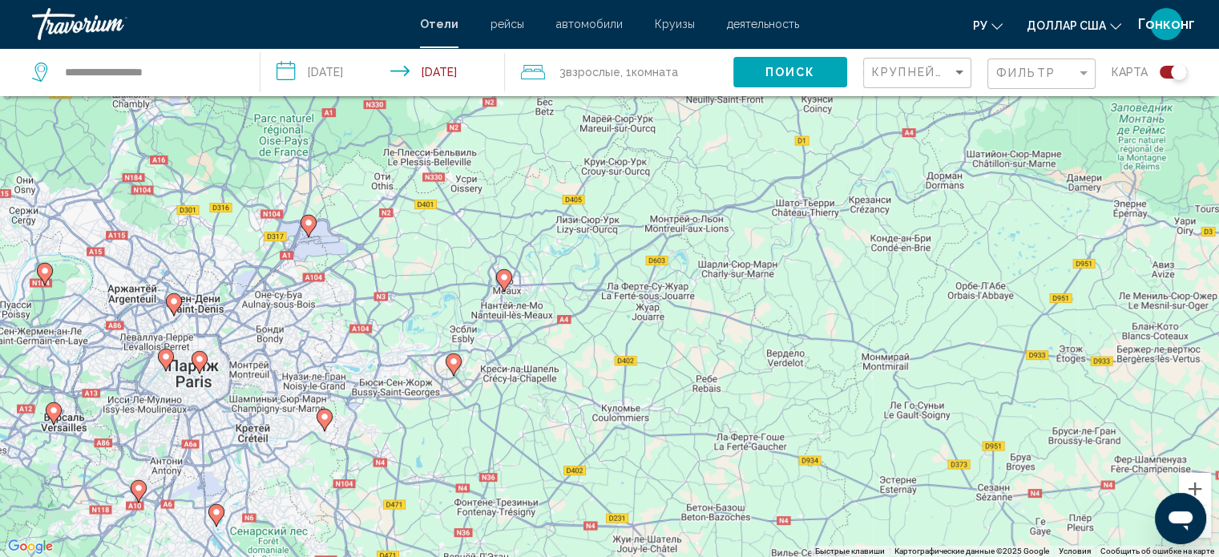
click at [455, 363] on image "Основное содержание" at bounding box center [454, 362] width 10 height 10
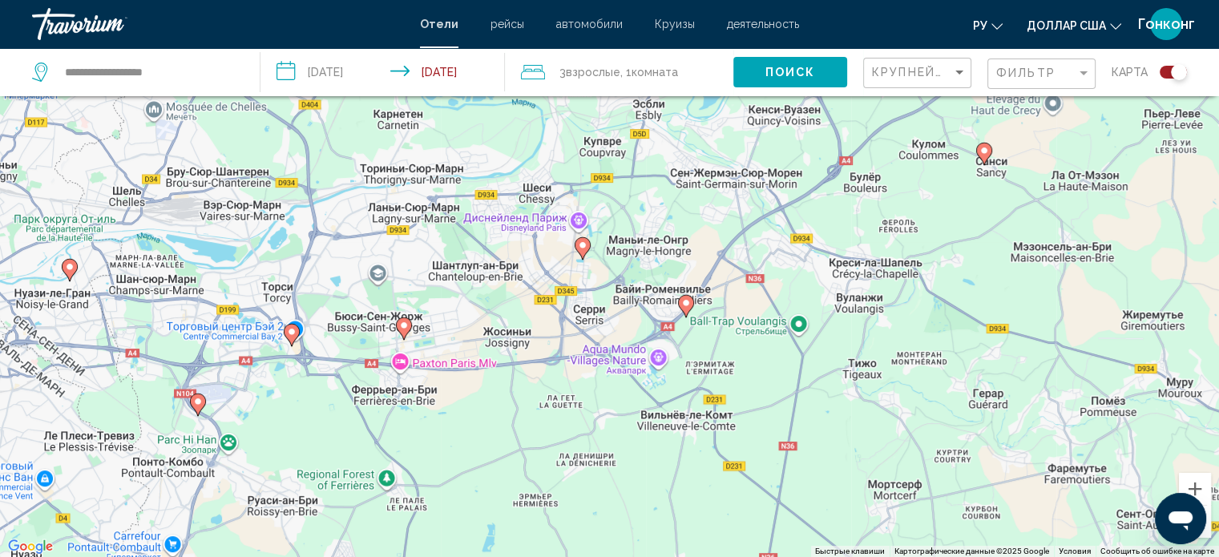
click at [584, 252] on icon "Основное содержание" at bounding box center [582, 247] width 14 height 21
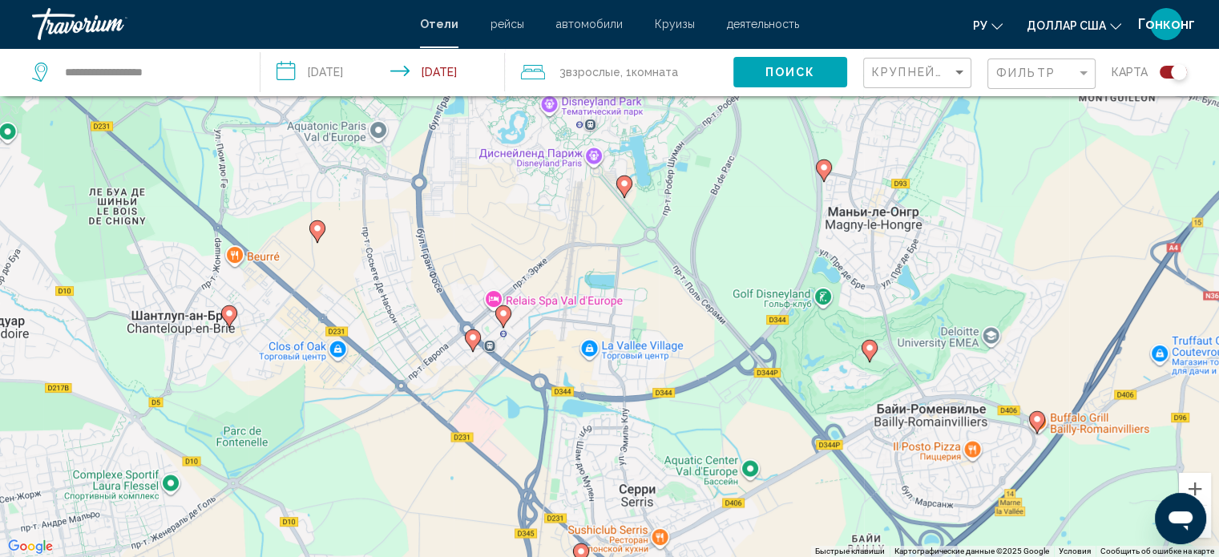
click at [505, 321] on icon "Основное содержание" at bounding box center [502, 315] width 14 height 21
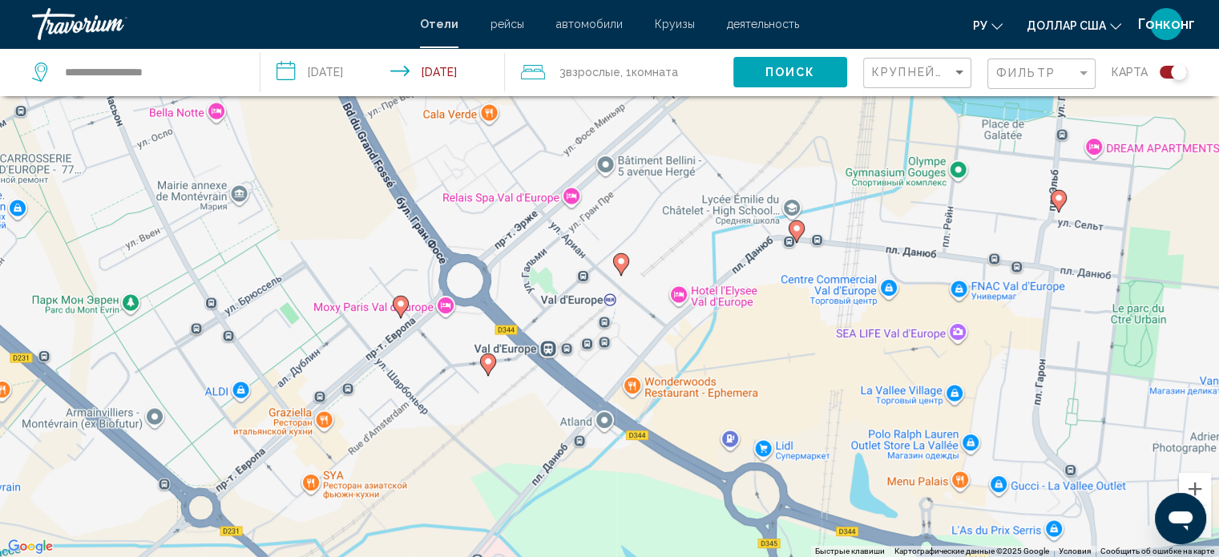
click at [622, 269] on icon "Основное содержание" at bounding box center [620, 263] width 14 height 21
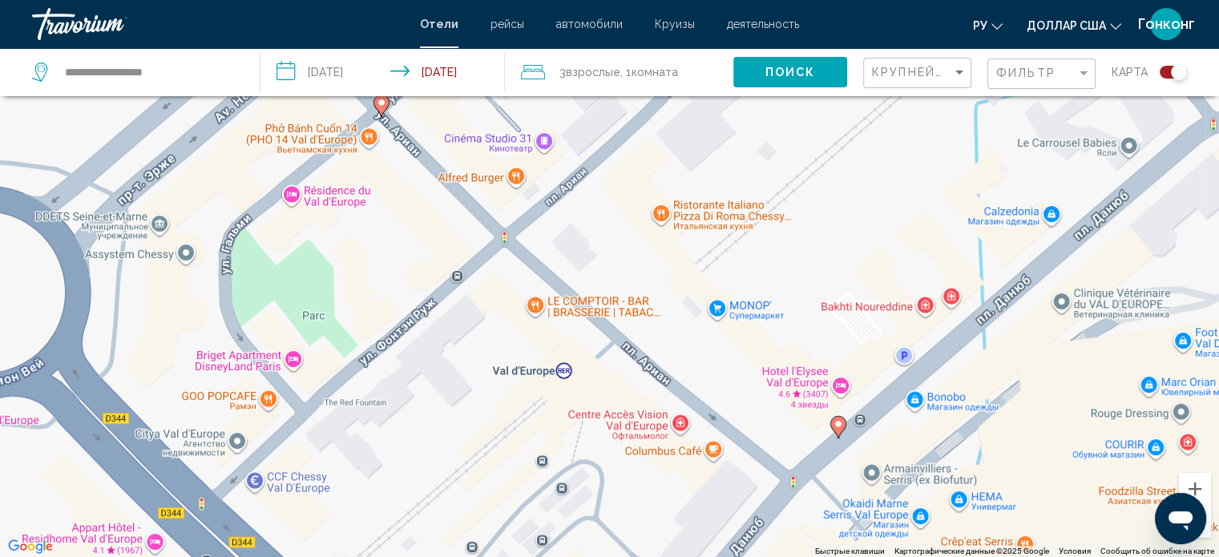
click at [834, 424] on icon "Основное содержание" at bounding box center [838, 426] width 14 height 21
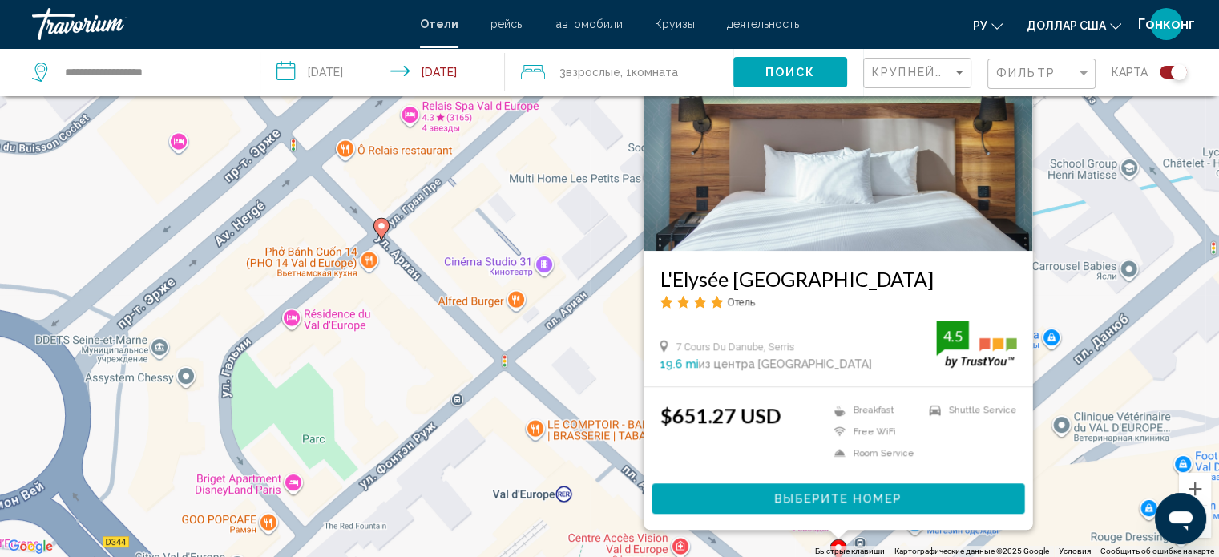
click at [858, 496] on span "Выберите номер" at bounding box center [838, 499] width 127 height 13
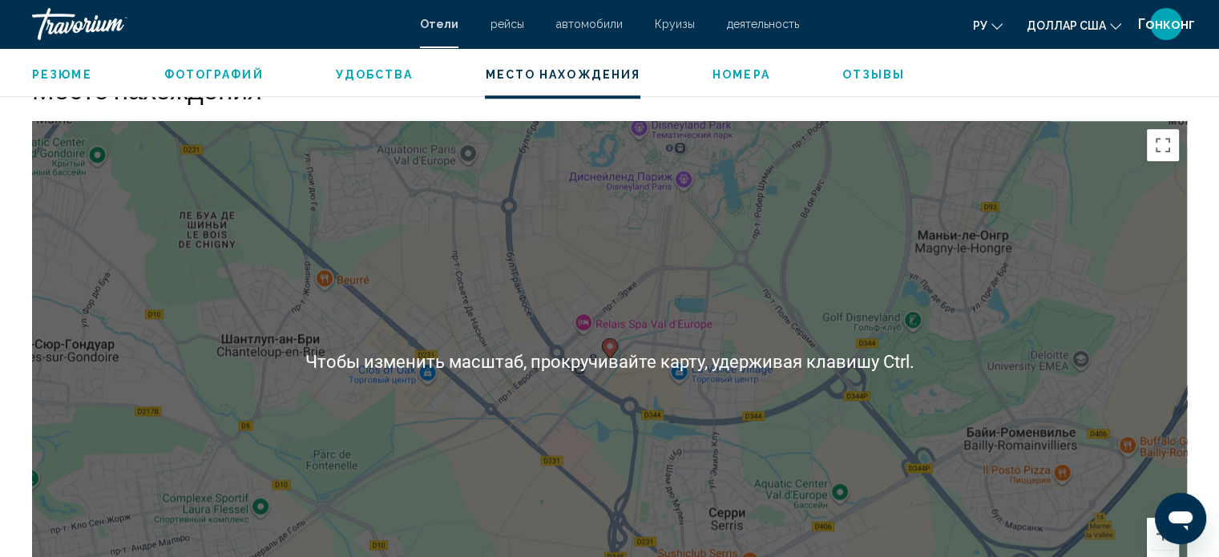
scroll to position [1497, 0]
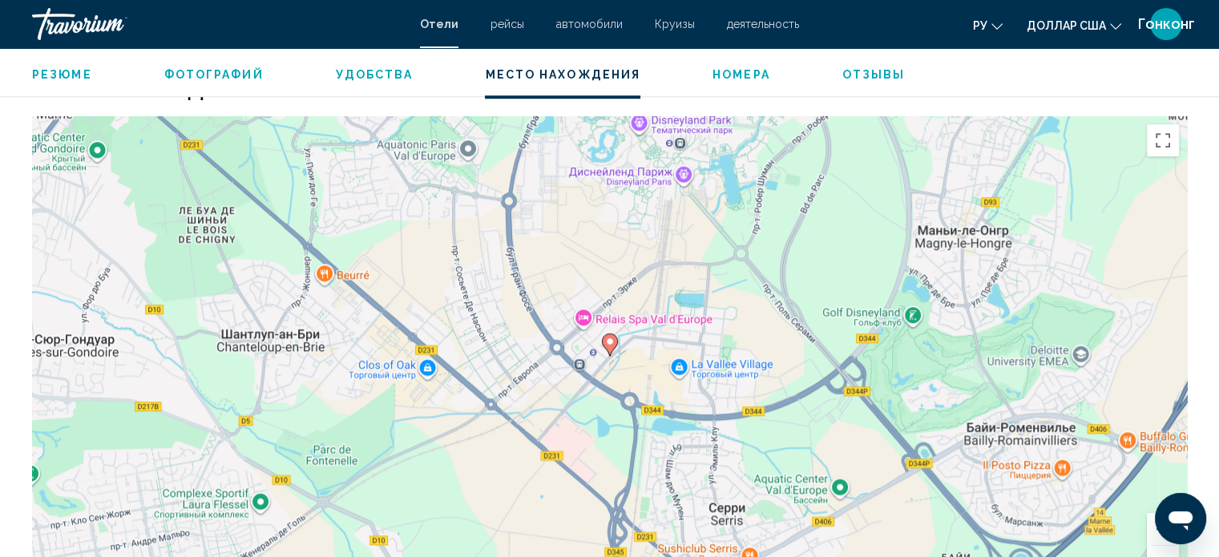
click at [607, 346] on icon "Основное содержание" at bounding box center [609, 344] width 14 height 21
click at [610, 339] on image "Основное содержание" at bounding box center [610, 342] width 10 height 10
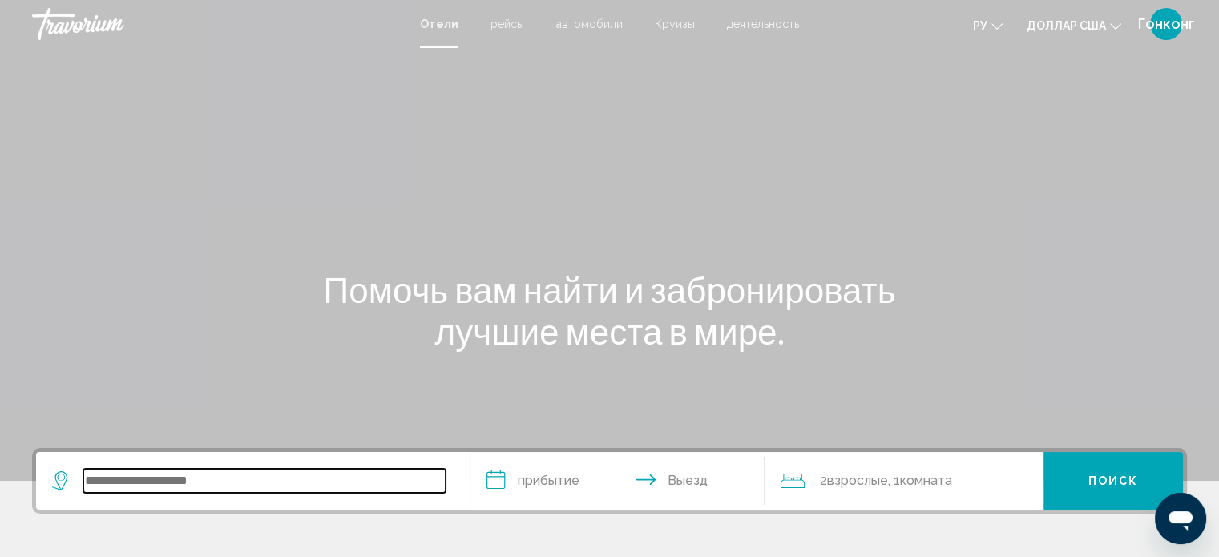
click at [224, 483] on input "Search widget" at bounding box center [264, 481] width 362 height 24
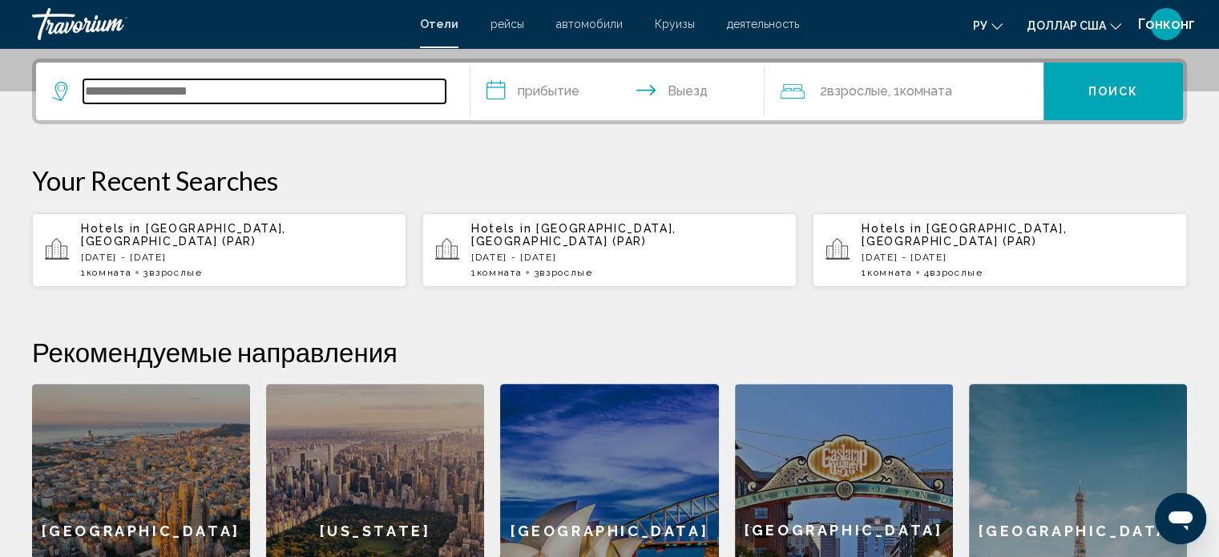
scroll to position [395, 0]
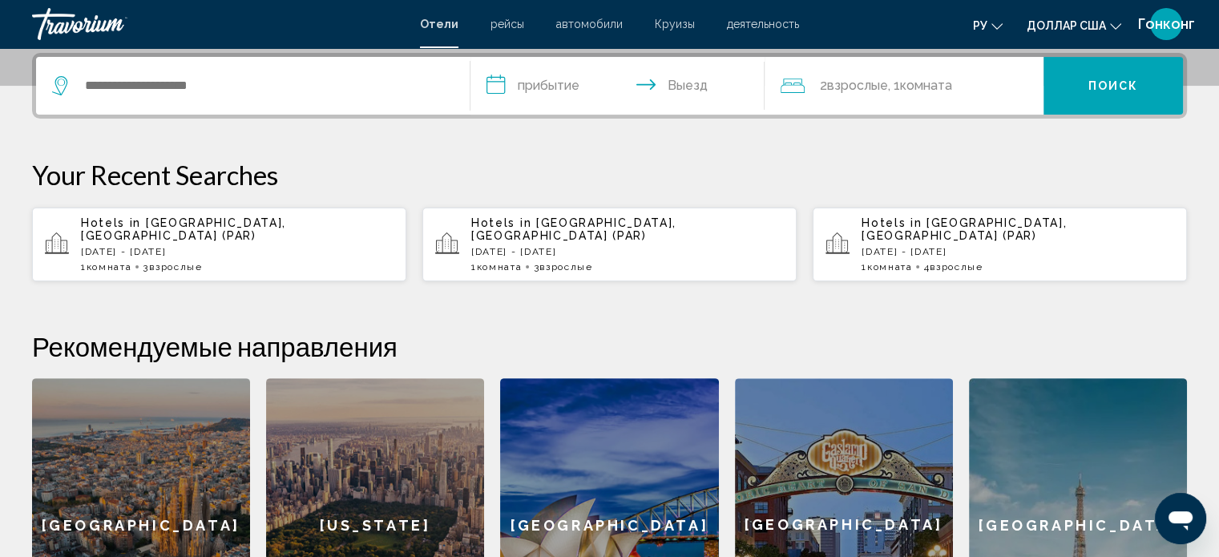
click at [202, 261] on span "Взрослые" at bounding box center [175, 266] width 53 height 11
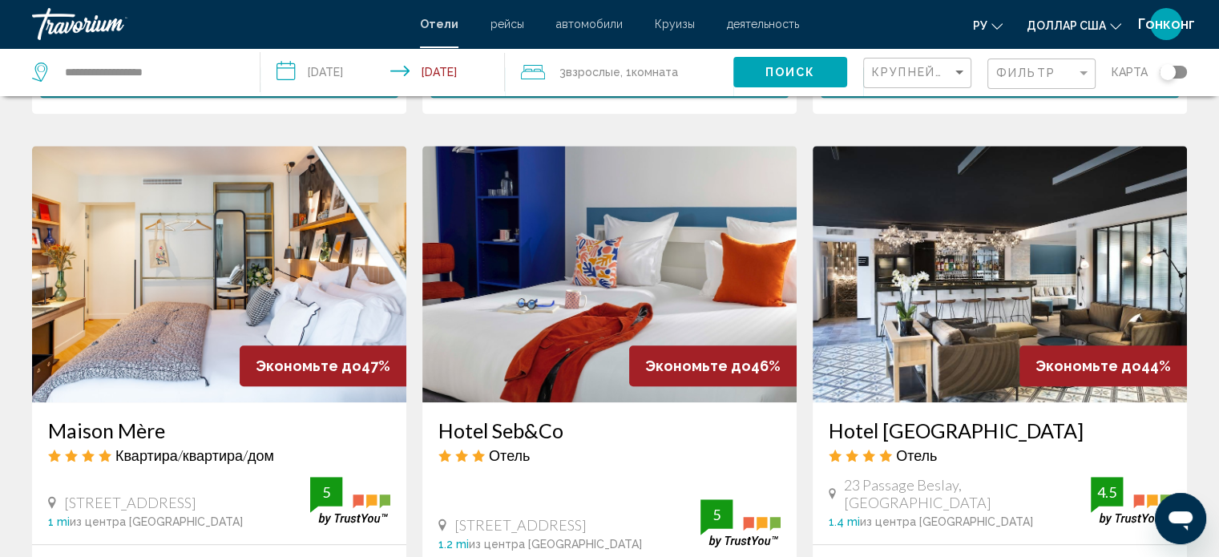
scroll to position [1199, 0]
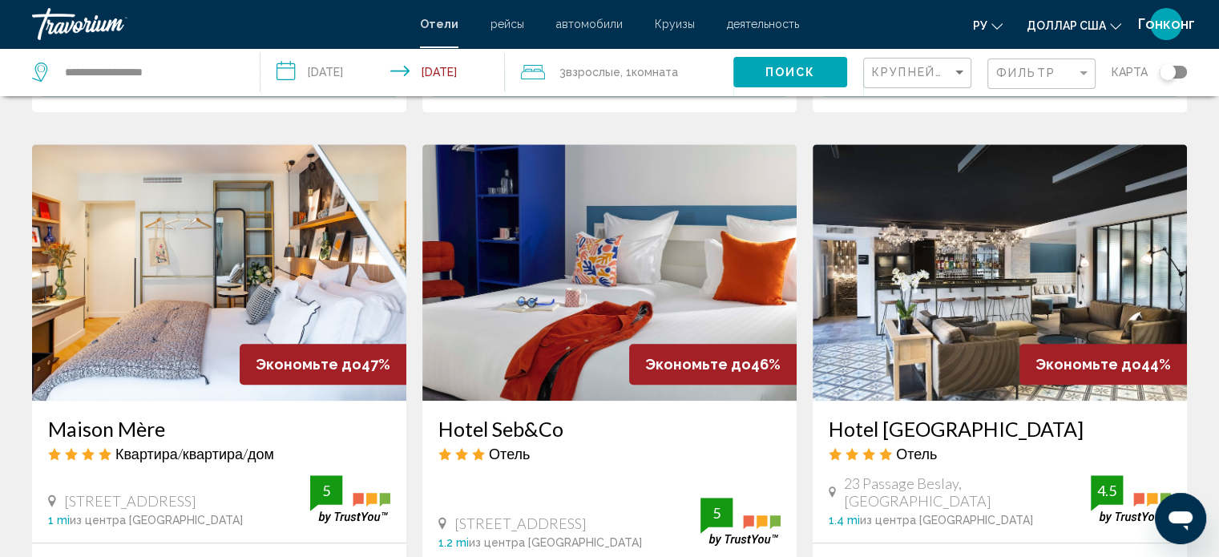
click at [1174, 71] on div "Toggle map" at bounding box center [1168, 72] width 16 height 16
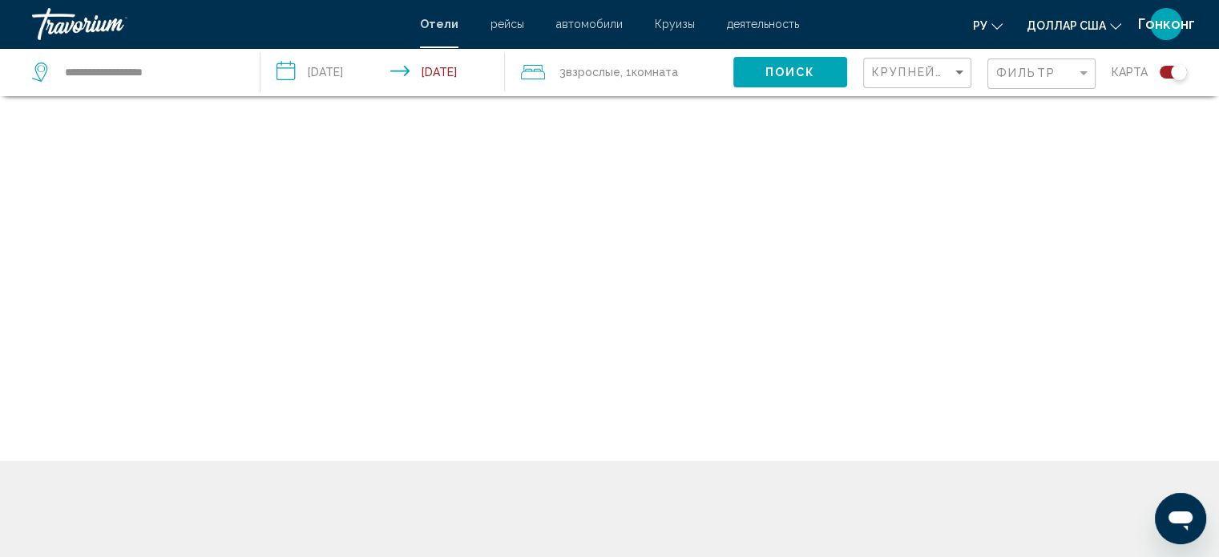
scroll to position [96, 0]
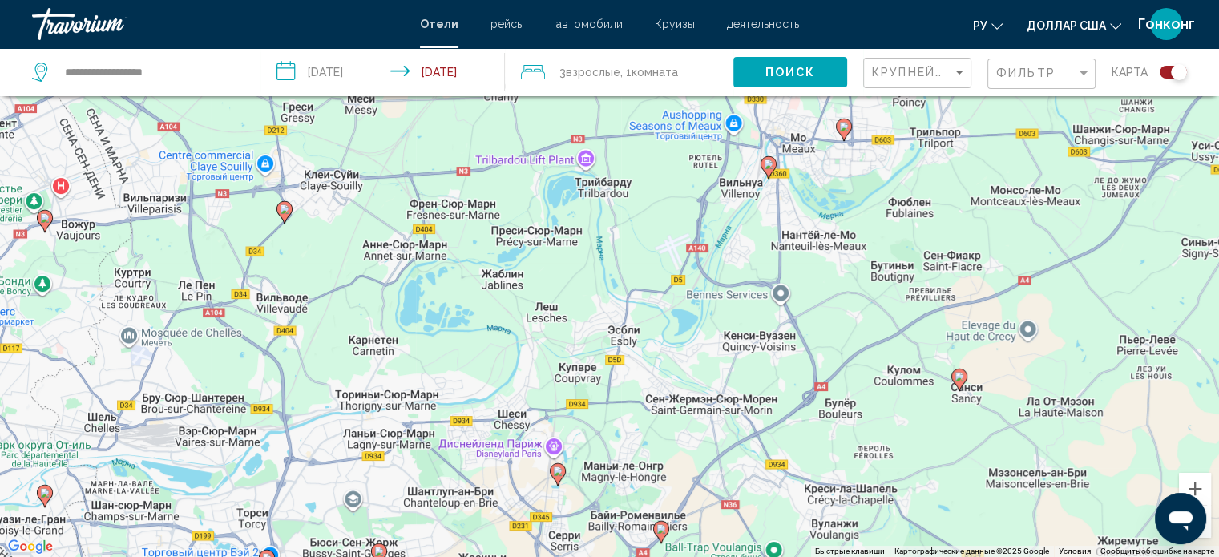
click at [556, 478] on icon "Основное содержание" at bounding box center [557, 473] width 14 height 21
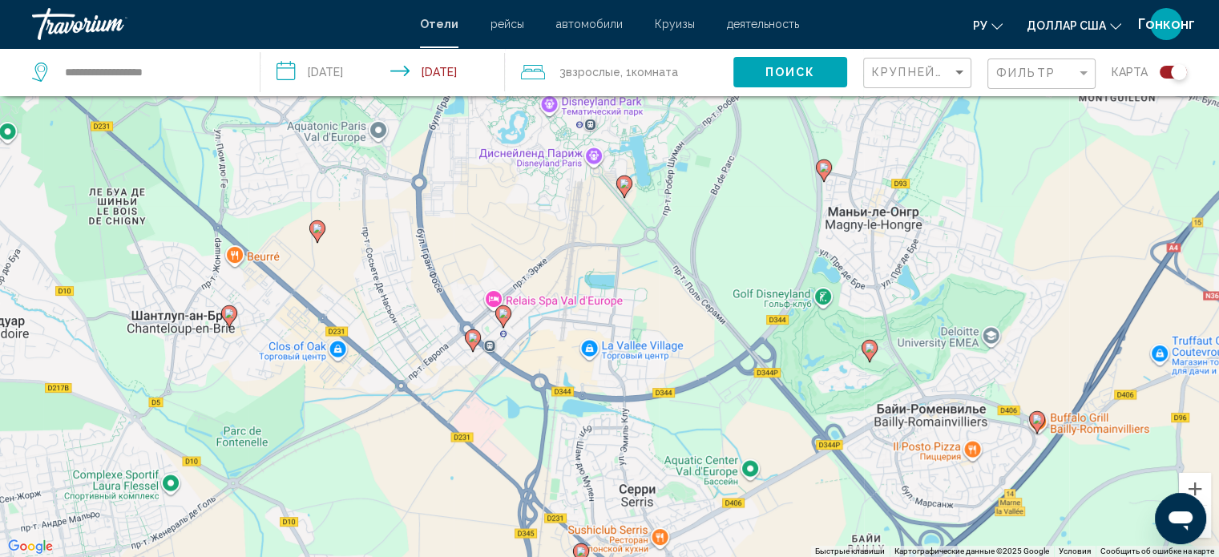
click at [501, 316] on image "Основное содержание" at bounding box center [504, 314] width 10 height 10
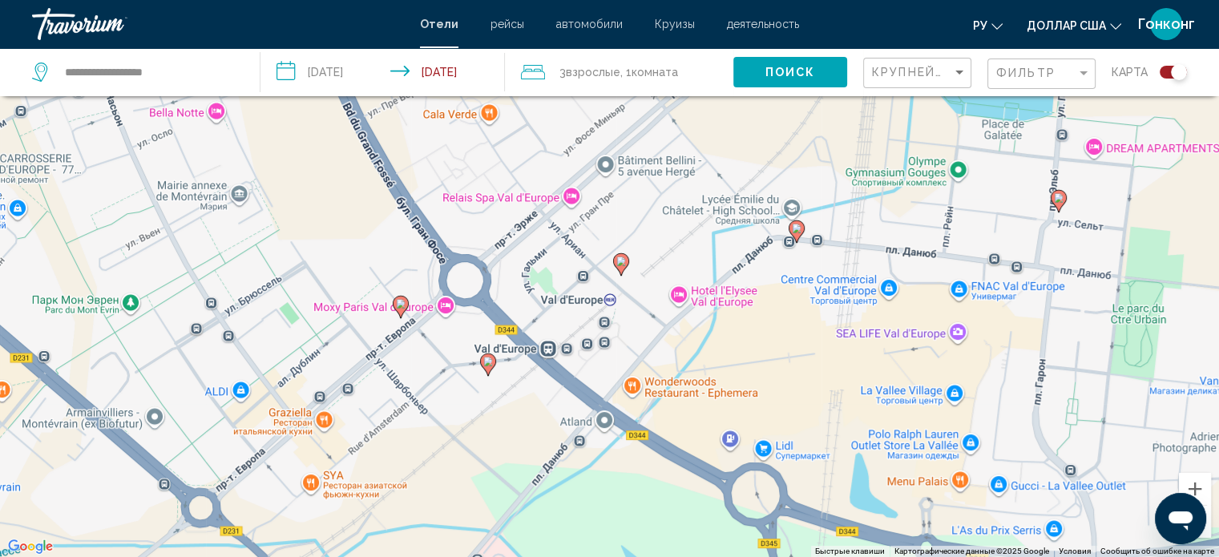
click at [621, 269] on icon "Основное содержание" at bounding box center [620, 263] width 14 height 21
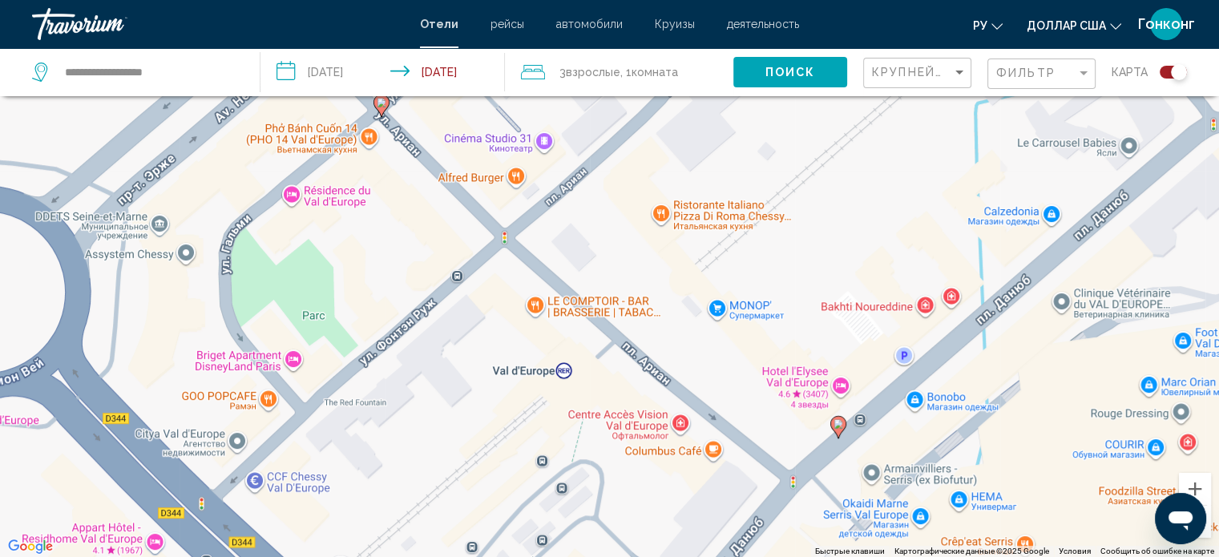
click at [835, 425] on image "Основное содержание" at bounding box center [839, 424] width 10 height 10
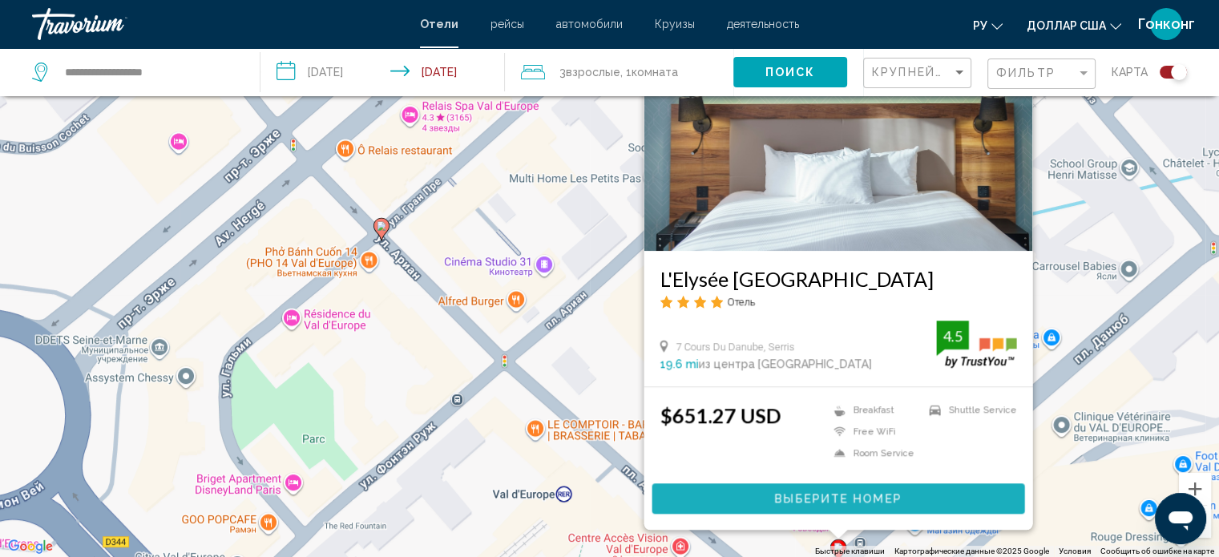
click at [828, 496] on span "Выберите номер" at bounding box center [838, 499] width 127 height 13
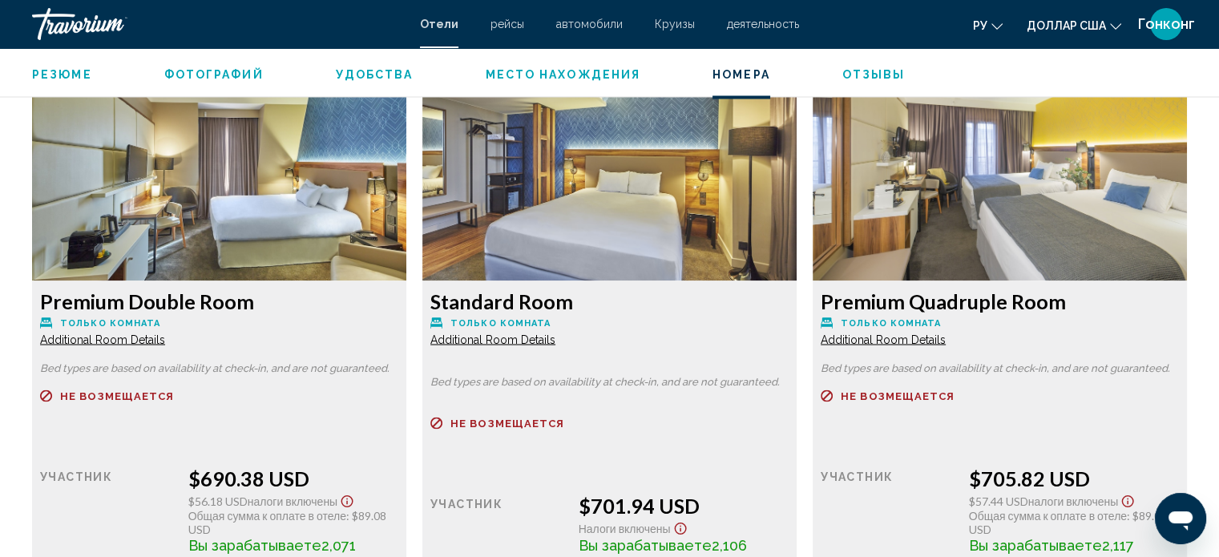
scroll to position [2770, 0]
click at [1083, 25] on font "доллар США" at bounding box center [1066, 25] width 79 height 13
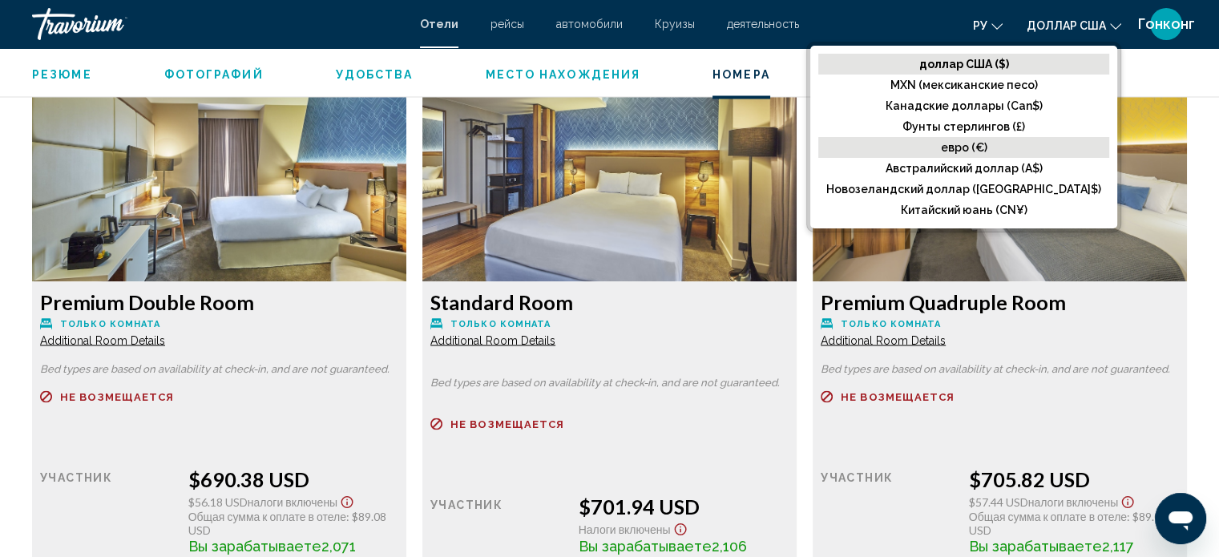
click at [988, 151] on font "евро (€)" at bounding box center [964, 147] width 47 height 13
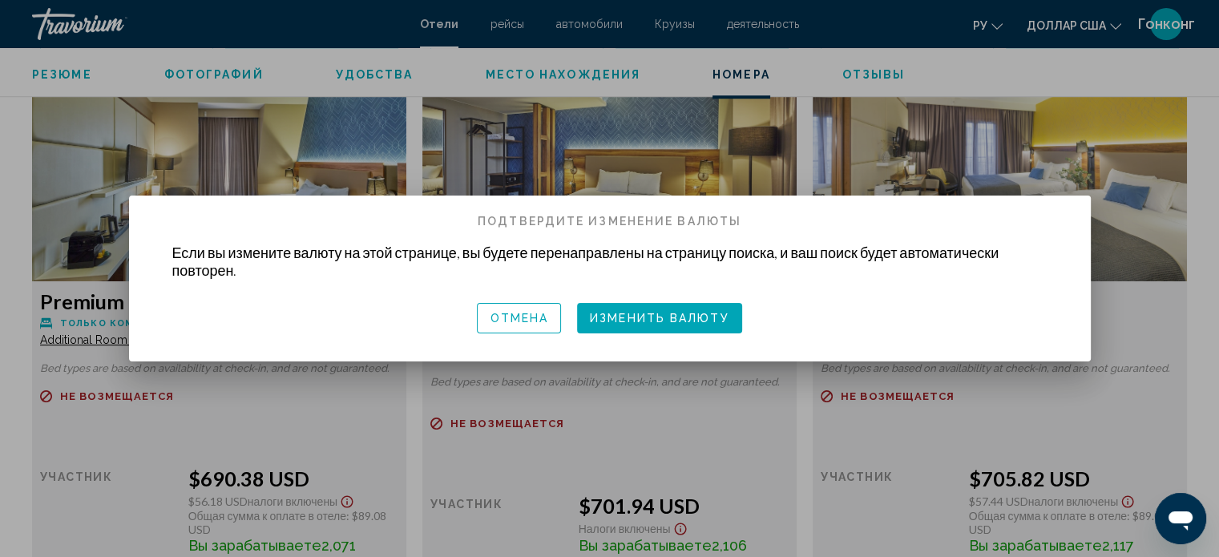
scroll to position [0, 0]
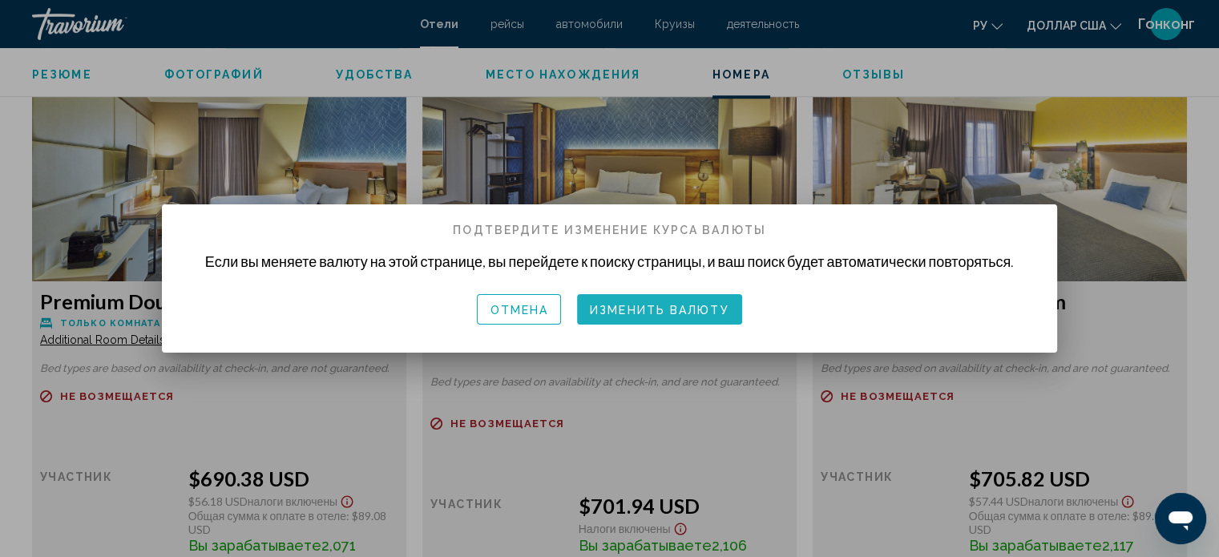
click at [697, 299] on button "Изменить валюту" at bounding box center [659, 309] width 165 height 30
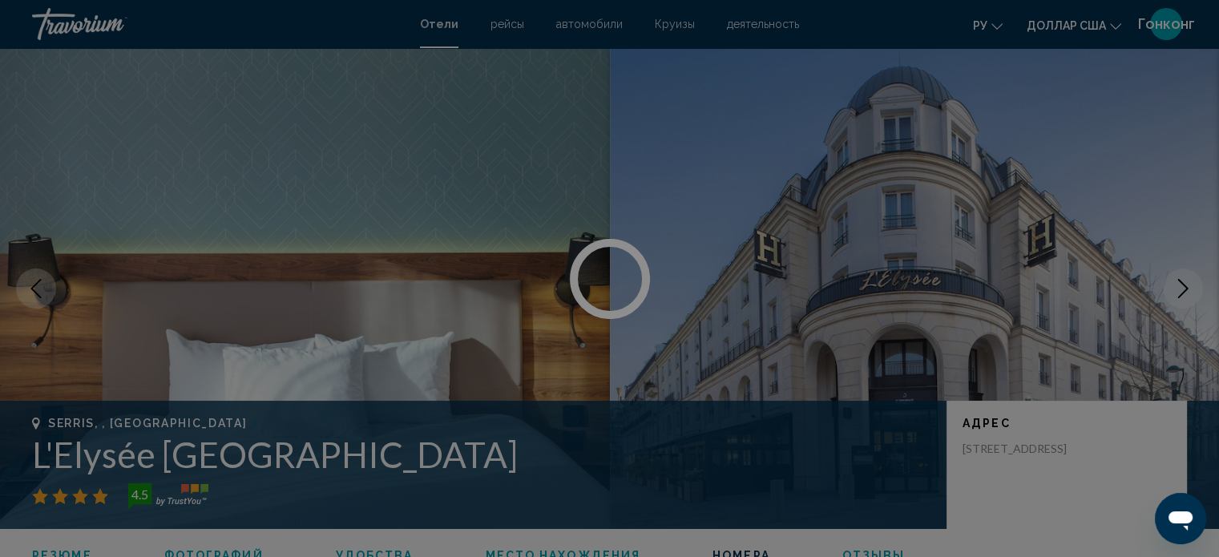
scroll to position [2770, 0]
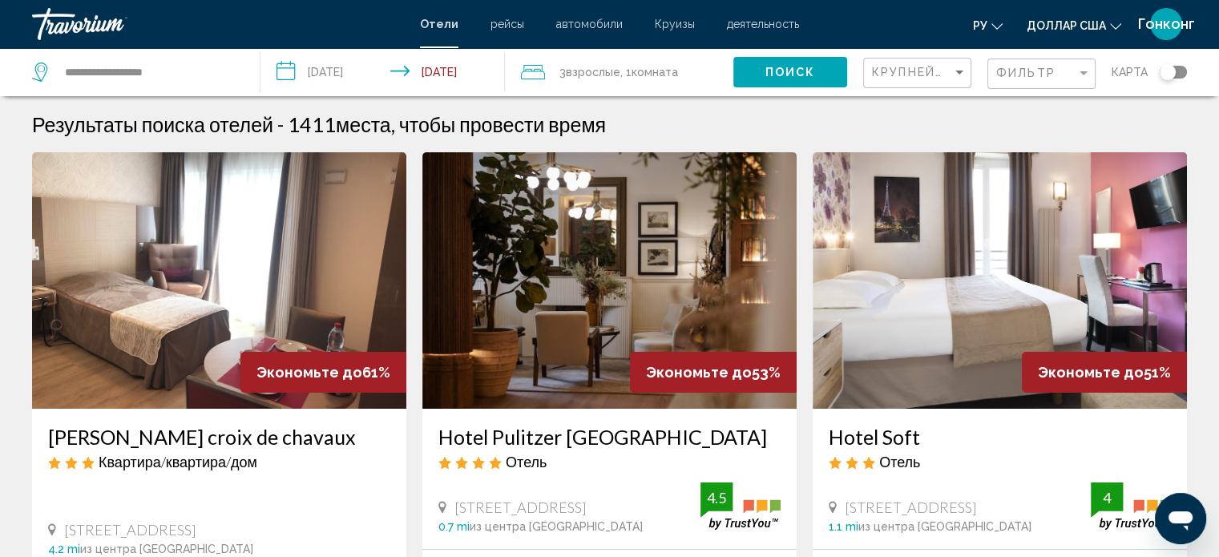
click at [1167, 74] on div "Toggle map" at bounding box center [1168, 72] width 16 height 16
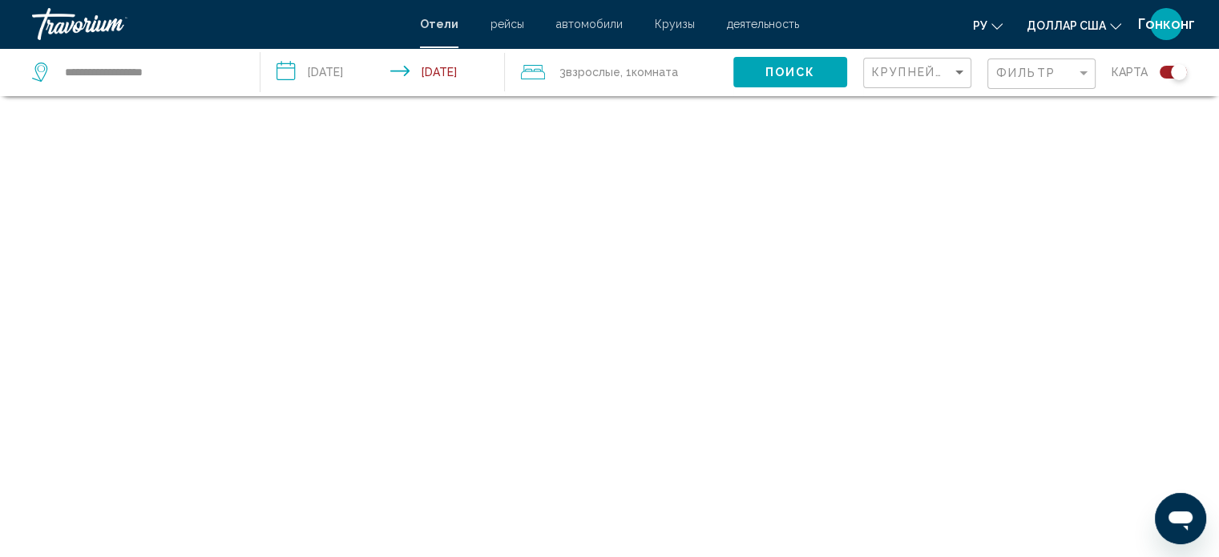
scroll to position [96, 0]
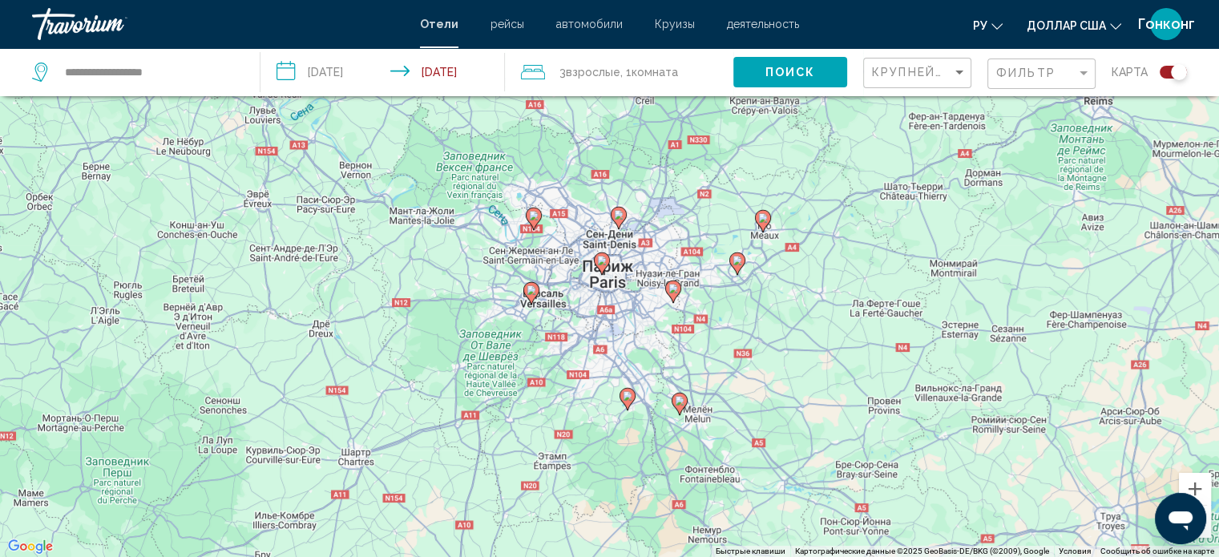
click at [742, 281] on div "Чтобы активировать перетаскивание с помощью клавиатуры, нажмите Alt + Ввод. Пос…" at bounding box center [609, 278] width 1219 height 557
click at [736, 262] on image "Основное содержание" at bounding box center [738, 261] width 10 height 10
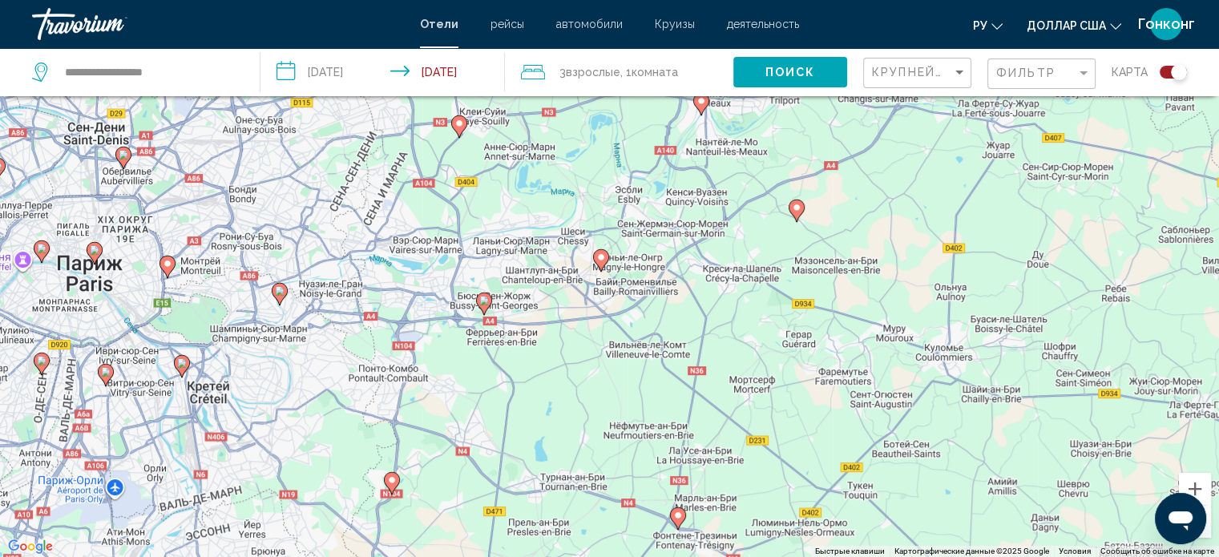
click at [596, 257] on icon "Основное содержание" at bounding box center [600, 259] width 14 height 21
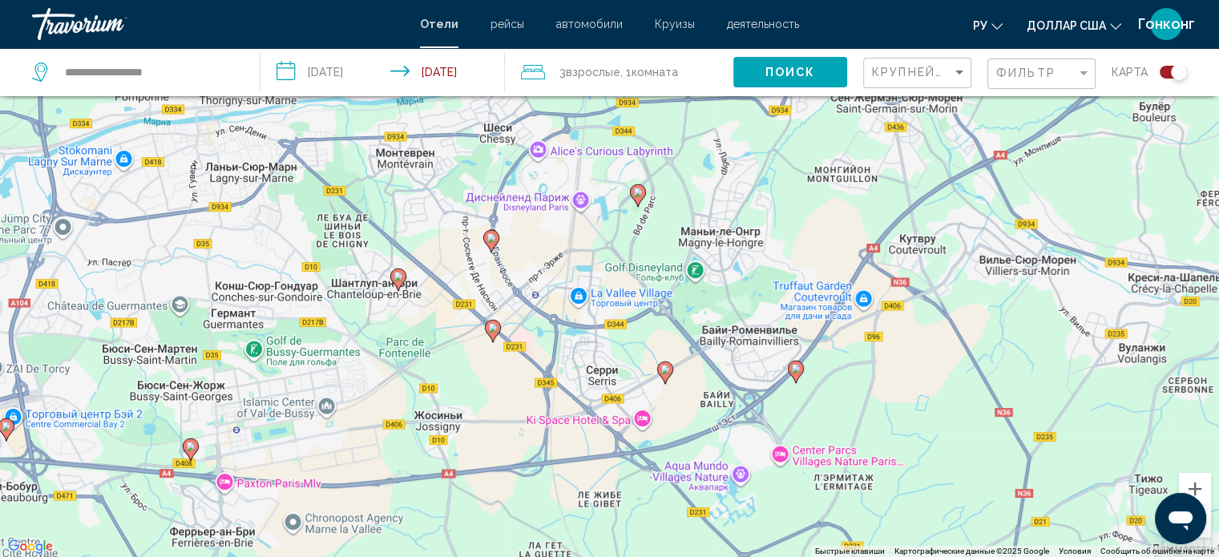
click at [491, 243] on icon "Основное содержание" at bounding box center [490, 240] width 14 height 21
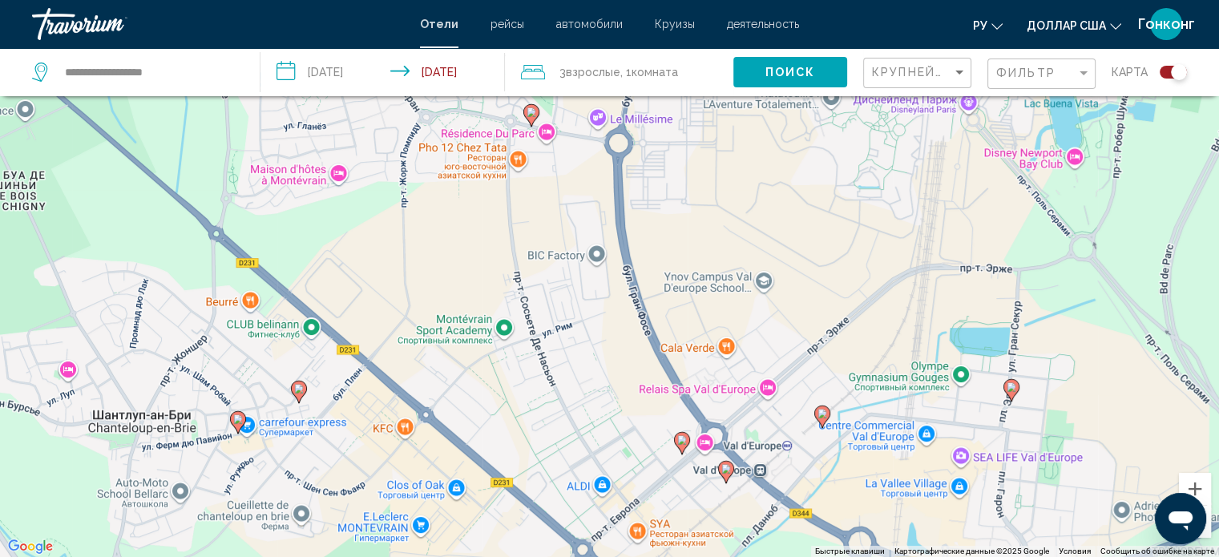
click at [827, 414] on icon "Основное содержание" at bounding box center [822, 416] width 14 height 21
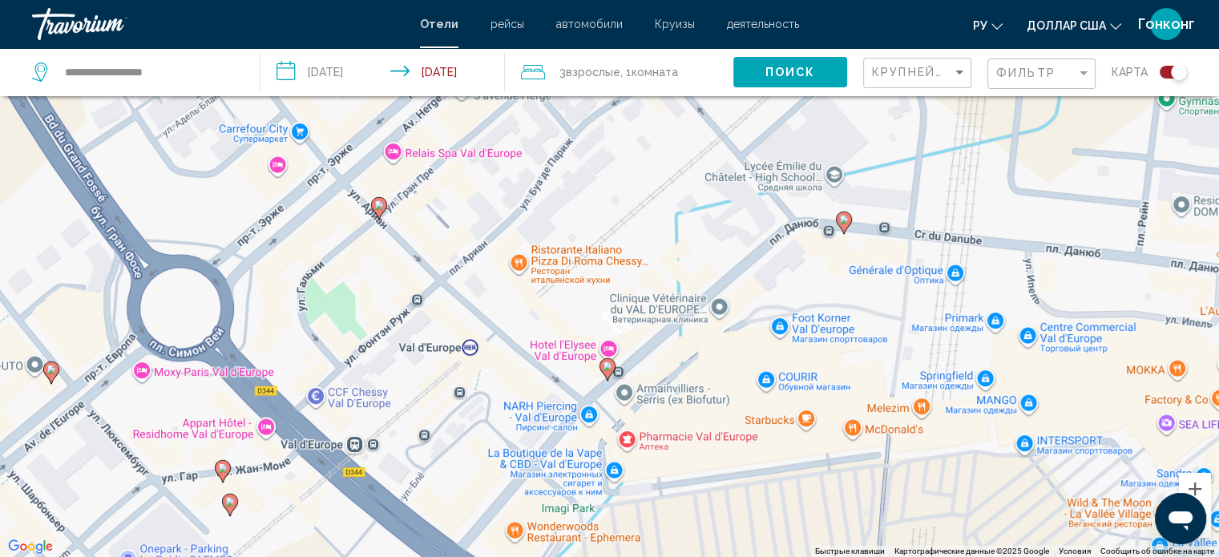
click at [604, 368] on image "Основное содержание" at bounding box center [608, 367] width 10 height 10
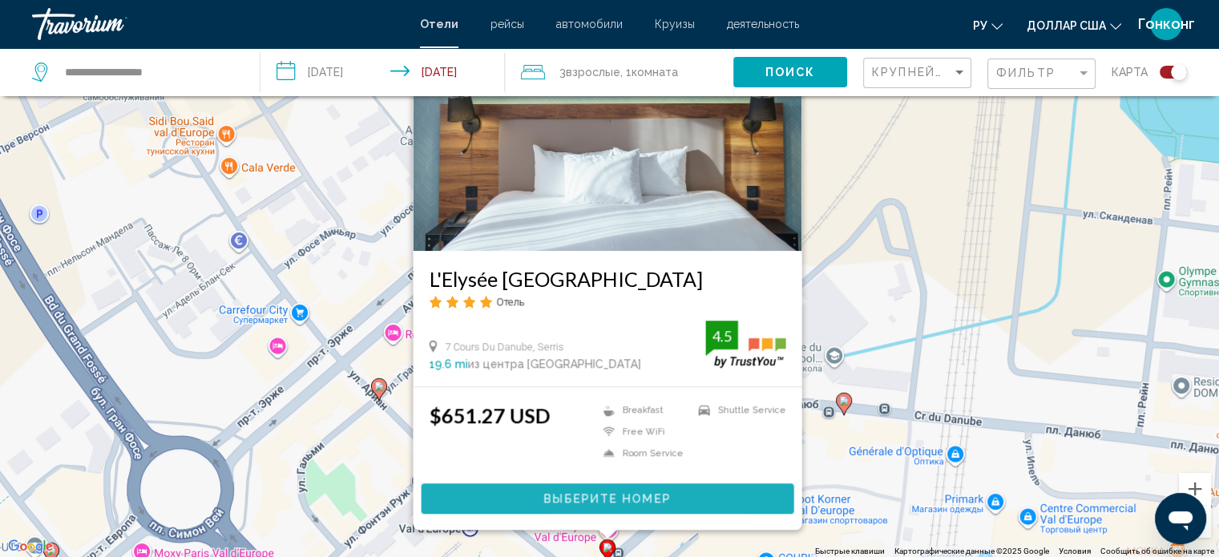
click at [568, 500] on span "Выберите номер" at bounding box center [607, 499] width 127 height 13
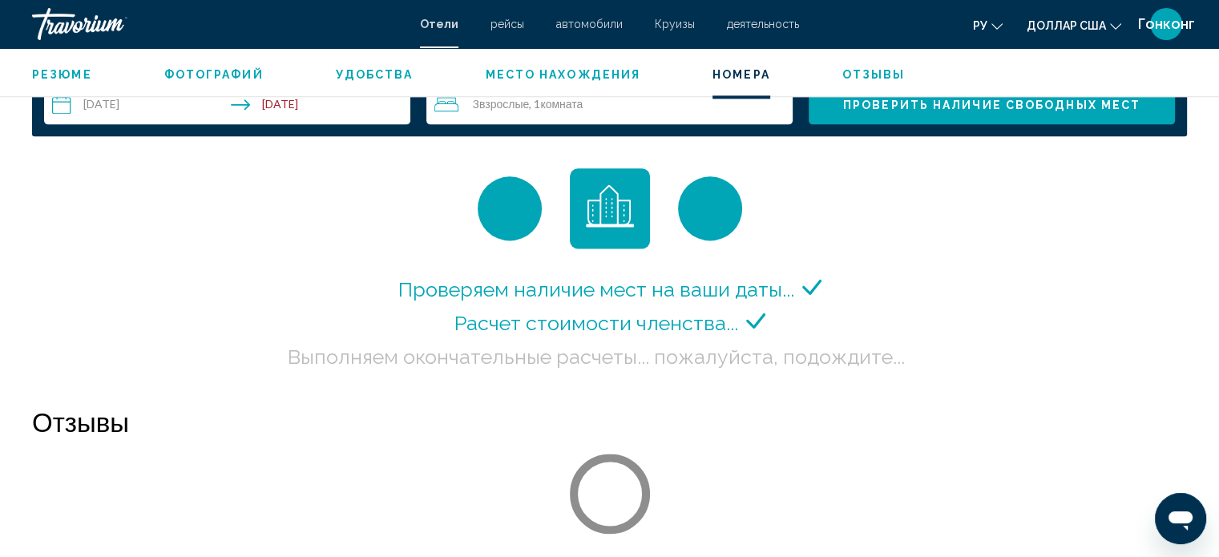
scroll to position [2158, 0]
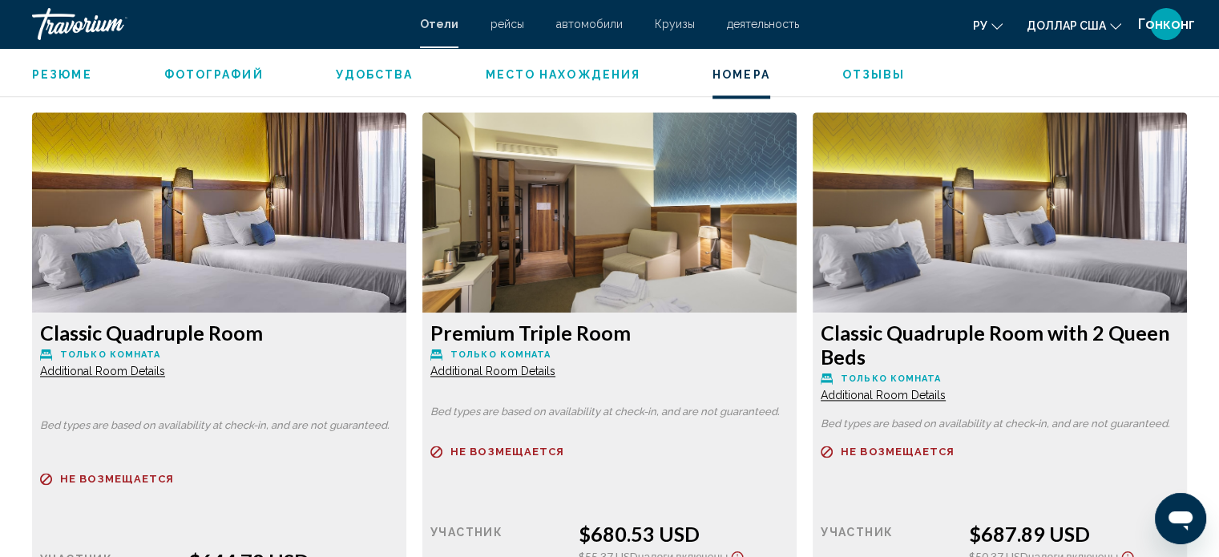
click at [1081, 25] on font "доллар США" at bounding box center [1066, 25] width 79 height 13
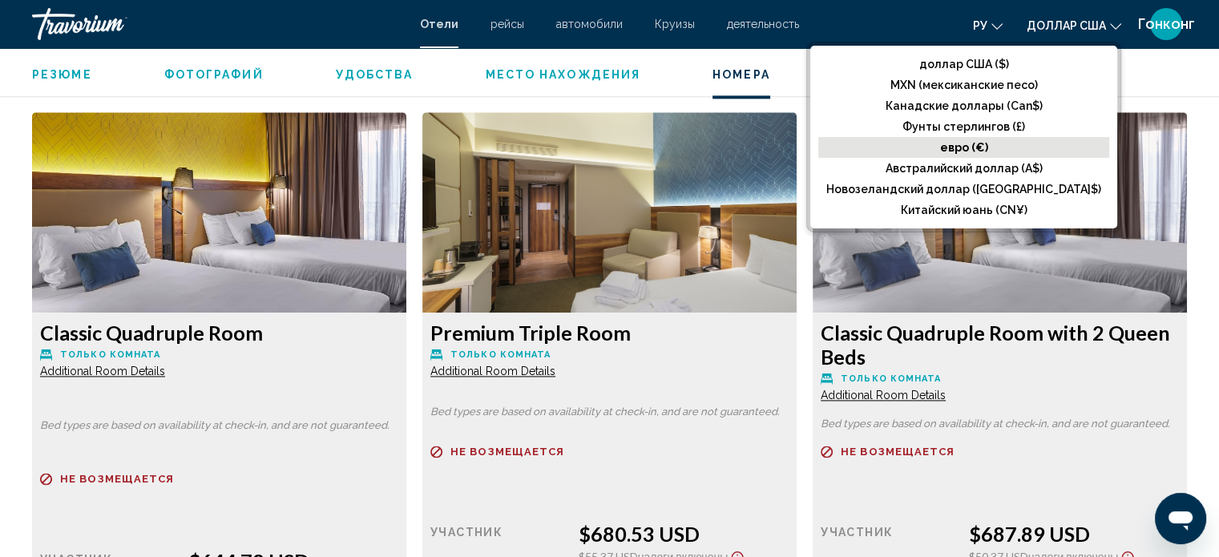
click at [989, 153] on font "евро (€)" at bounding box center [964, 147] width 48 height 13
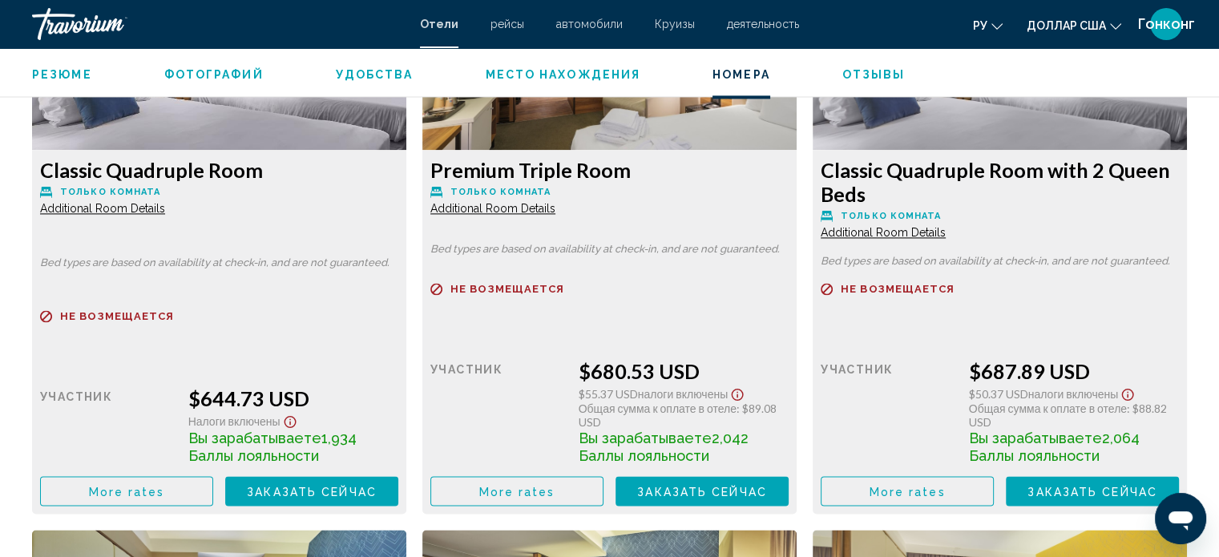
scroll to position [2339, 0]
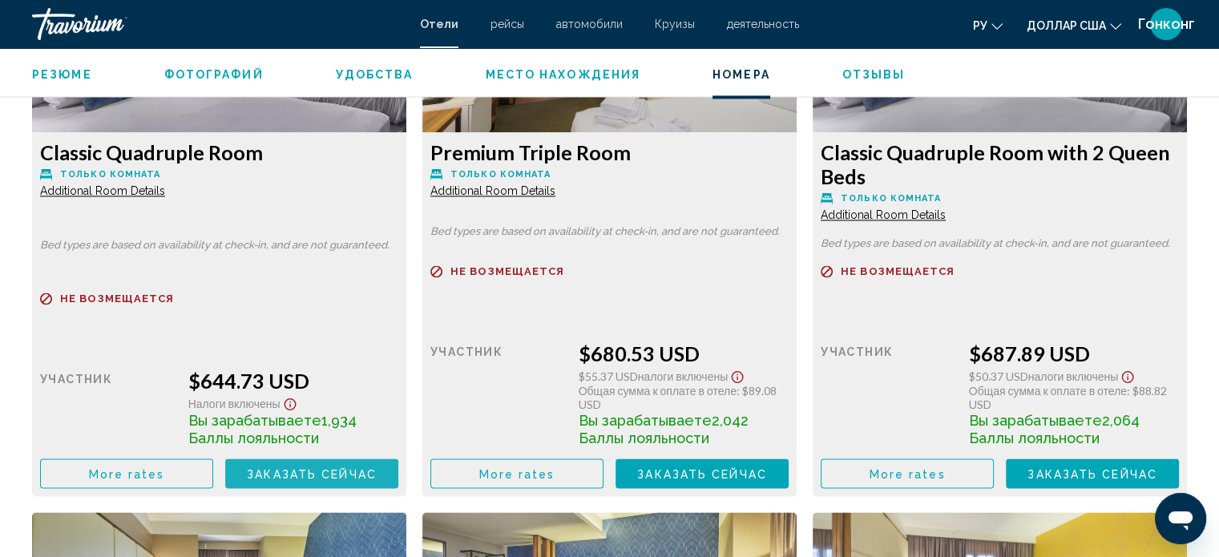
click at [306, 471] on span "Заказать сейчас" at bounding box center [312, 473] width 130 height 13
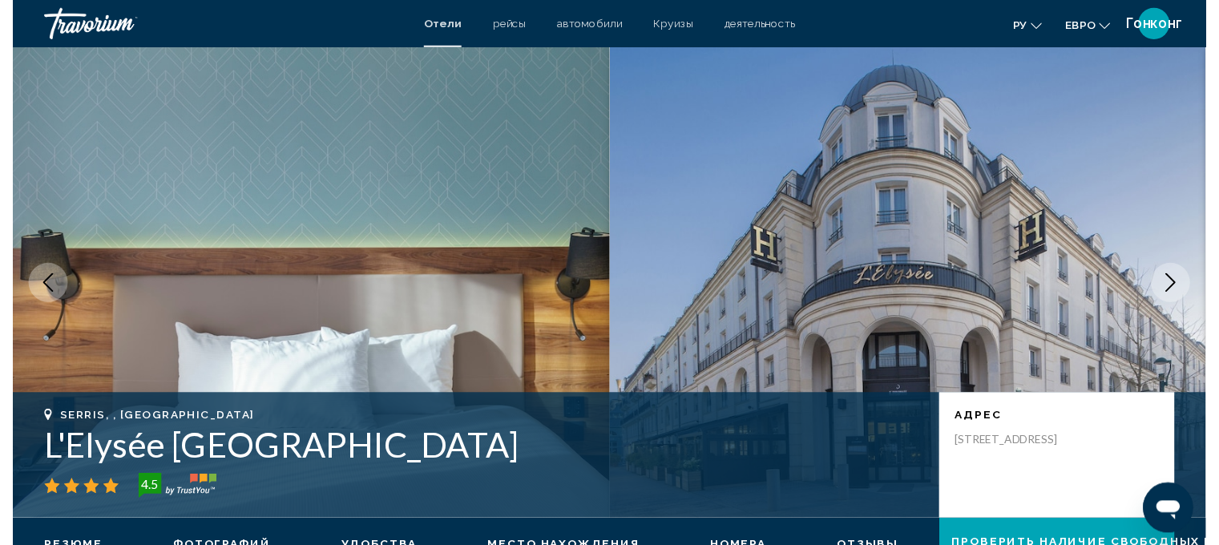
scroll to position [10, 0]
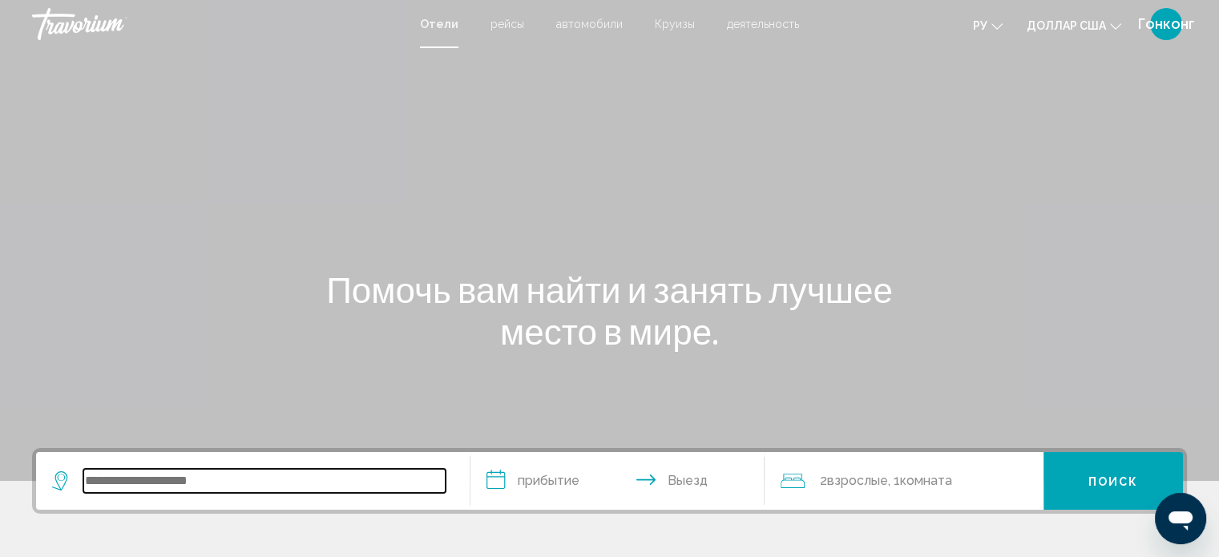
click at [96, 490] on input "Виджет поиска" at bounding box center [264, 481] width 362 height 24
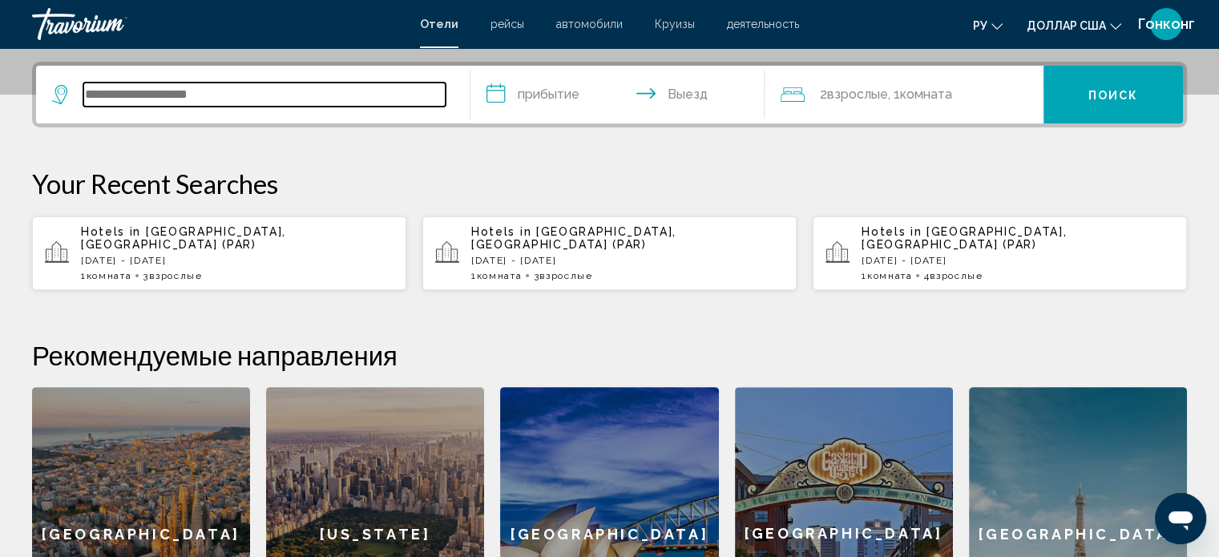
scroll to position [395, 0]
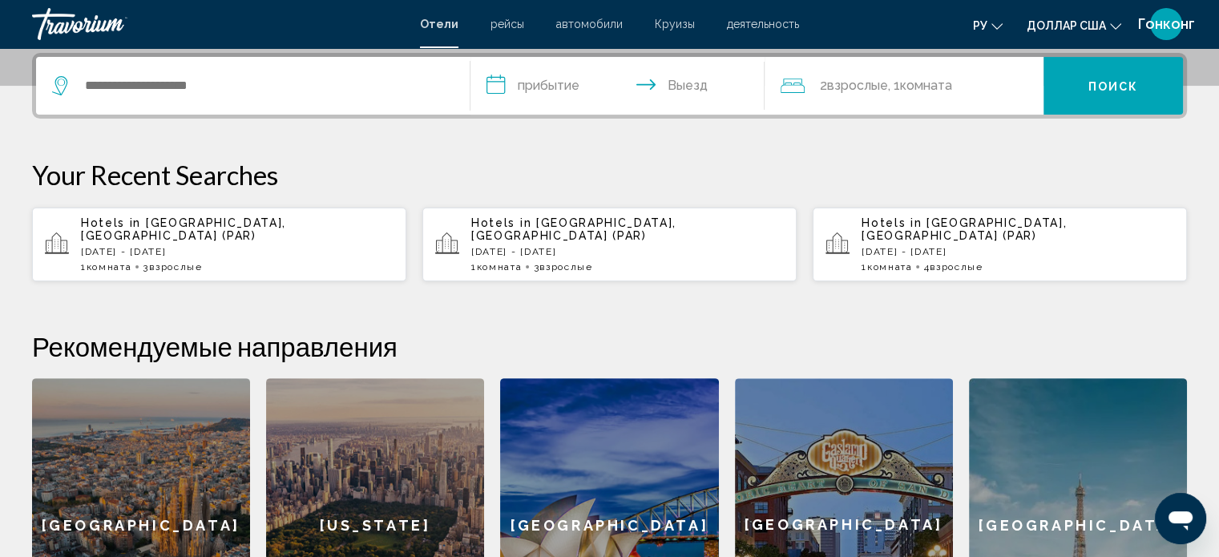
click at [225, 246] on p "[DATE] - [DATE]" at bounding box center [237, 251] width 313 height 11
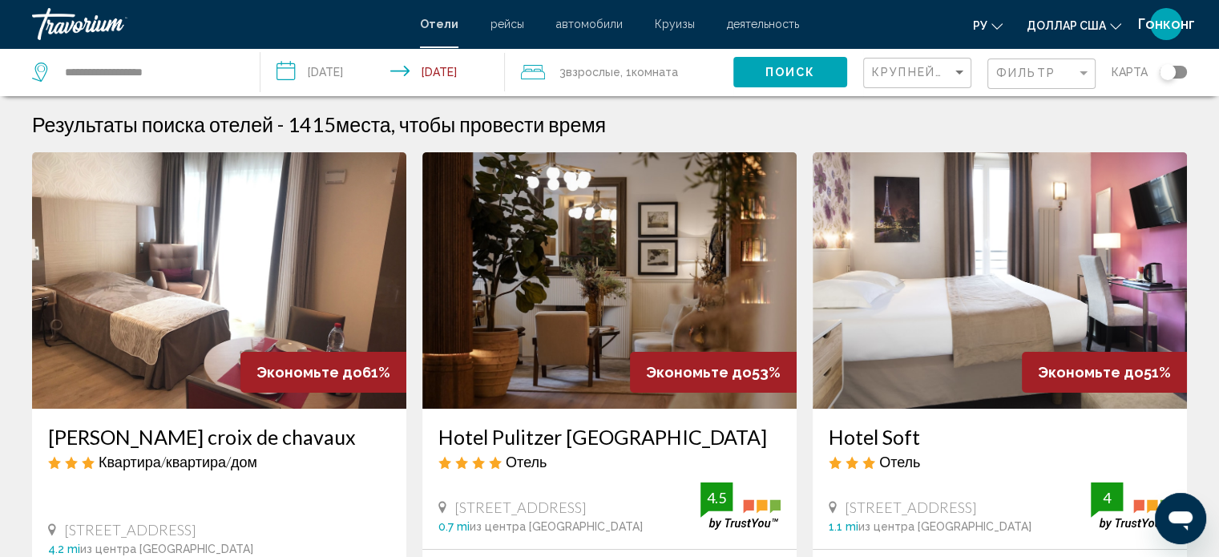
scroll to position [26, 0]
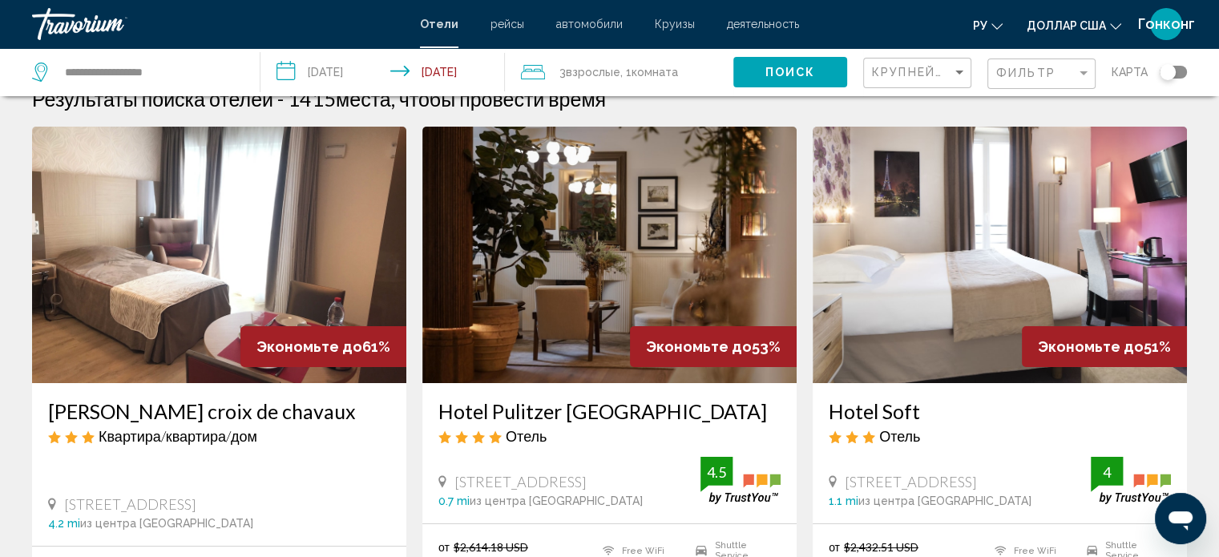
click at [1179, 71] on div "Toggle map" at bounding box center [1173, 72] width 27 height 13
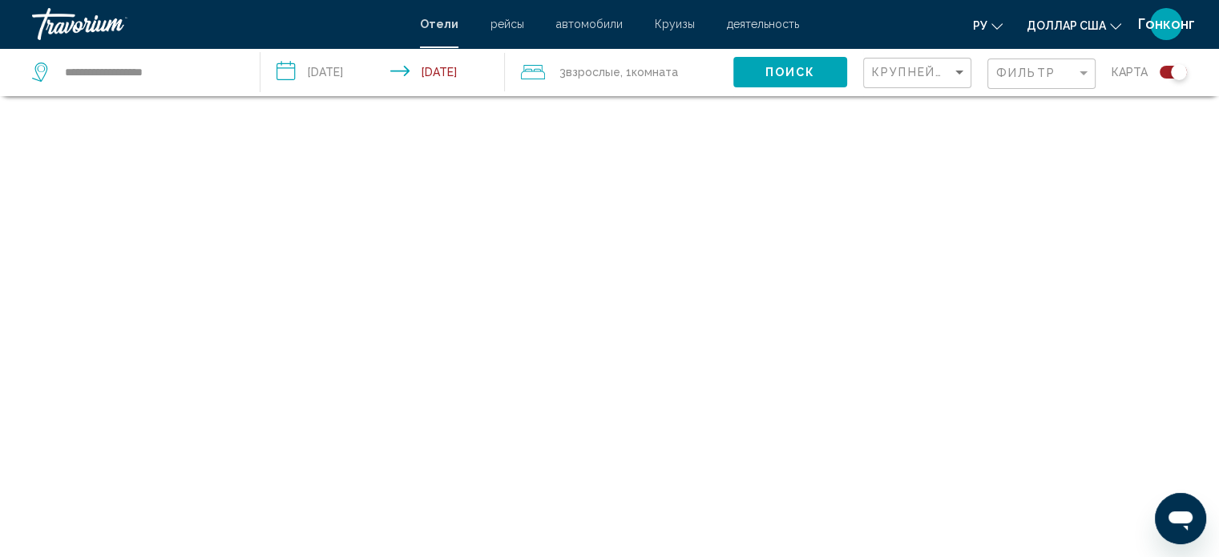
scroll to position [96, 0]
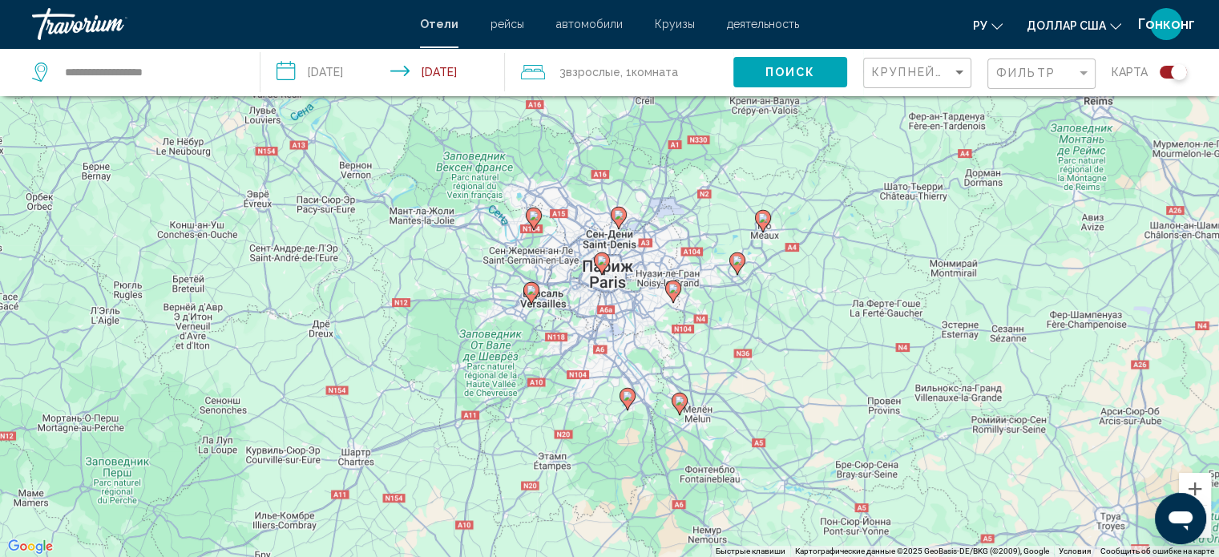
click at [735, 281] on div "Чтобы активировать перетаскивание с помощью клавиатуры, нажмите Alt + Ввод. Пос…" at bounding box center [609, 278] width 1219 height 557
click at [742, 262] on icon "Основное содержание" at bounding box center [737, 263] width 14 height 21
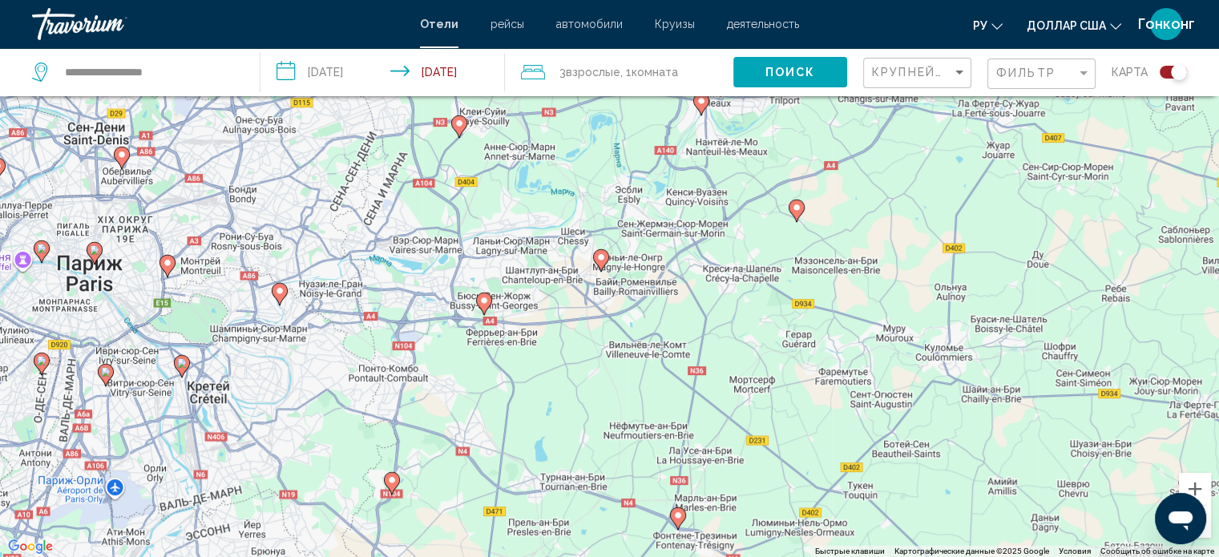
click at [603, 257] on image "Основное содержание" at bounding box center [602, 258] width 10 height 10
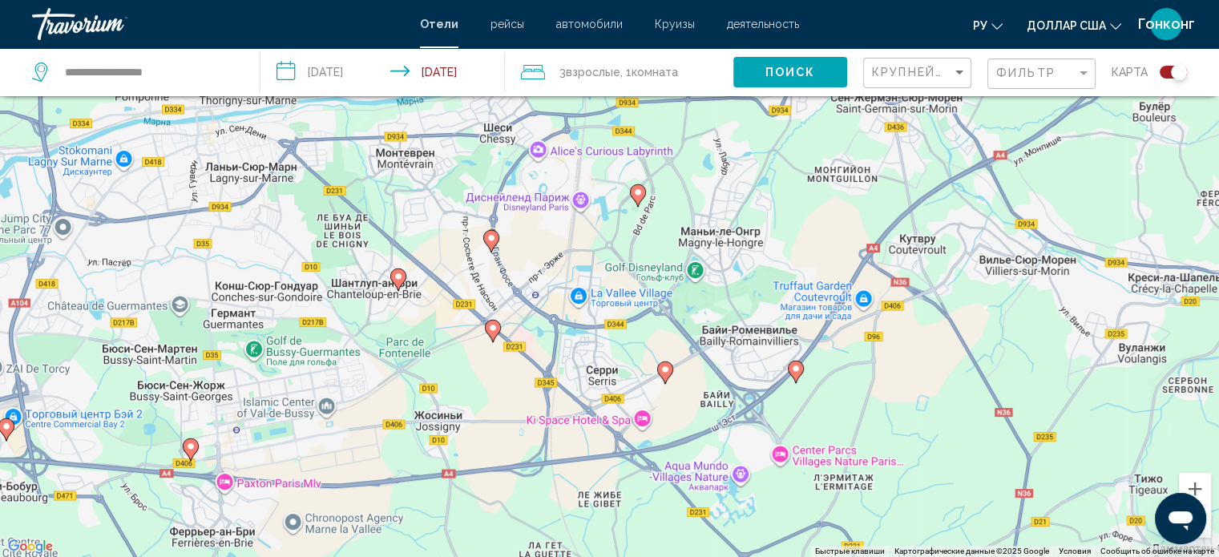
click at [492, 246] on icon "Основное содержание" at bounding box center [490, 240] width 14 height 21
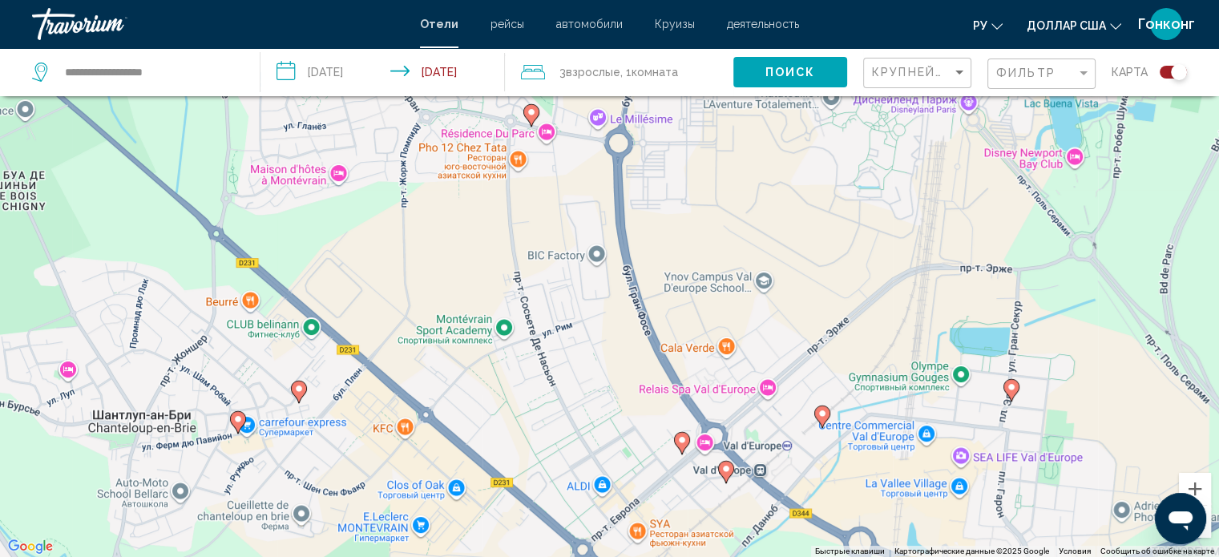
click at [826, 415] on image "Основное содержание" at bounding box center [823, 414] width 10 height 10
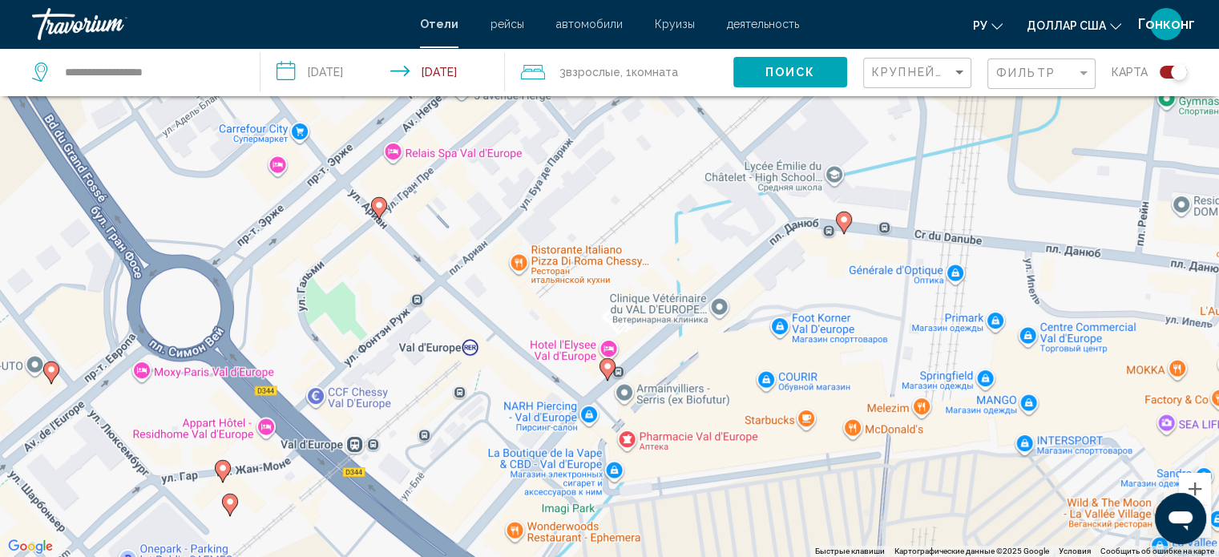
click at [605, 364] on image "Основное содержание" at bounding box center [608, 367] width 10 height 10
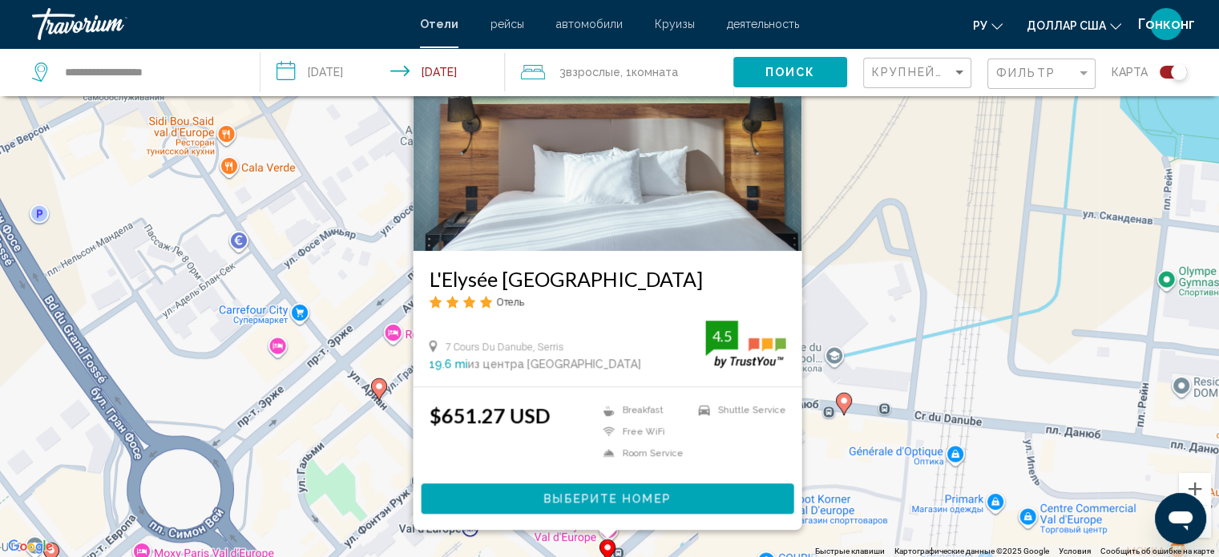
click button "Закрыть" at bounding box center [788, 8] width 24 height 24
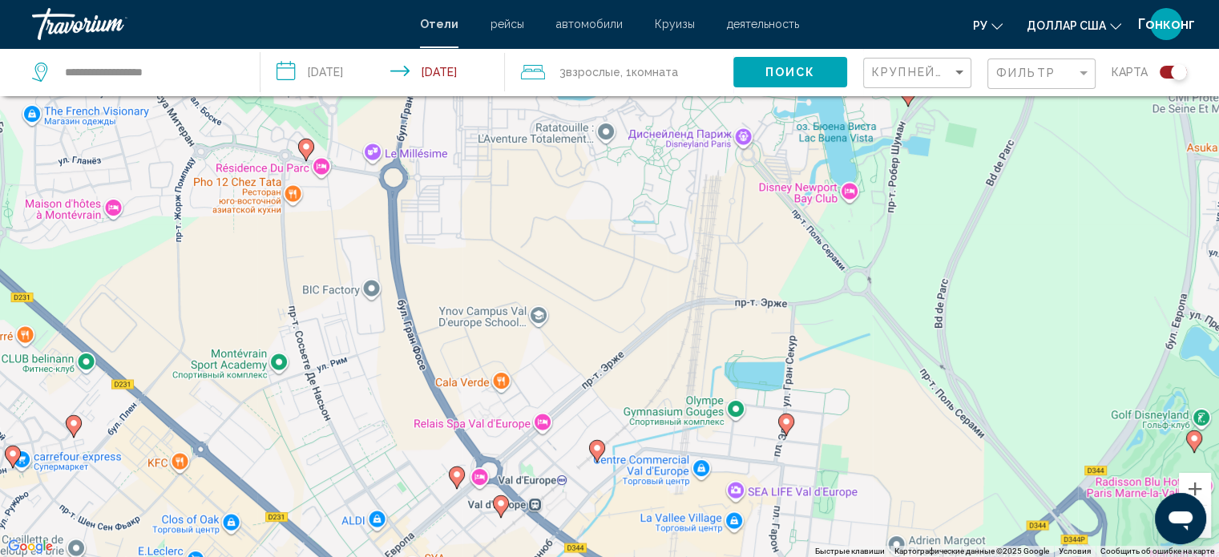
click at [597, 451] on image "Основное содержание" at bounding box center [598, 448] width 10 height 10
